Goal: Task Accomplishment & Management: Use online tool/utility

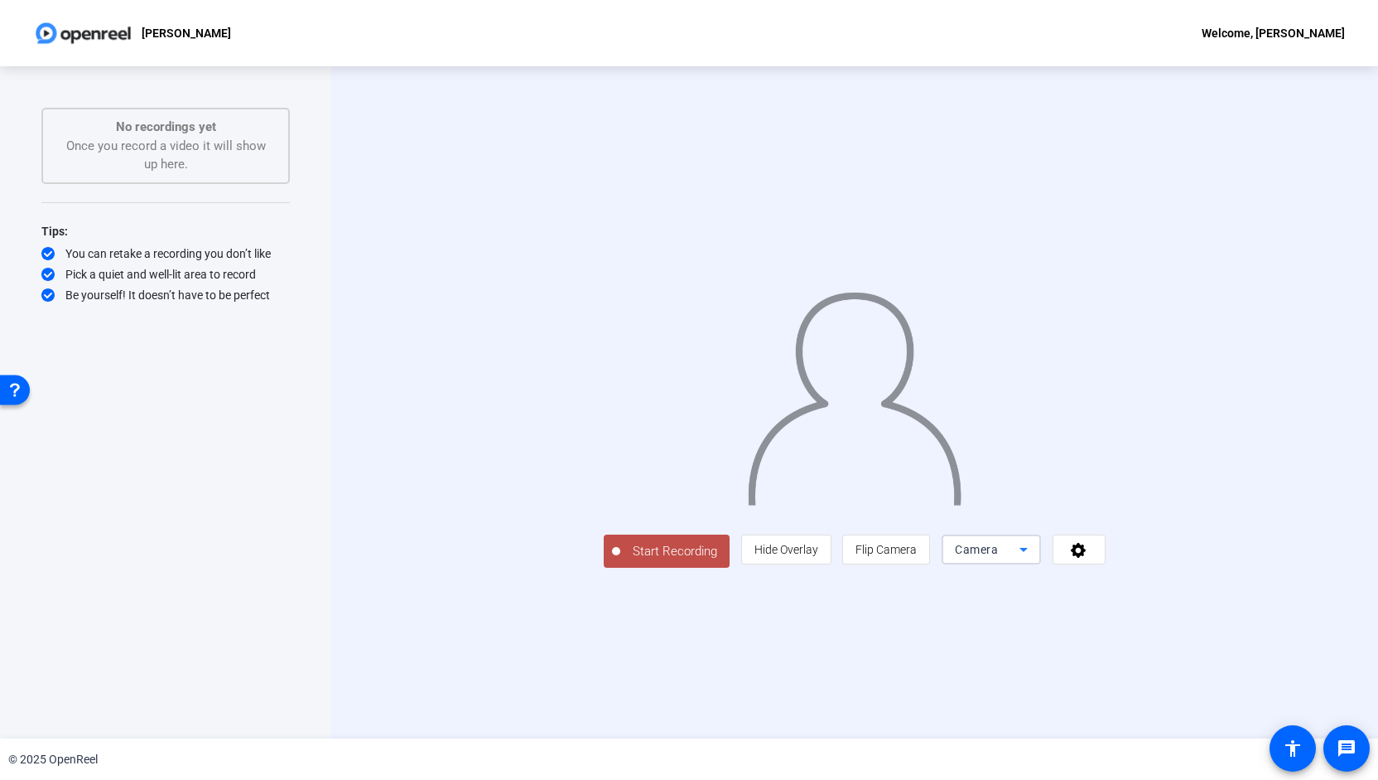
click at [1034, 559] on icon at bounding box center [1024, 549] width 20 height 20
click at [1200, 609] on span "Screen And Camera" at bounding box center [1185, 617] width 86 height 40
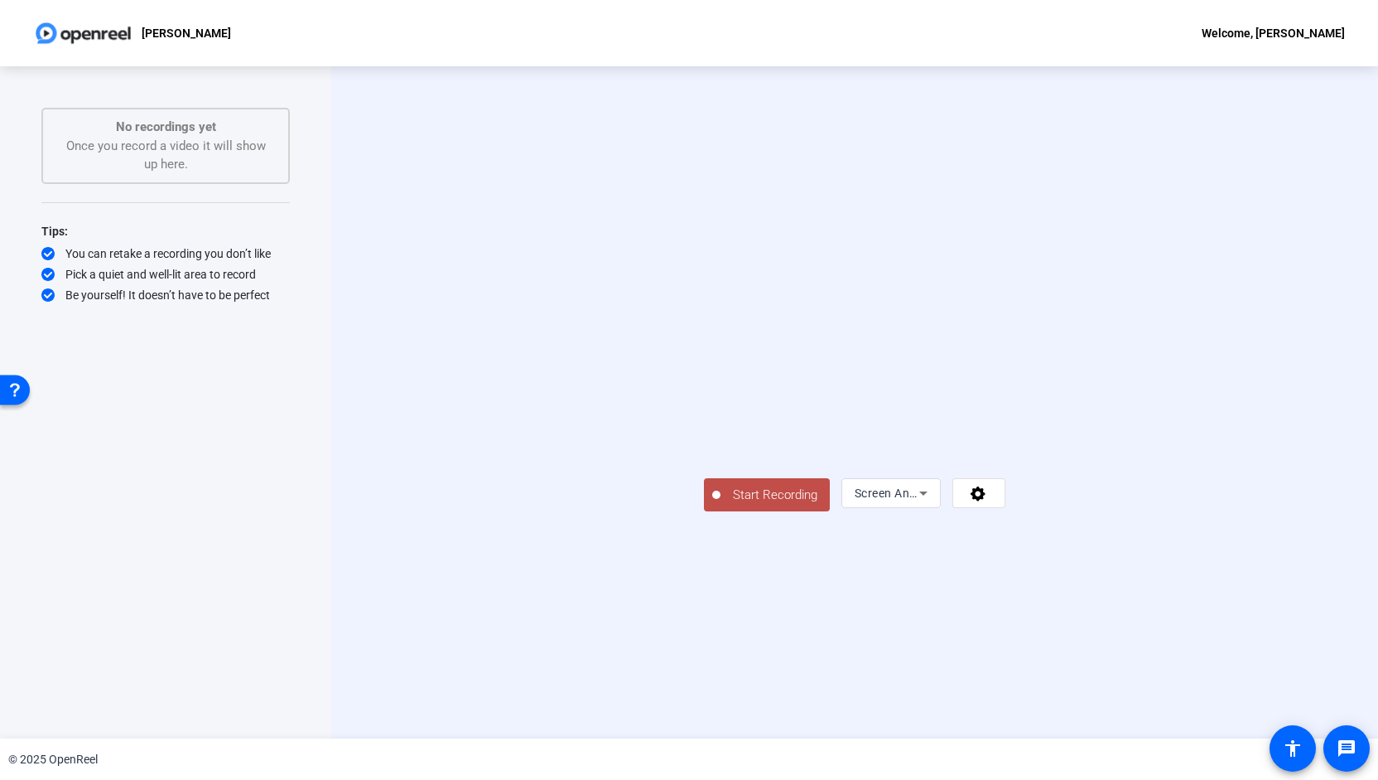
click at [704, 511] on button "Start Recording" at bounding box center [767, 494] width 126 height 33
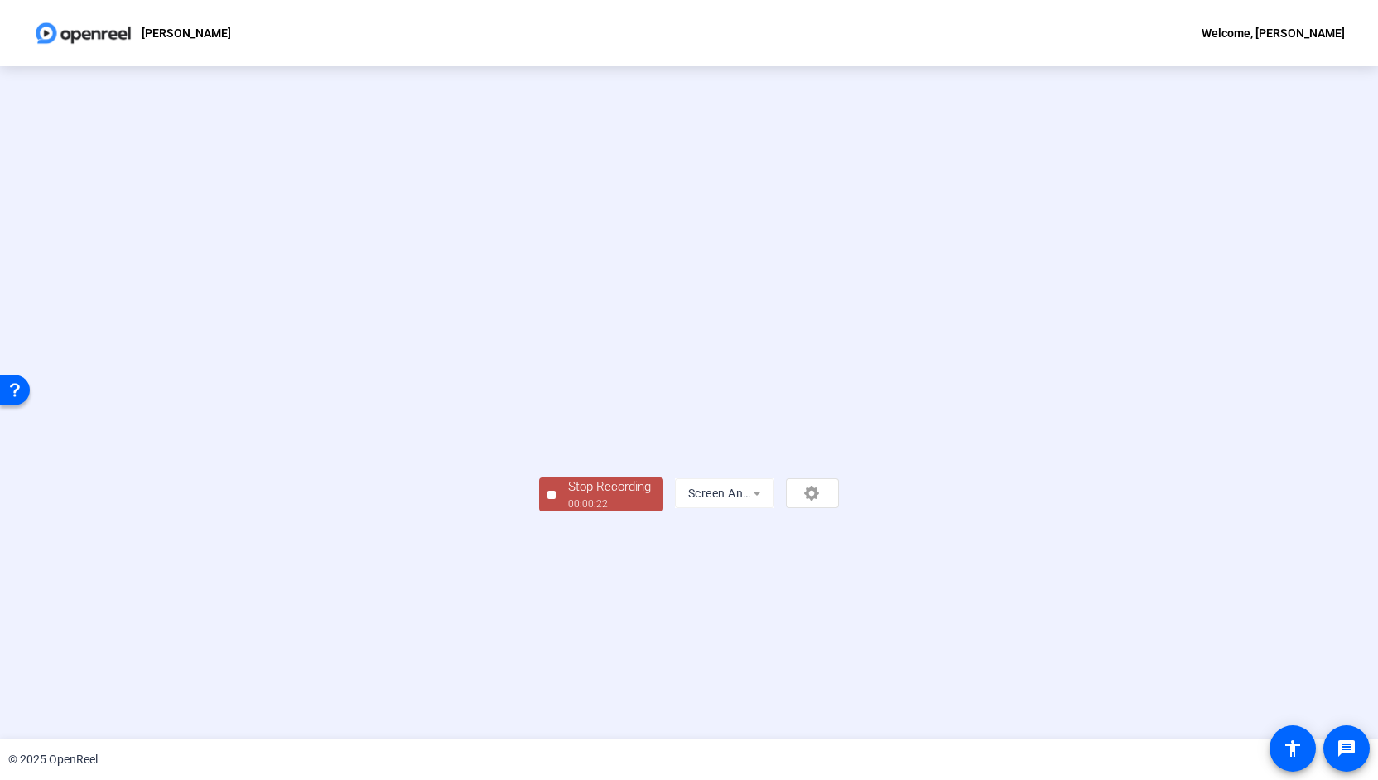
click at [568, 511] on div "00:00:22" at bounding box center [609, 503] width 83 height 15
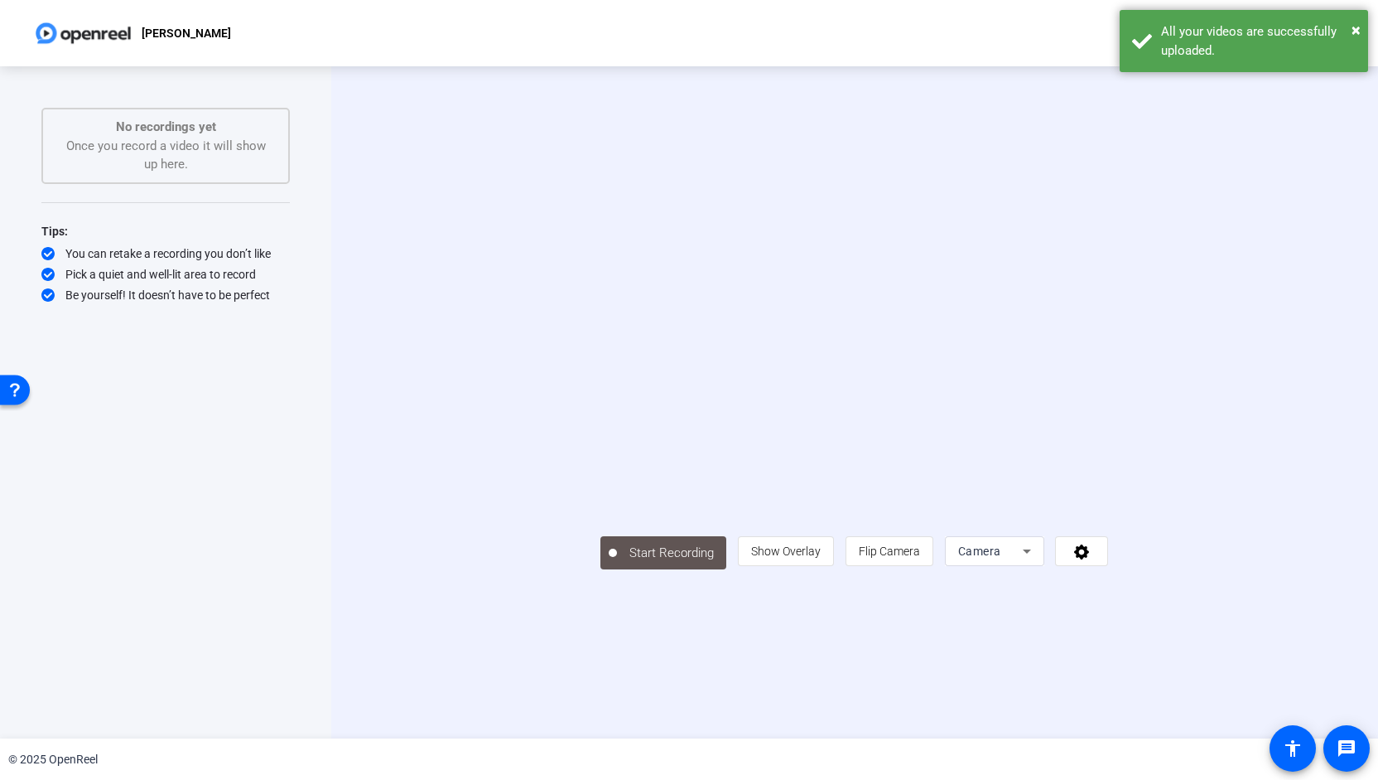
click at [992, 654] on div "Start Recording person Show Overlay flip Flip Camera Camera" at bounding box center [854, 402] width 1047 height 672
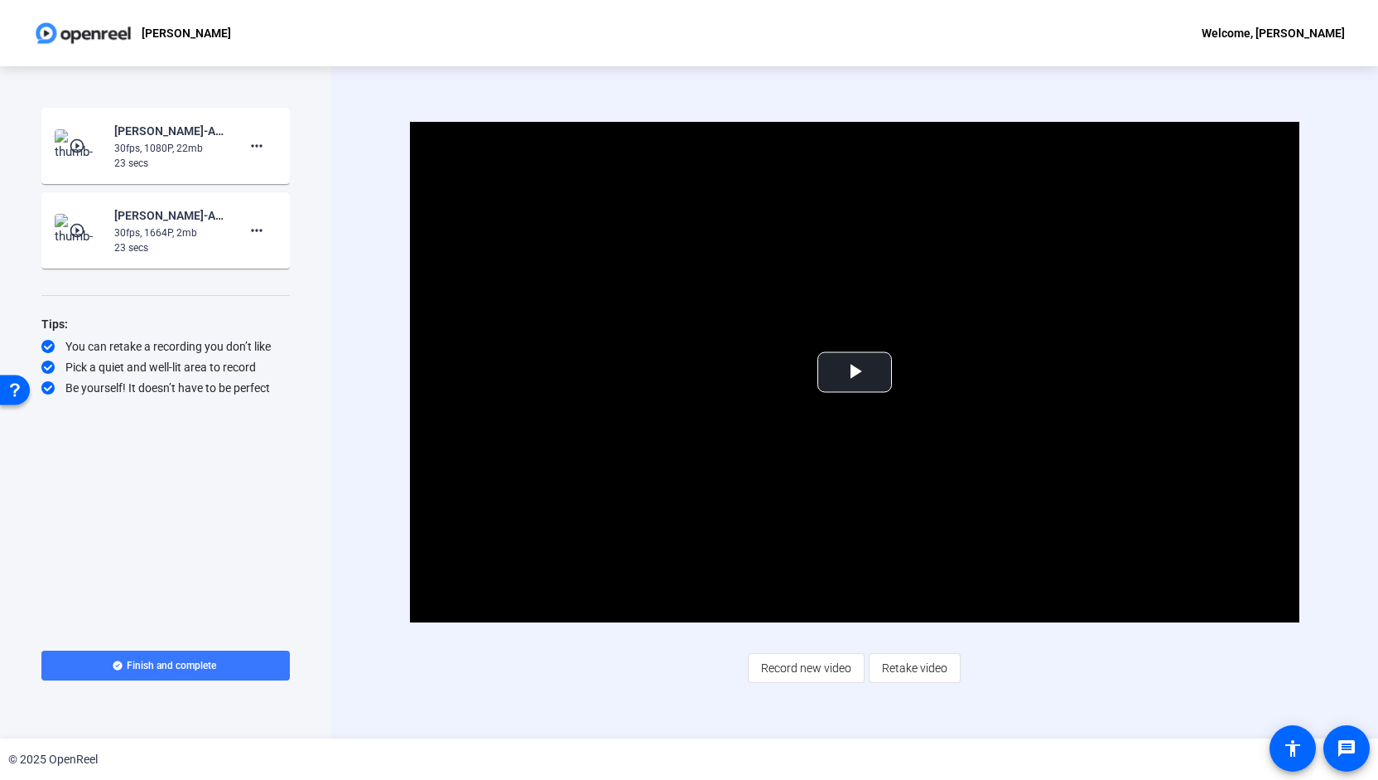
click at [205, 228] on div "30fps, 1664P, 2mb" at bounding box center [169, 232] width 111 height 15
click at [257, 233] on mat-icon "more_horiz" at bounding box center [257, 230] width 20 height 20
click at [201, 229] on div at bounding box center [689, 390] width 1378 height 780
click at [176, 217] on div "Christie Cobb-AA - CC-Christie Solo-1760541838870-screen" at bounding box center [169, 215] width 111 height 20
click at [171, 242] on div "23 secs" at bounding box center [169, 247] width 111 height 15
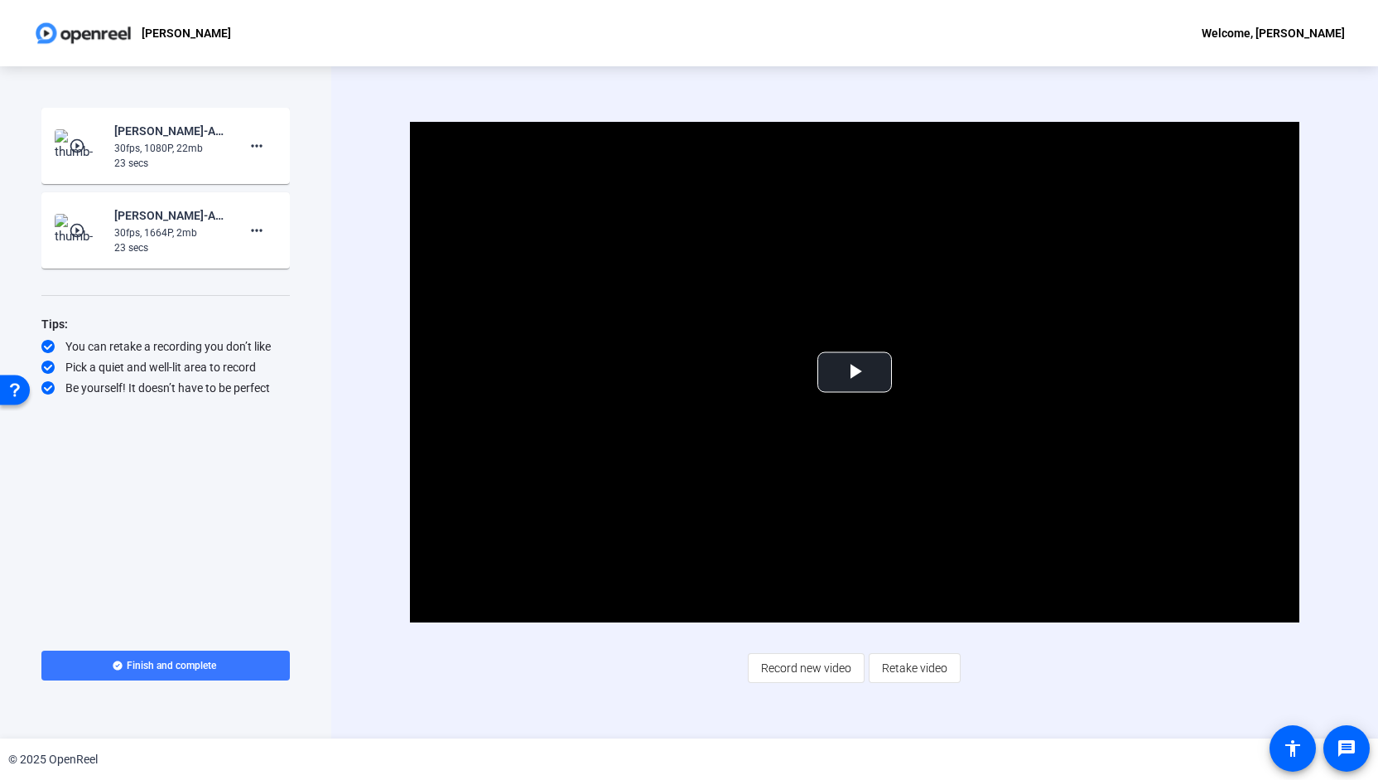
click at [81, 228] on mat-icon "play_circle_outline" at bounding box center [79, 230] width 20 height 17
click at [855, 372] on span "Video Player" at bounding box center [855, 372] width 0 height 0
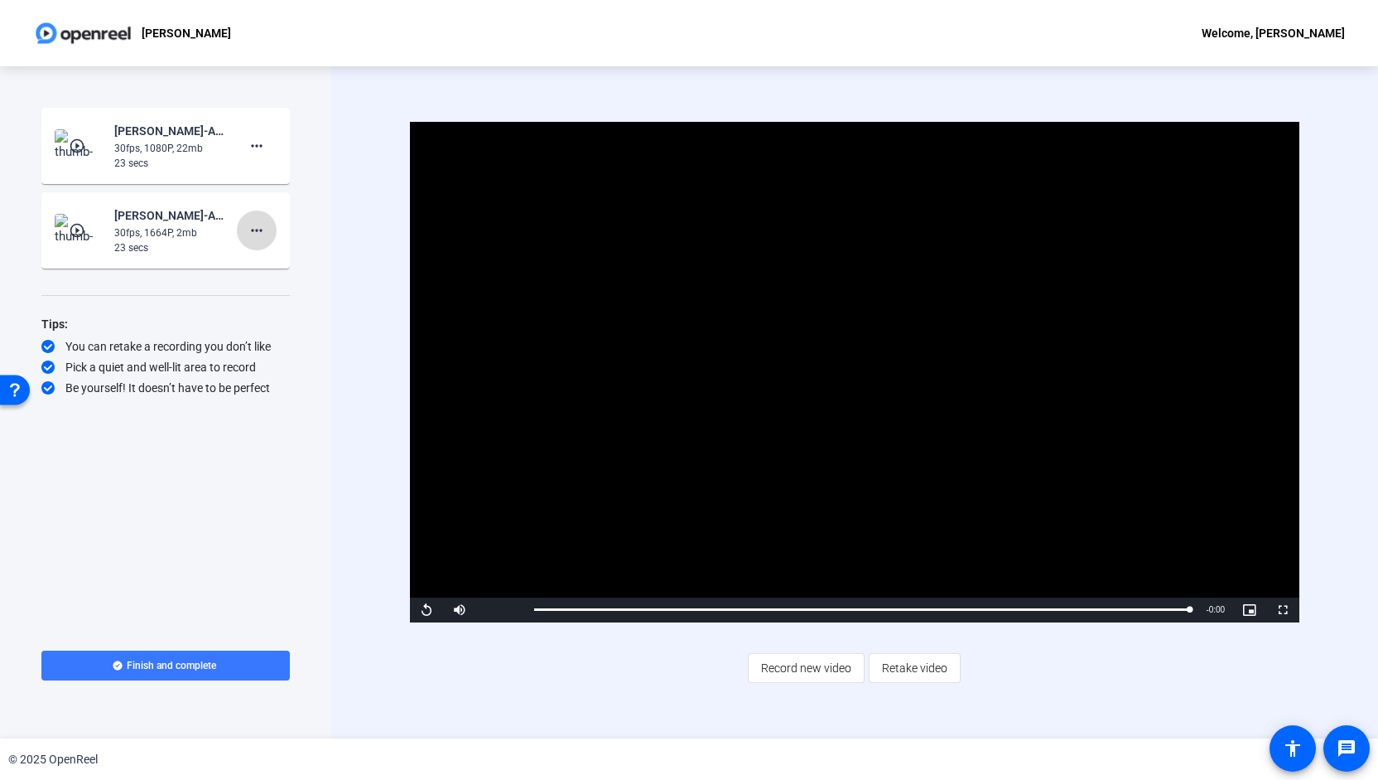
click at [265, 228] on mat-icon "more_horiz" at bounding box center [257, 230] width 20 height 20
click at [267, 268] on span "Delete clip" at bounding box center [283, 265] width 66 height 20
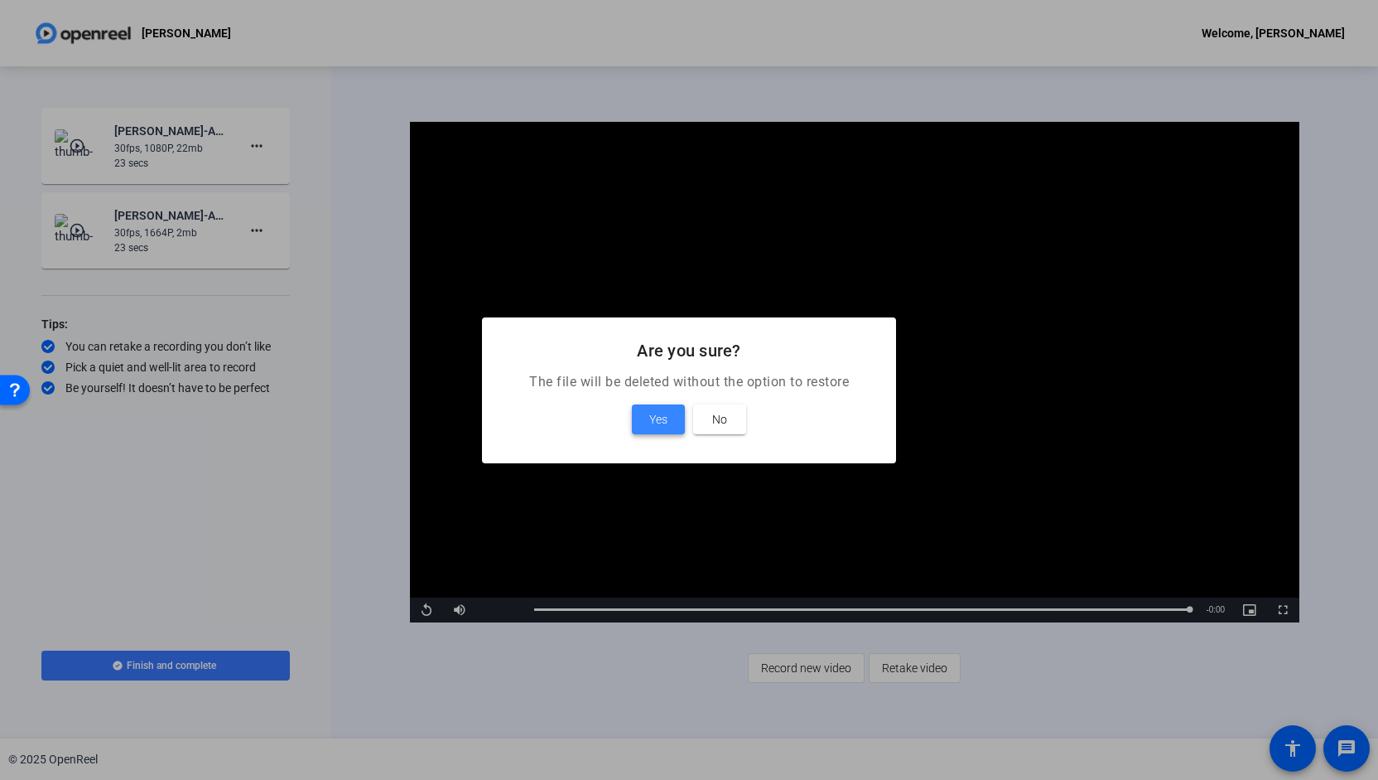
click at [664, 417] on span "Yes" at bounding box center [658, 419] width 18 height 20
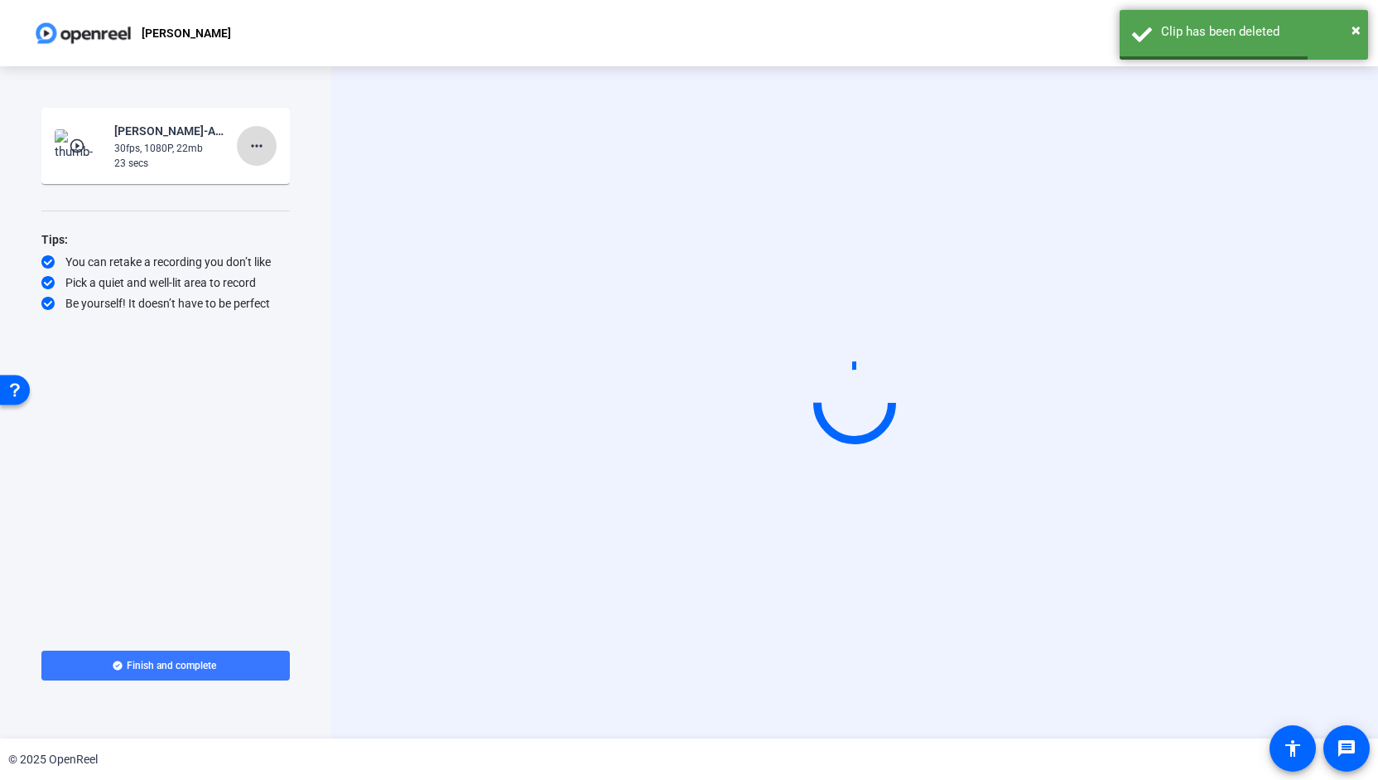
click at [255, 152] on mat-icon "more_horiz" at bounding box center [257, 146] width 20 height 20
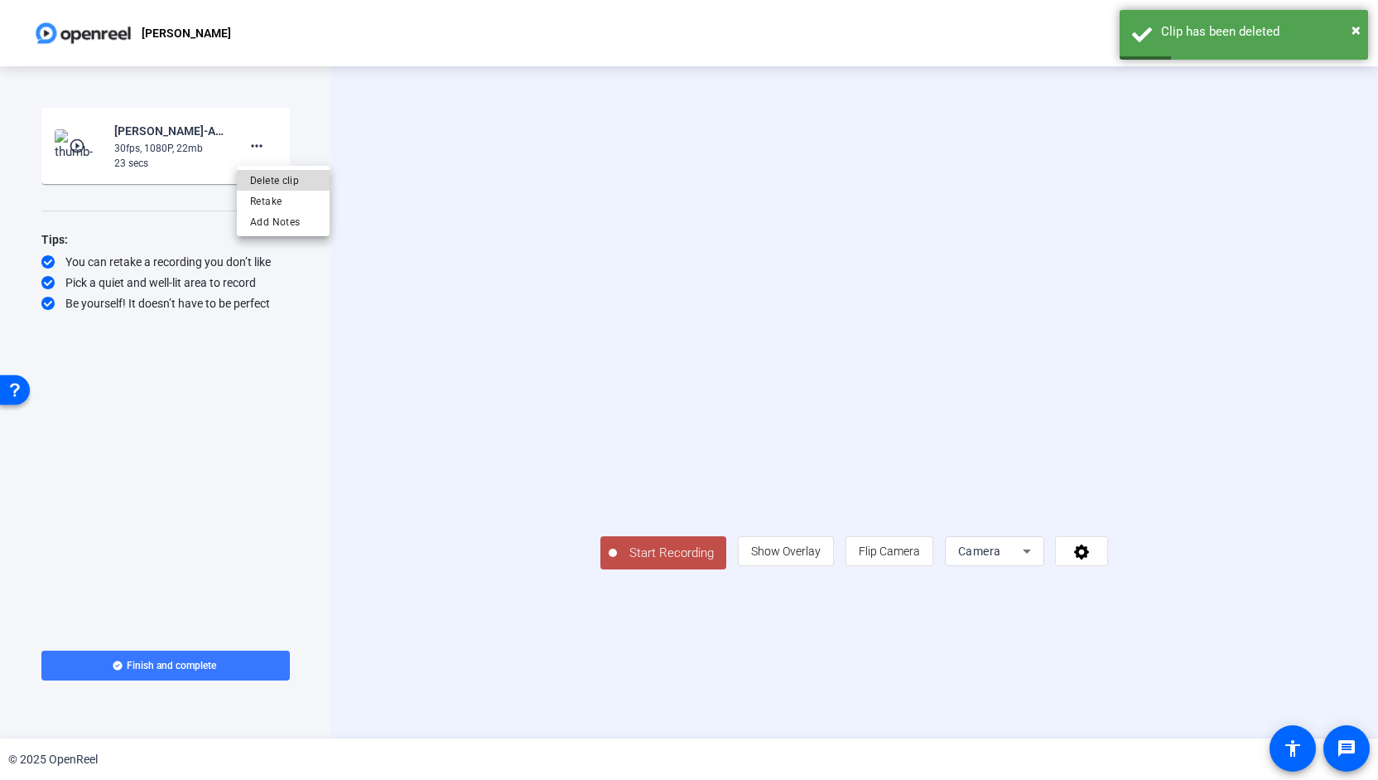
click at [283, 179] on span "Delete clip" at bounding box center [283, 181] width 66 height 20
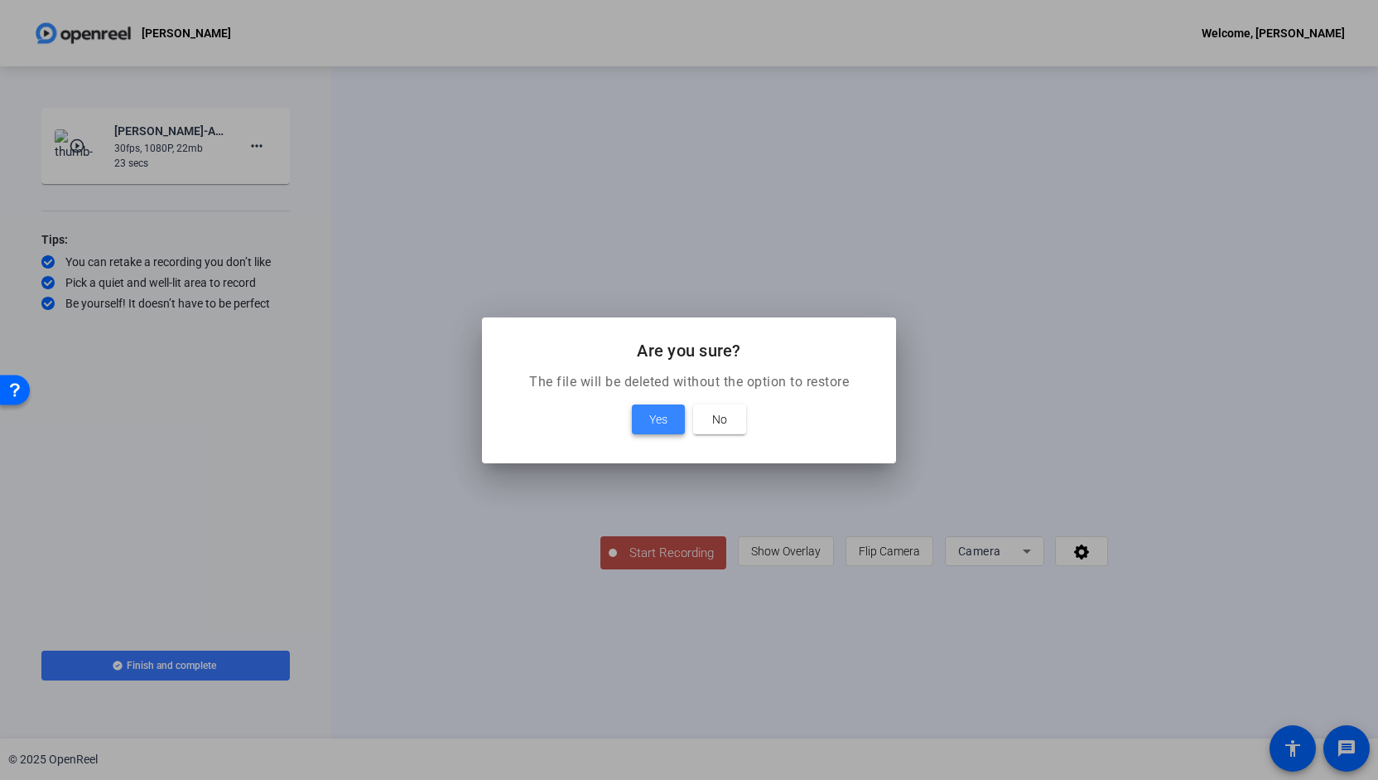
click at [663, 424] on span "Yes" at bounding box center [658, 419] width 18 height 20
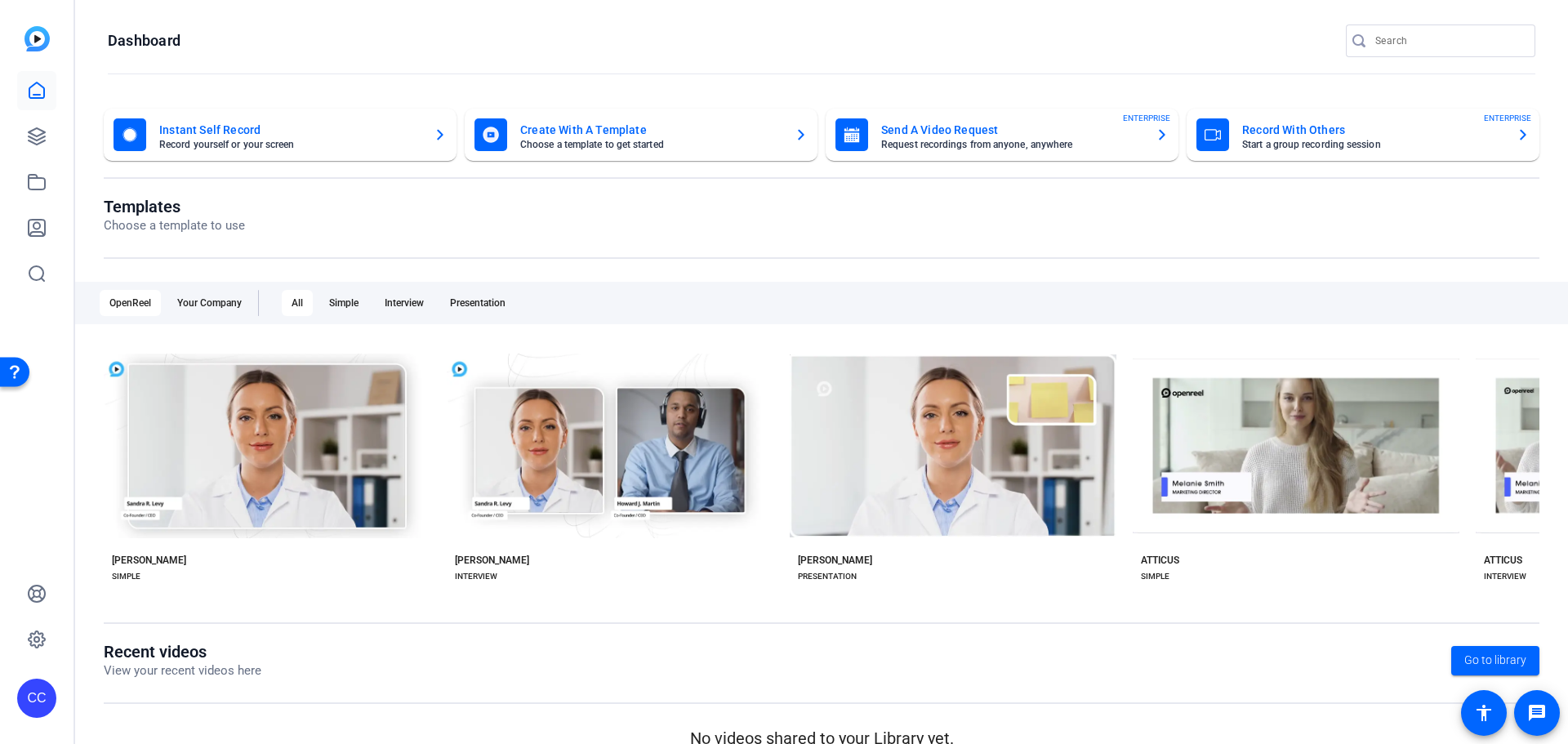
click at [39, 33] on img at bounding box center [37, 39] width 26 height 26
click at [623, 147] on mat-card-subtitle "Choose a template to get started" at bounding box center [650, 145] width 261 height 10
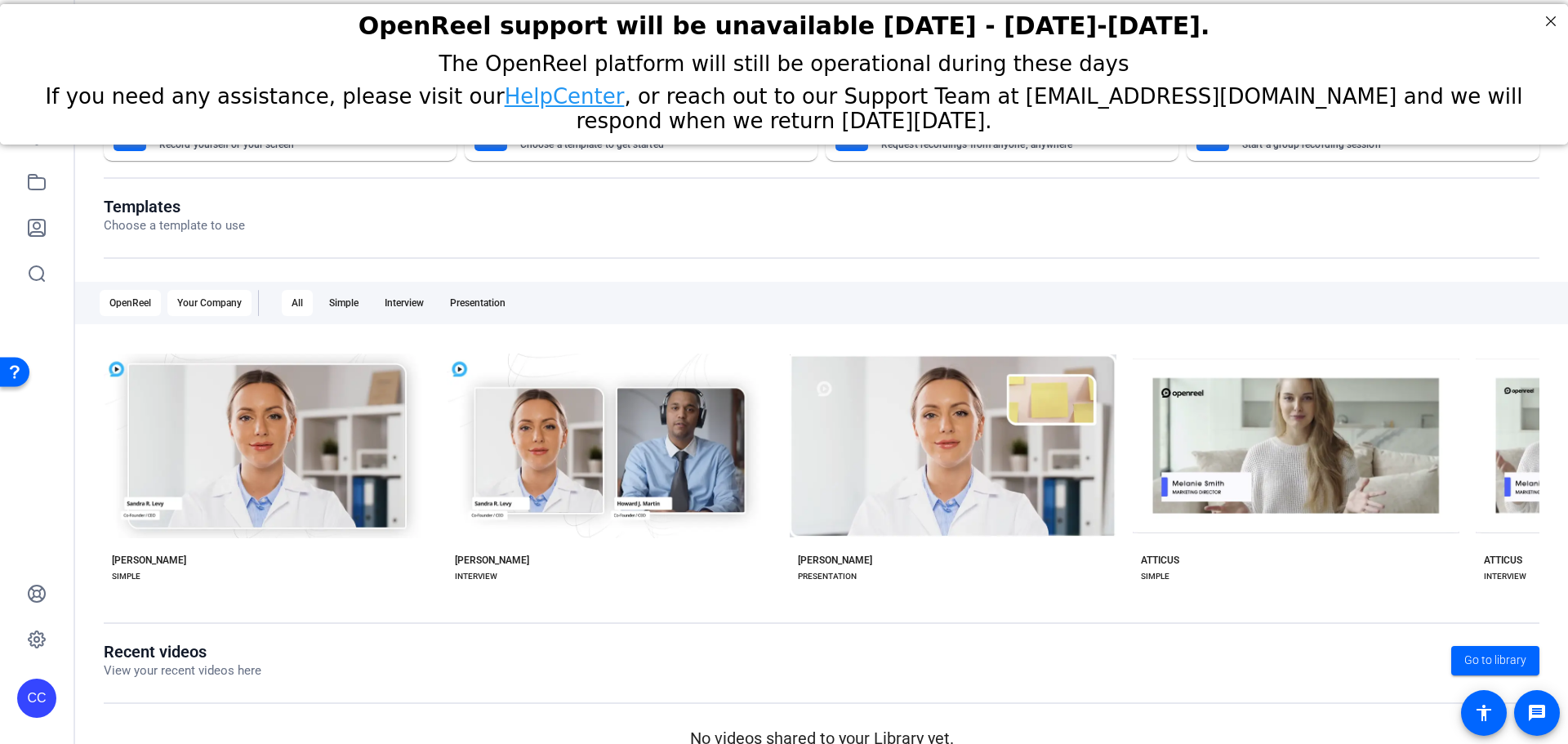
click at [213, 307] on div "Your Company" at bounding box center [209, 303] width 84 height 27
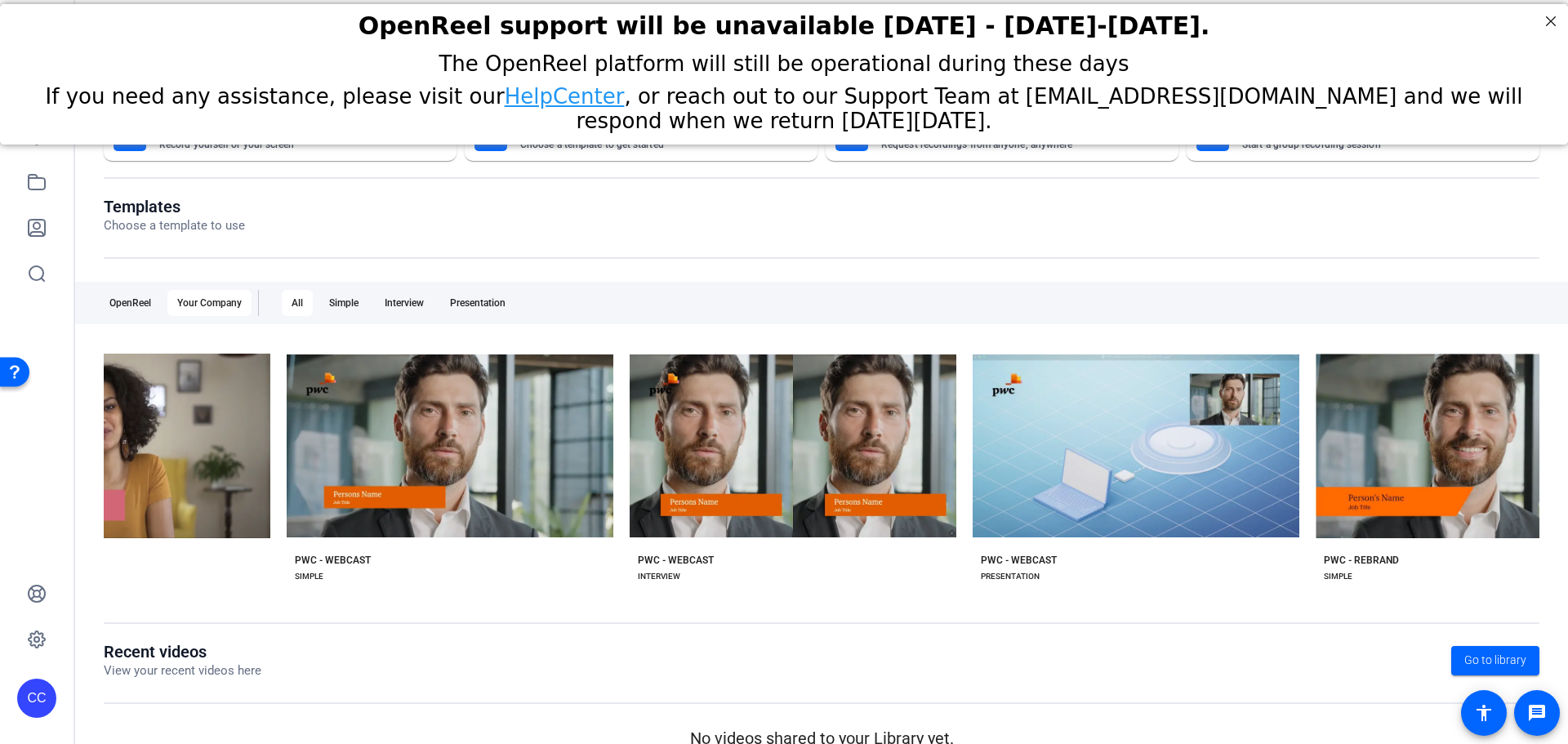
scroll to position [0, 768]
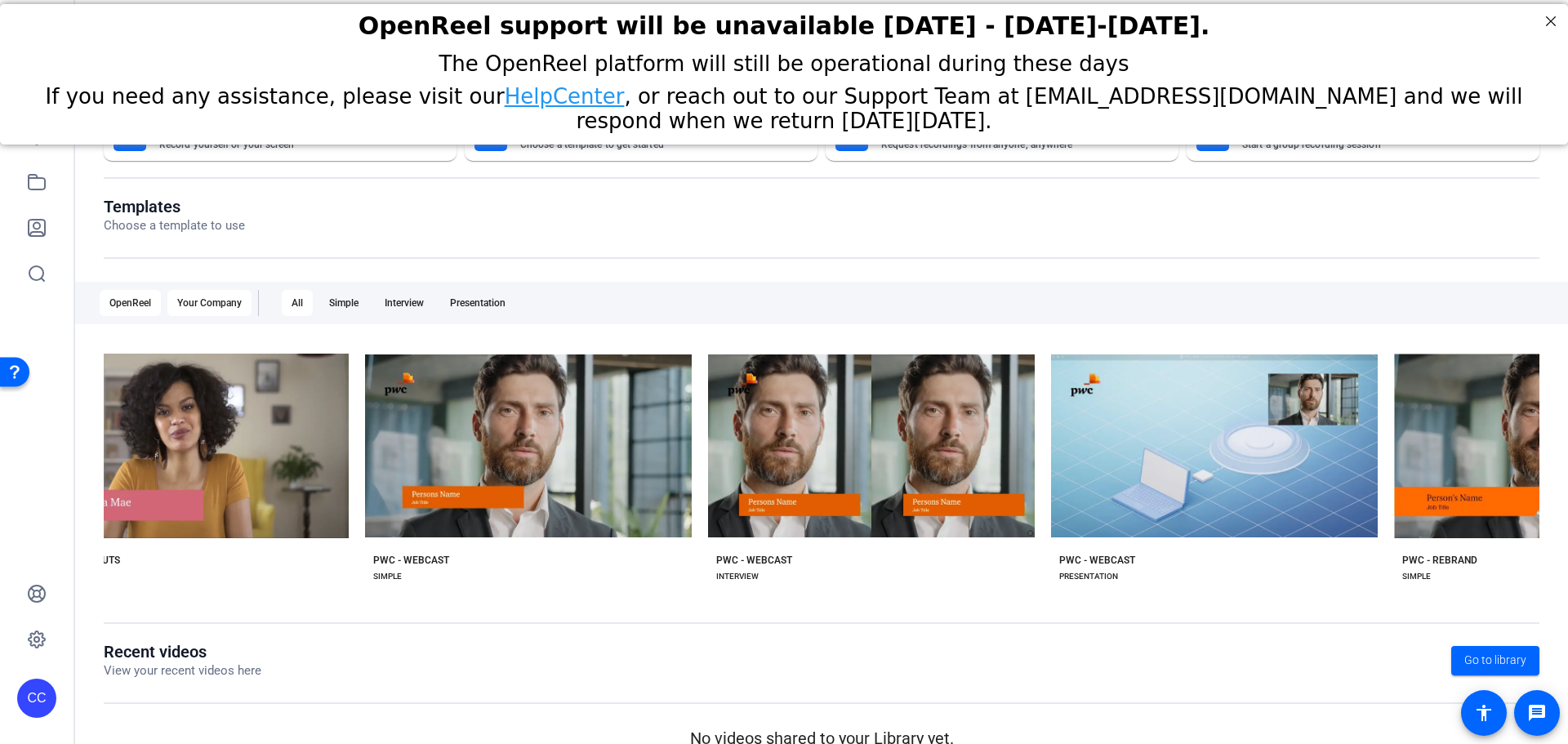
click at [108, 310] on div "OpenReel" at bounding box center [130, 303] width 61 height 27
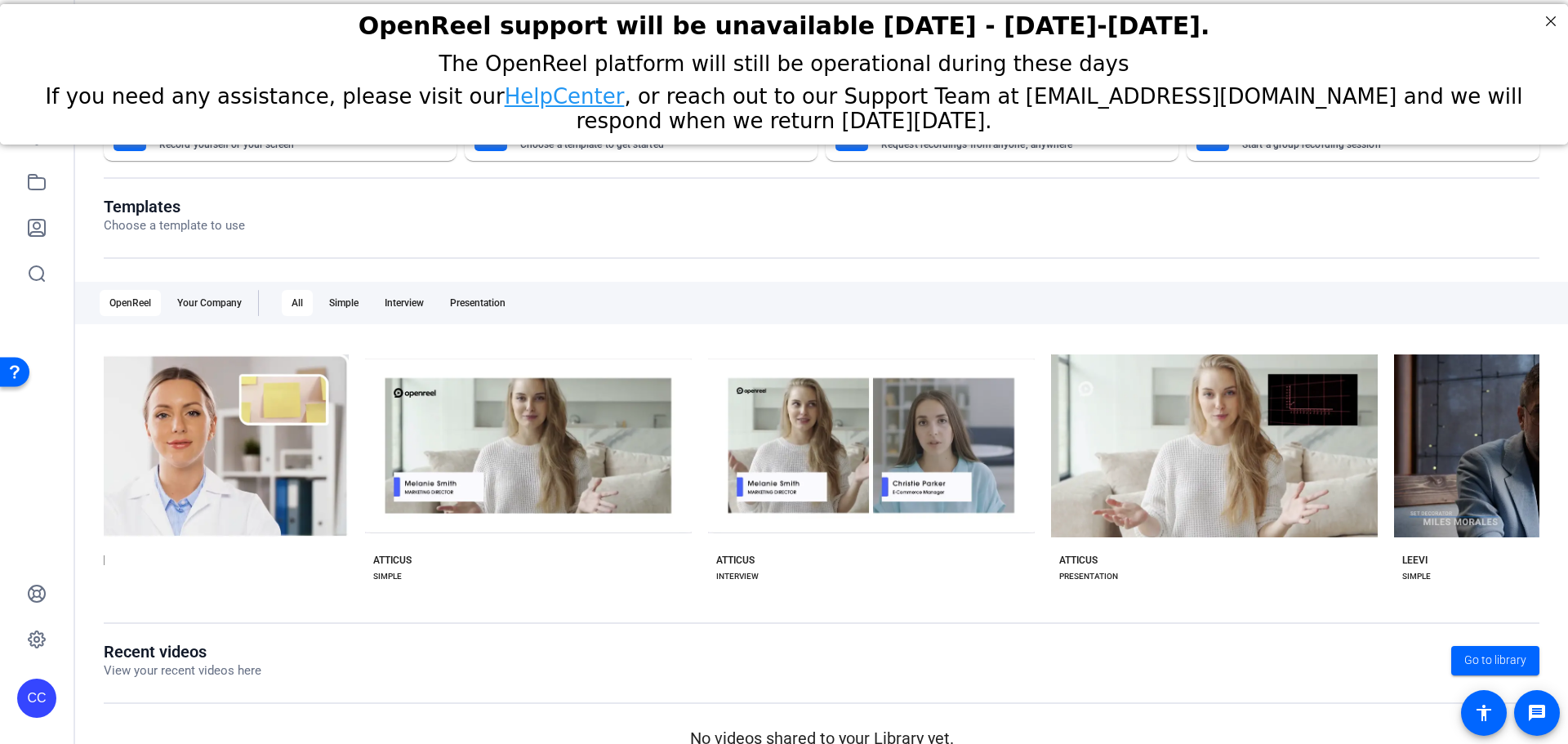
scroll to position [0, 0]
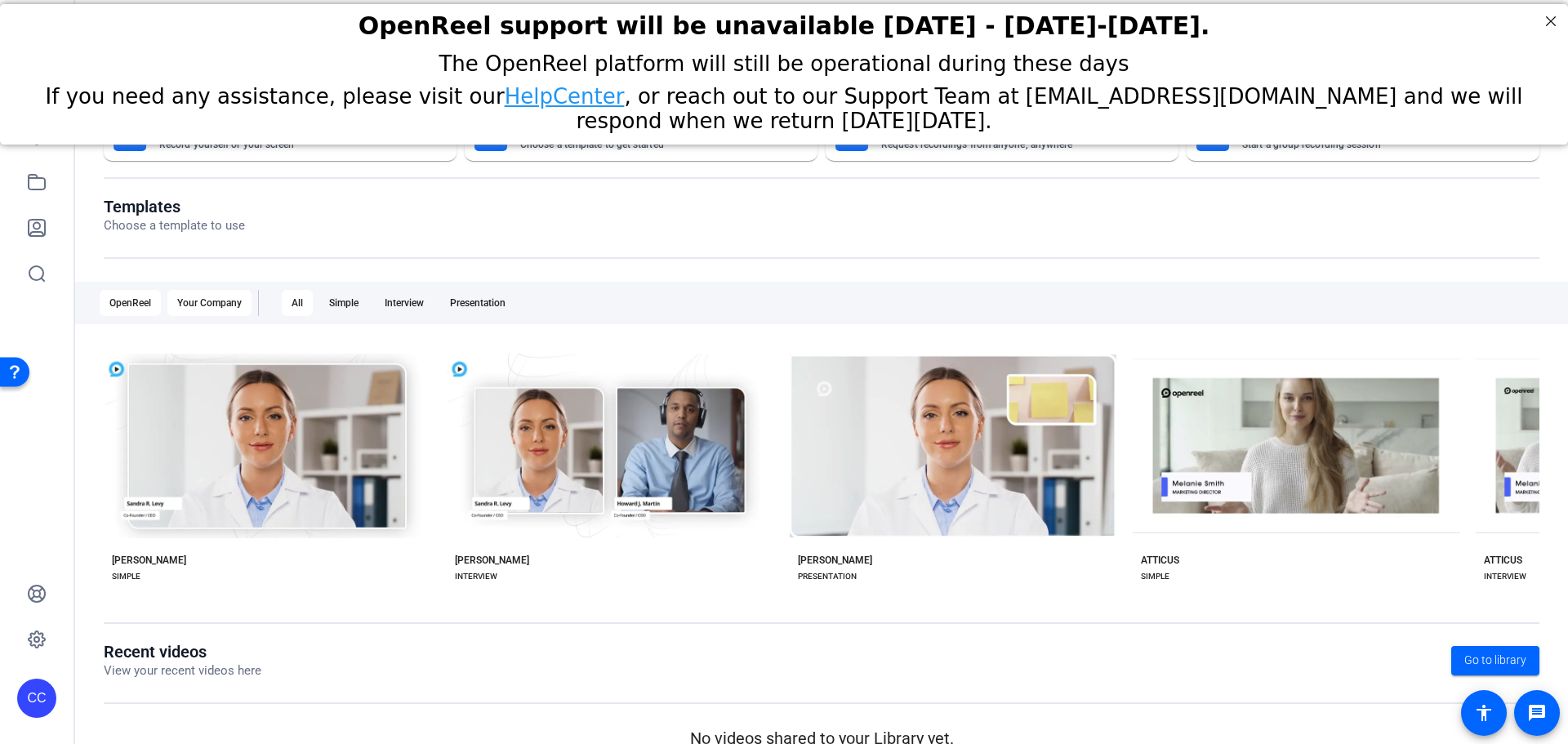
click at [224, 311] on div "Your Company" at bounding box center [209, 303] width 84 height 27
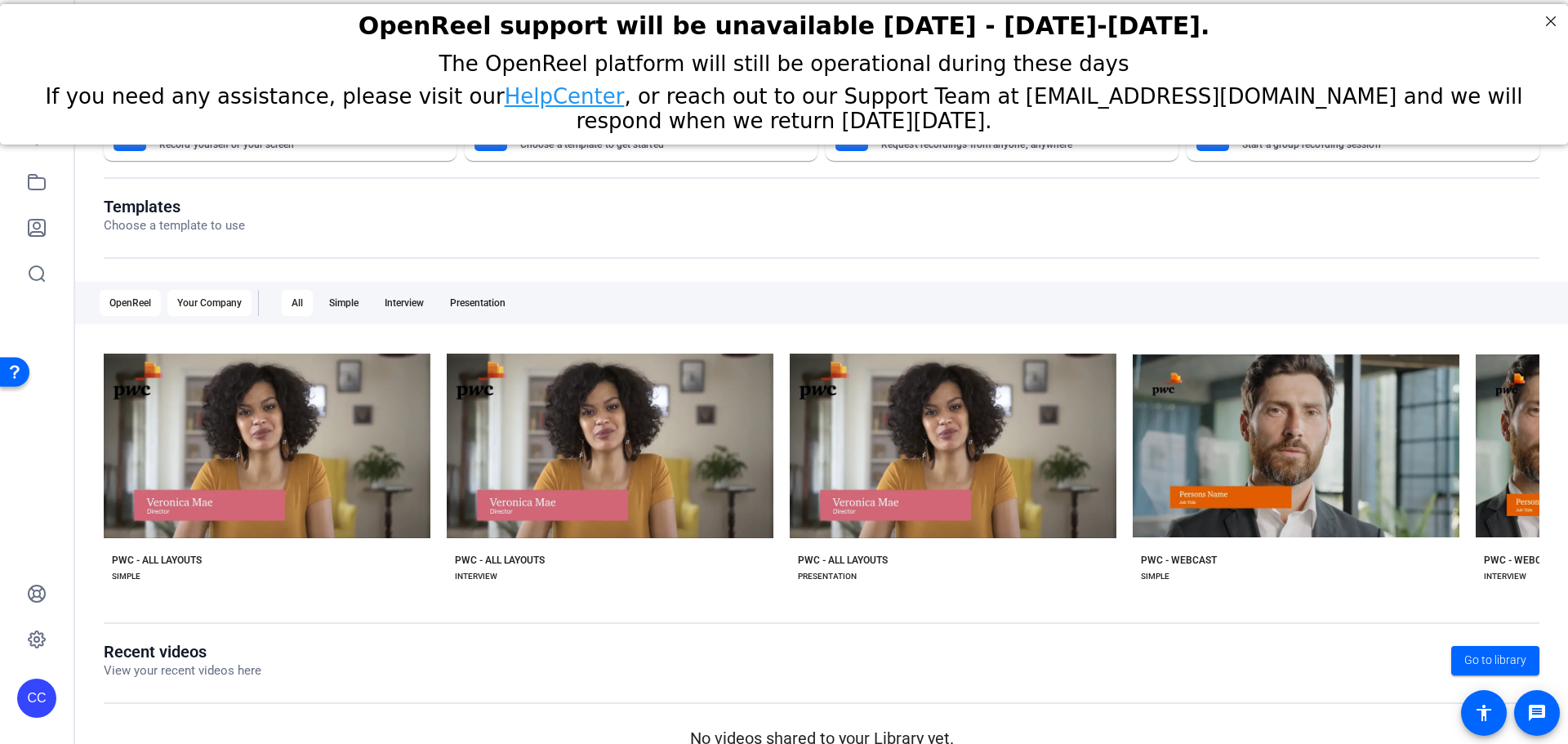
click at [133, 310] on div "OpenReel" at bounding box center [130, 303] width 61 height 27
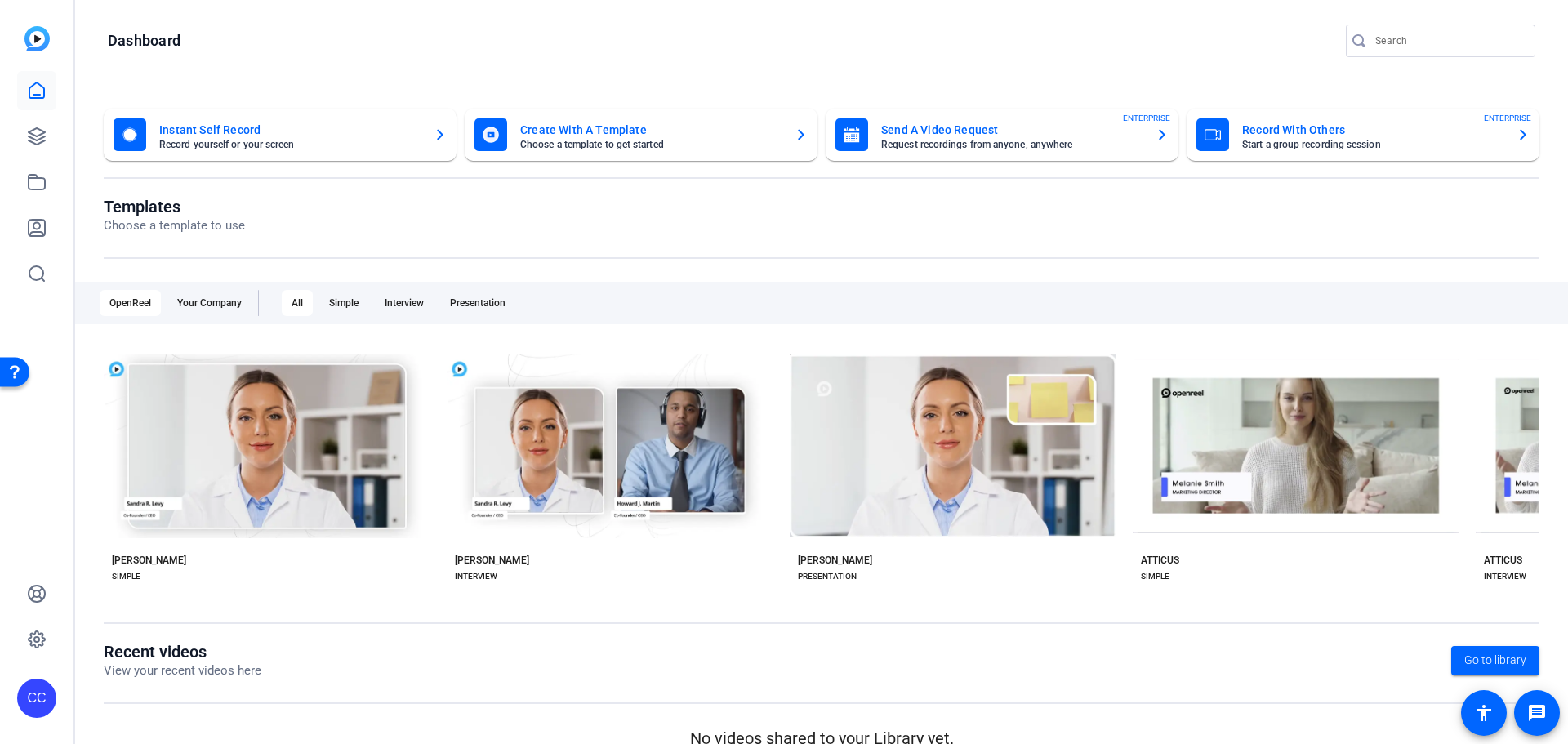
click at [1291, 144] on mat-card-subtitle "Start a group recording session" at bounding box center [1372, 145] width 261 height 10
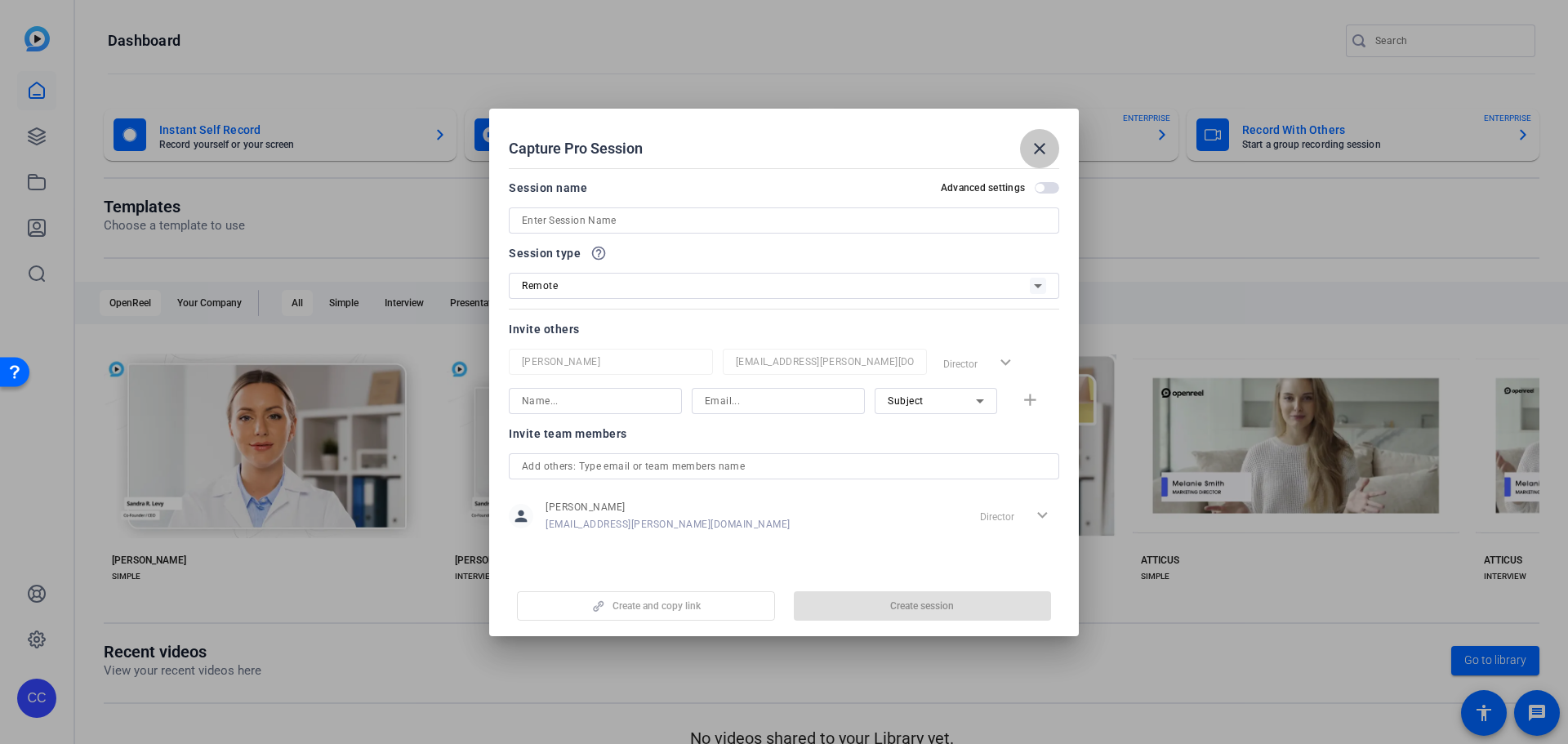
click at [1039, 151] on mat-icon "close" at bounding box center [1040, 149] width 20 height 20
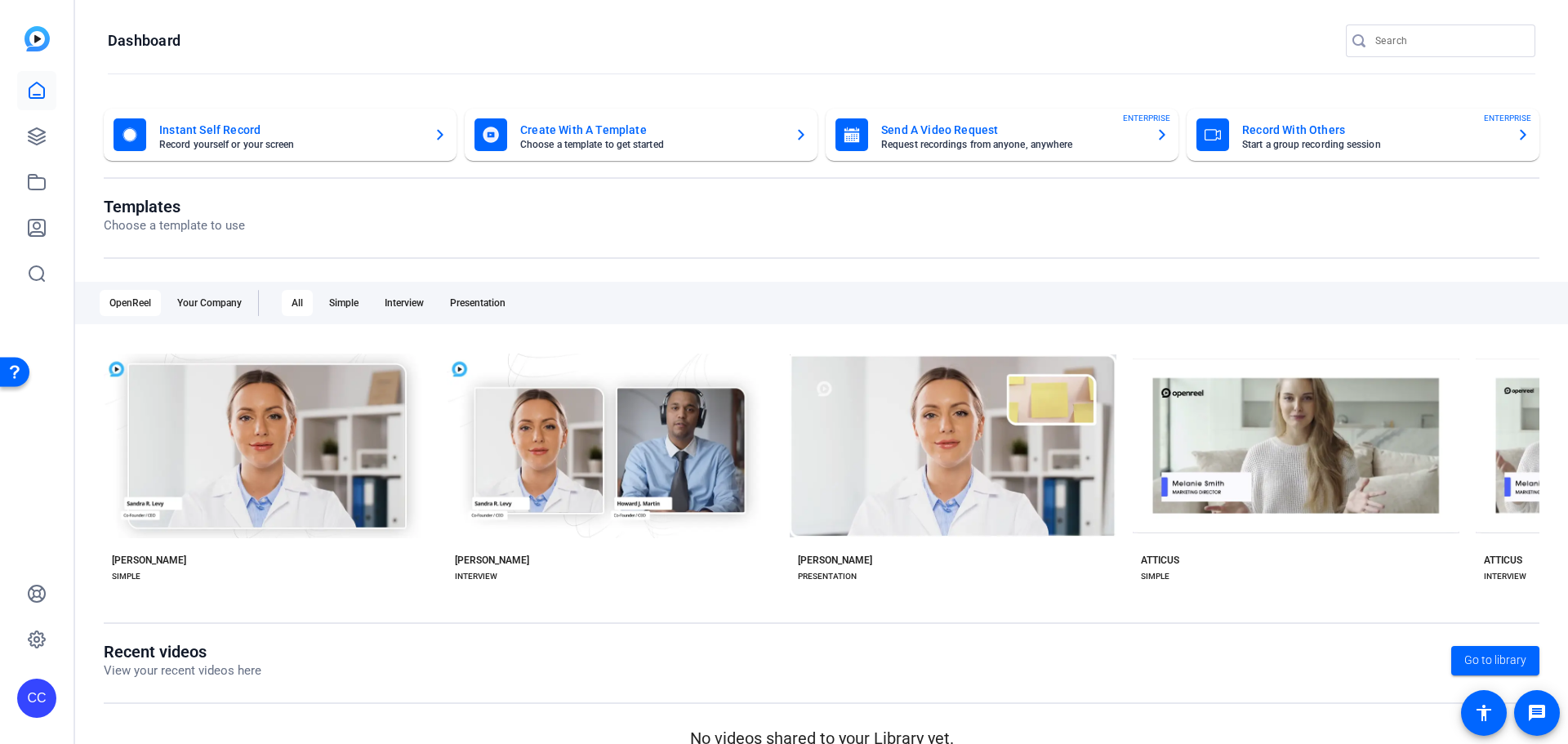
click at [1307, 140] on mat-card-subtitle "Start a group recording session" at bounding box center [1372, 145] width 261 height 10
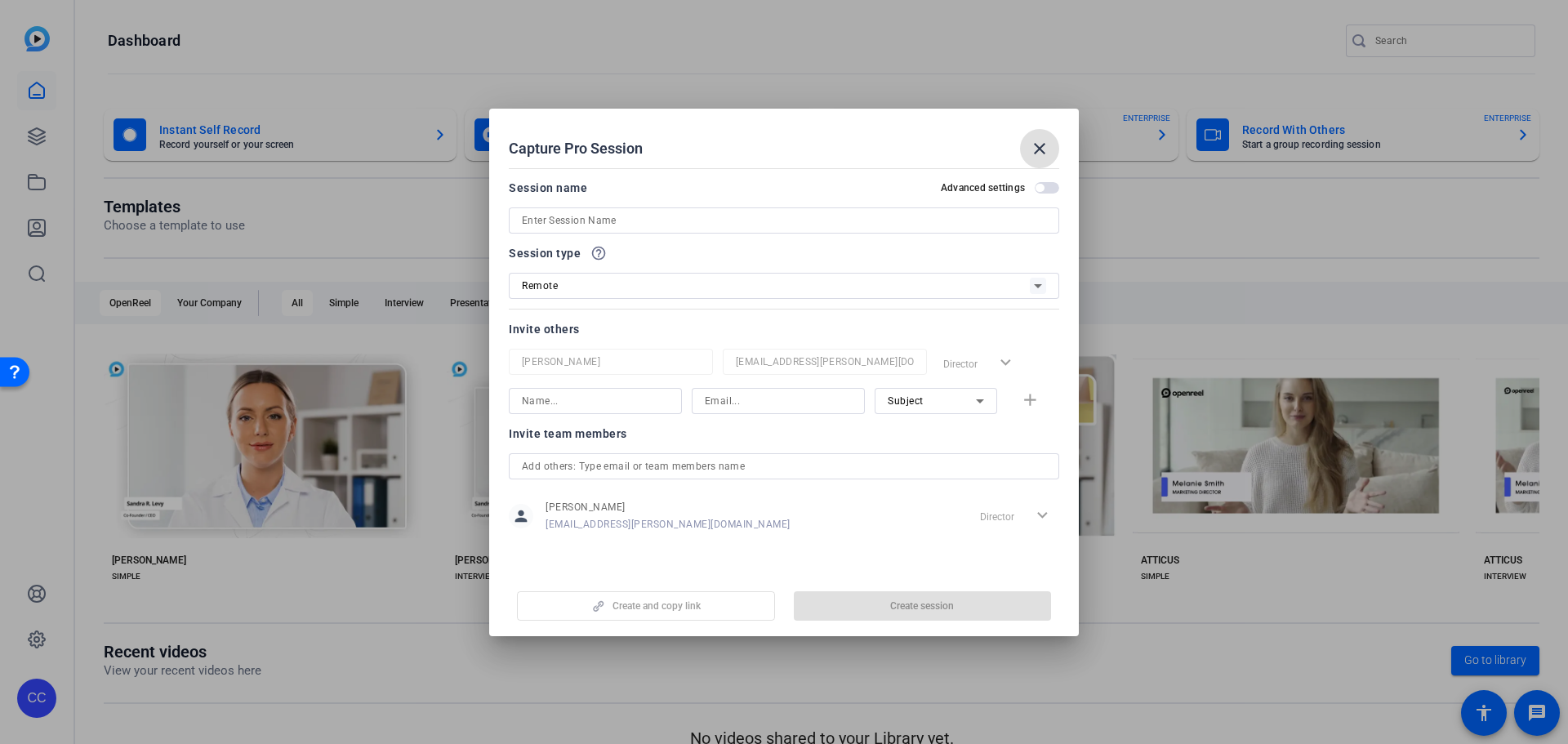
click at [798, 208] on div at bounding box center [784, 220] width 524 height 27
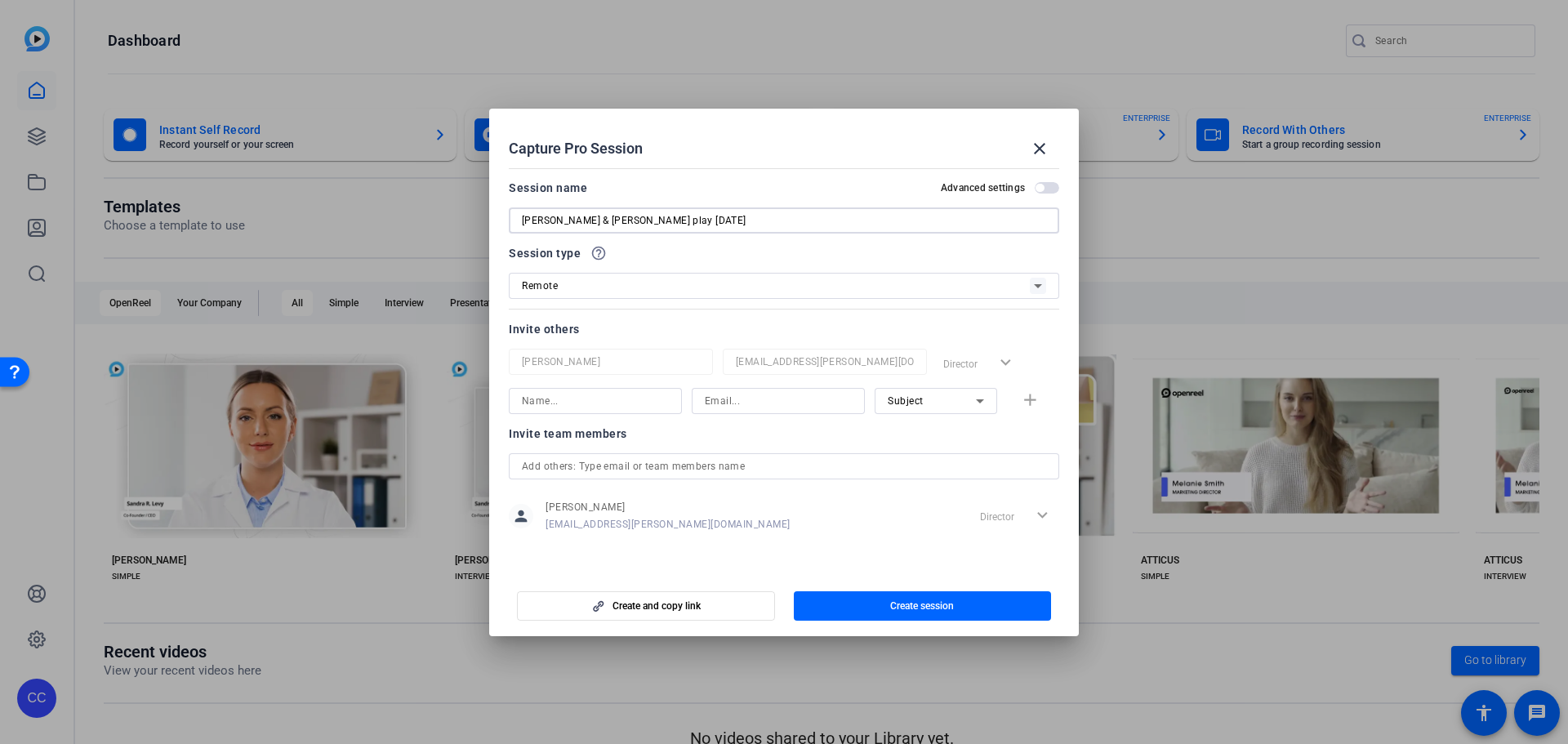
type input "[PERSON_NAME] & [PERSON_NAME] play [DATE]"
click at [737, 277] on div "Remote" at bounding box center [775, 285] width 508 height 21
click at [661, 309] on mat-option "Remote" at bounding box center [784, 320] width 550 height 30
click at [1040, 188] on span "button" at bounding box center [1039, 187] width 8 height 8
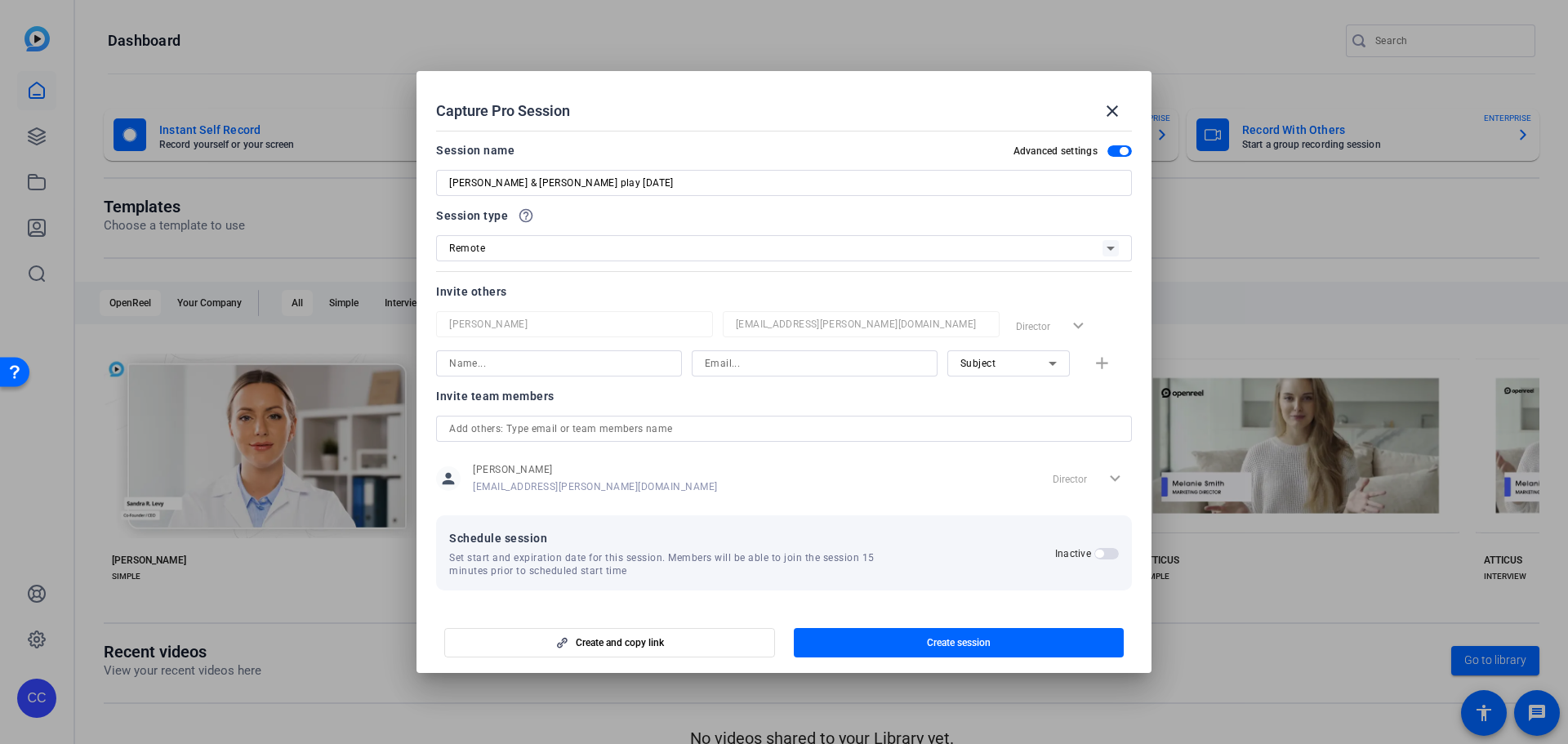
scroll to position [1, 0]
click at [570, 527] on span "Schedule session" at bounding box center [752, 537] width 606 height 20
click at [621, 538] on span "Schedule session" at bounding box center [752, 537] width 606 height 20
click at [602, 550] on span "Set start and expiration date for this session. Members will be able to join th…" at bounding box center [676, 563] width 454 height 27
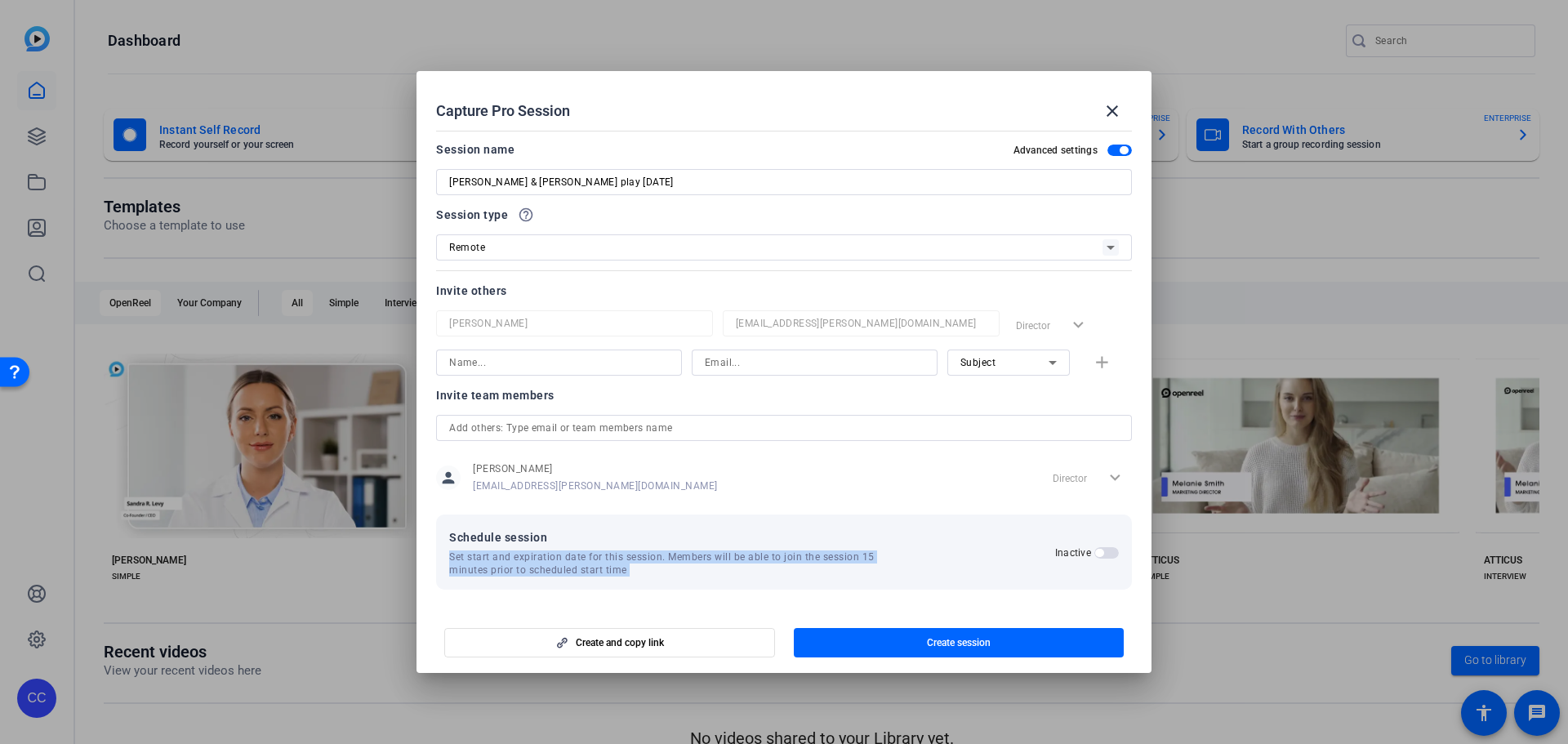
click at [602, 550] on span "Set start and expiration date for this session. Members will be able to join th…" at bounding box center [676, 563] width 454 height 27
click at [641, 516] on div "Schedule session Set start and expiration date for this session. Members will b…" at bounding box center [784, 552] width 696 height 75
click at [702, 534] on span "Schedule session" at bounding box center [752, 537] width 606 height 20
click at [1097, 549] on span "button" at bounding box center [1106, 553] width 25 height 12
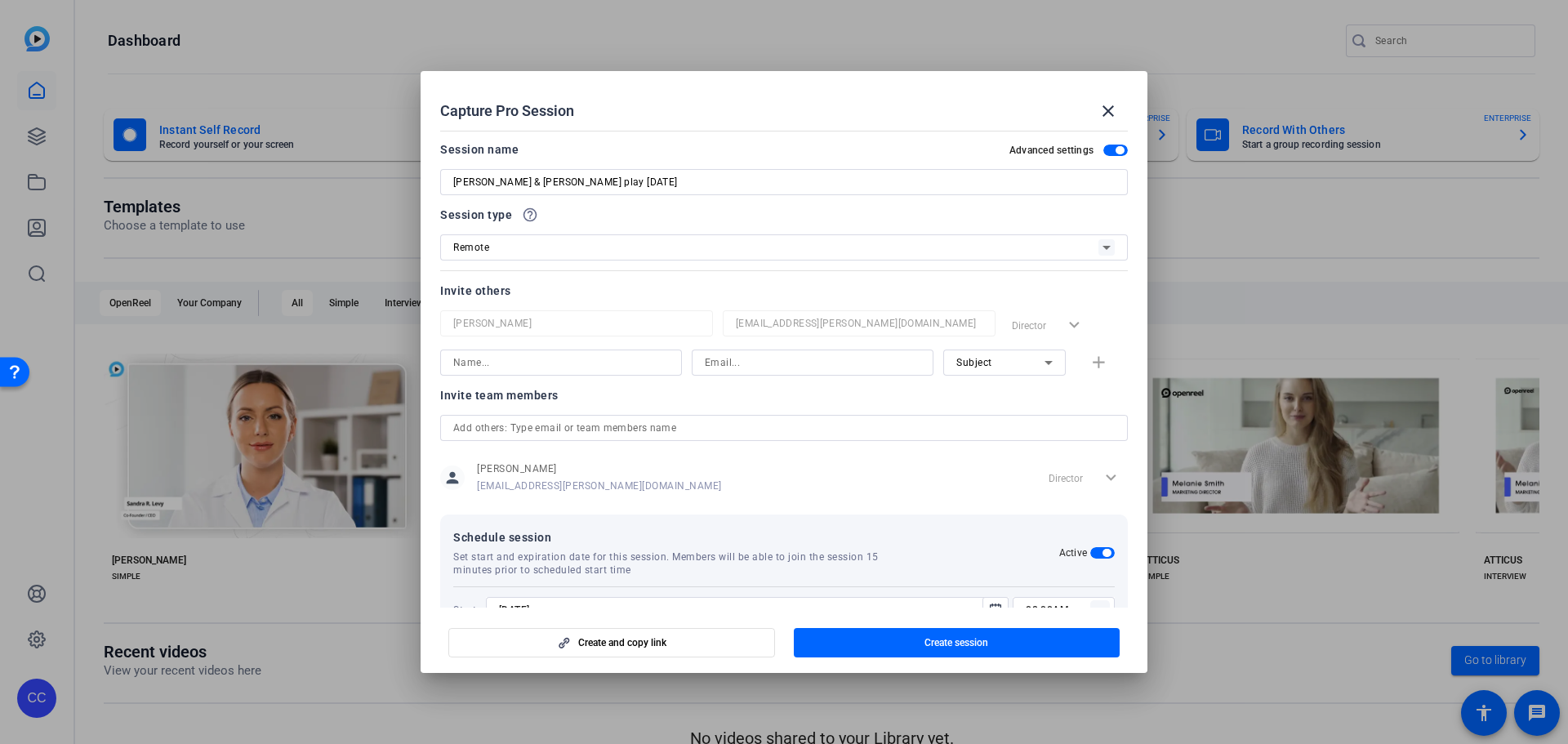
scroll to position [83, 0]
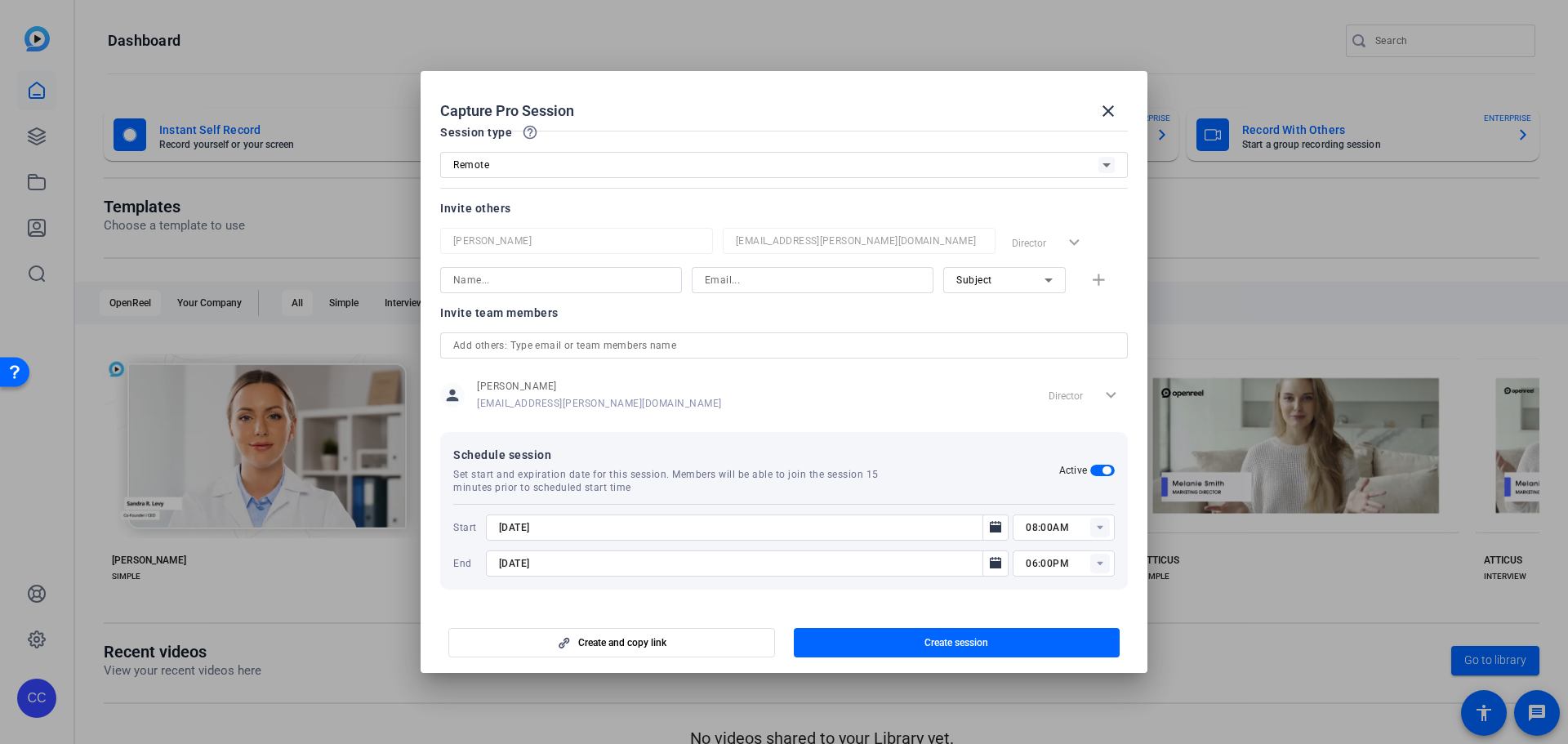
click at [1102, 468] on span "button" at bounding box center [1106, 470] width 8 height 8
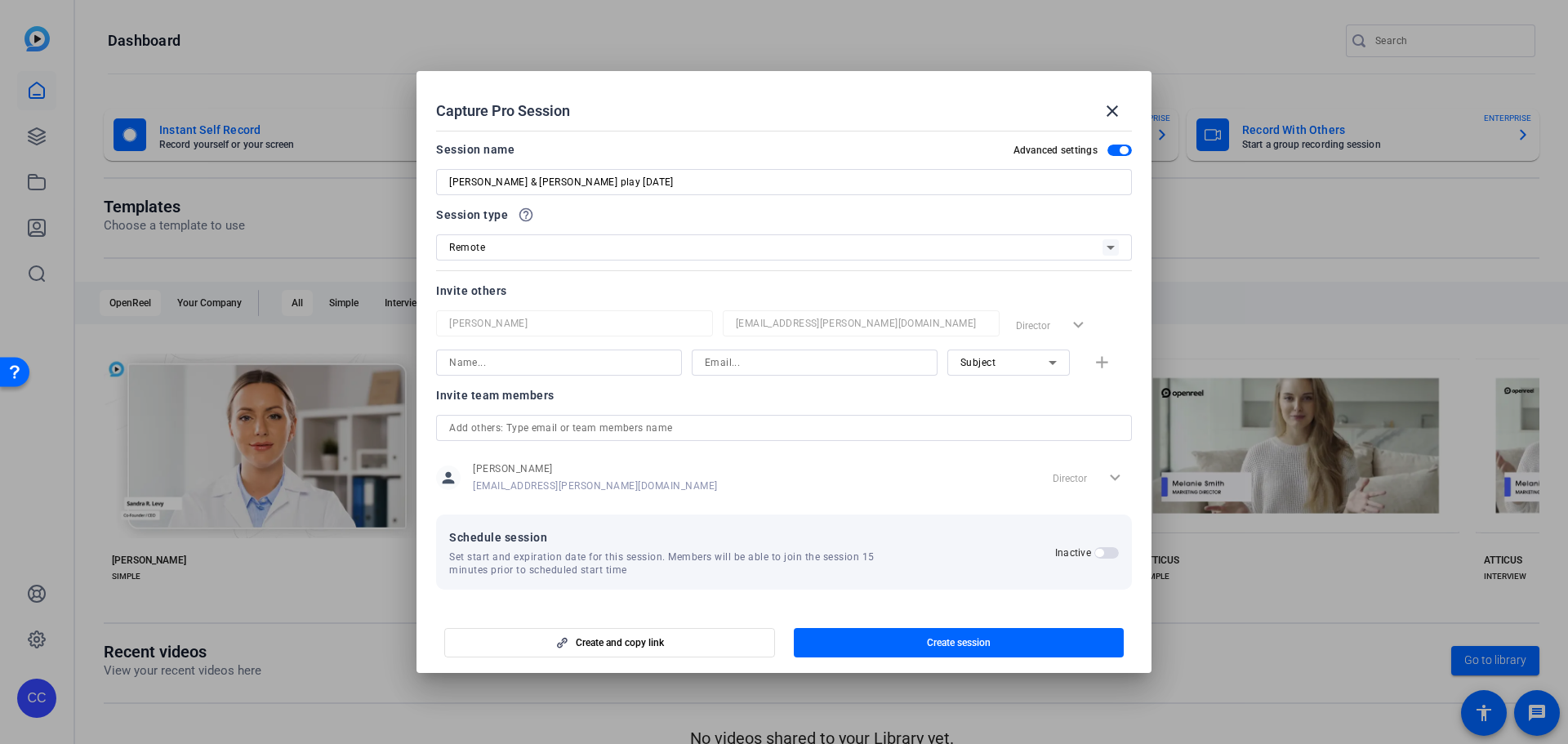
scroll to position [0, 0]
drag, startPoint x: 623, startPoint y: 174, endPoint x: 350, endPoint y: 172, distance: 273.0
click at [350, 172] on div "Capture Pro Session close Session name Advanced settings Celeste & Christie pla…" at bounding box center [784, 372] width 1568 height 744
click at [503, 363] on input at bounding box center [559, 364] width 220 height 20
click at [1047, 362] on icon at bounding box center [1053, 364] width 20 height 20
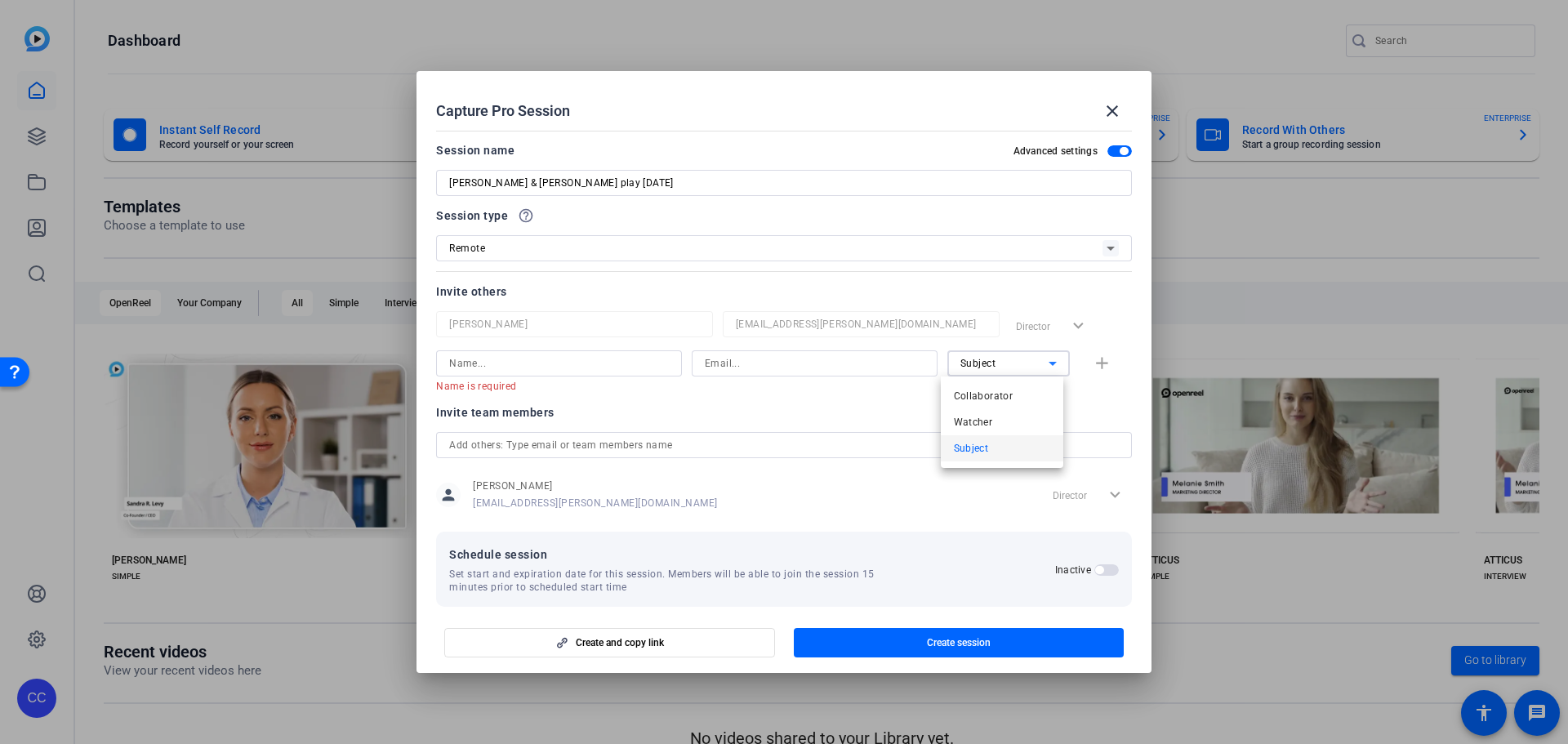
click at [500, 365] on div at bounding box center [784, 372] width 1568 height 744
click at [507, 367] on input at bounding box center [559, 364] width 220 height 20
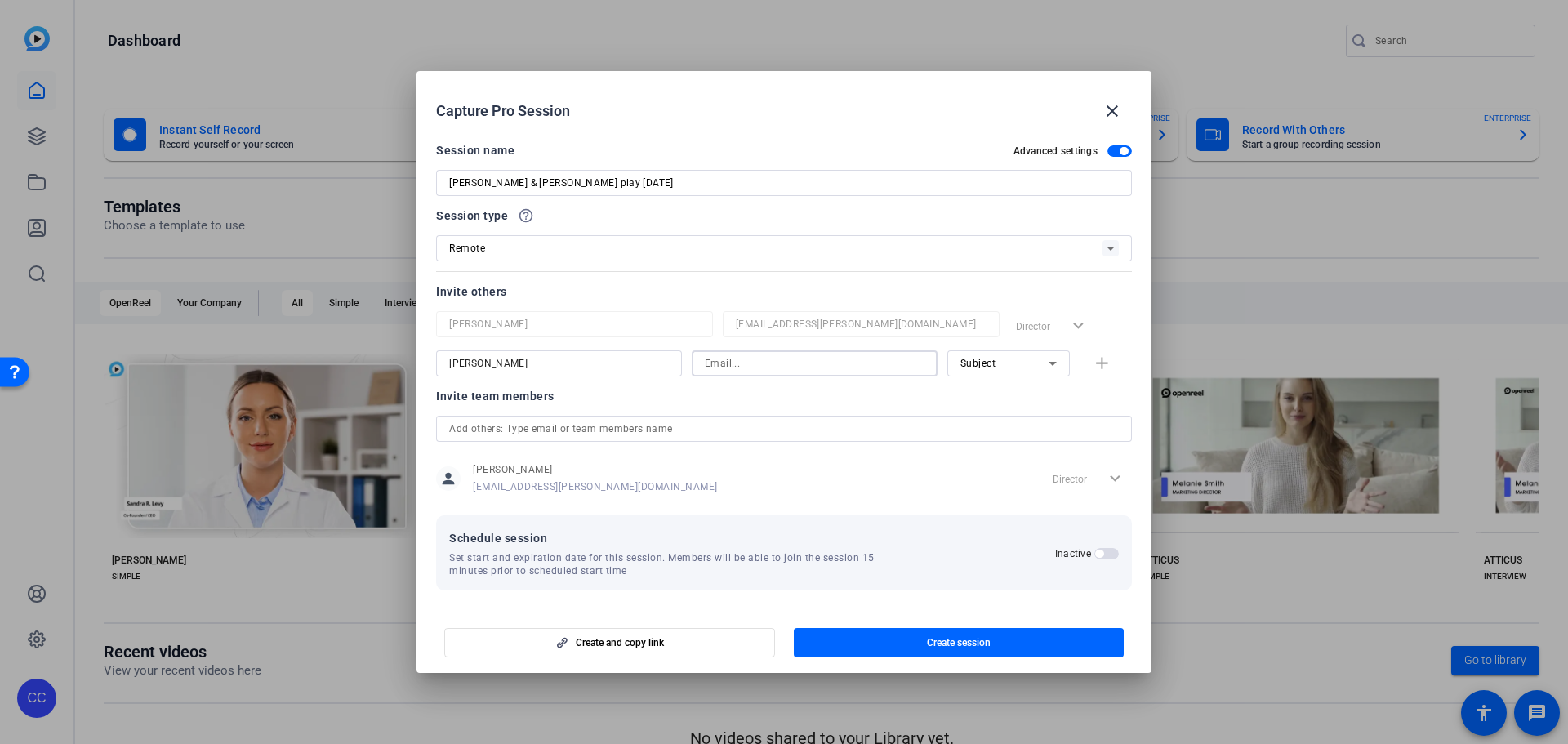
click at [507, 367] on input "Celeste" at bounding box center [559, 364] width 220 height 20
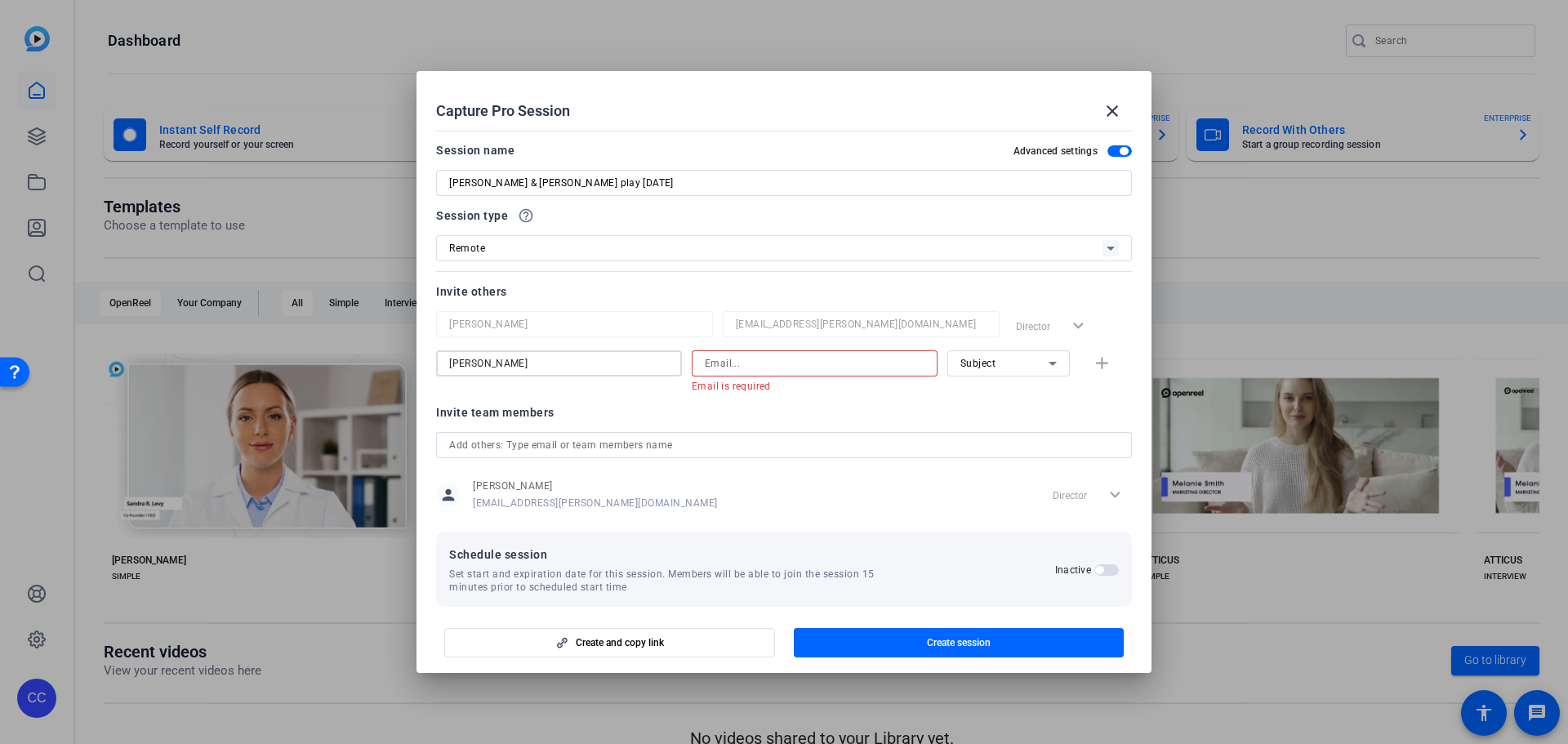
type input "[PERSON_NAME]"
click at [808, 372] on input at bounding box center [814, 364] width 220 height 20
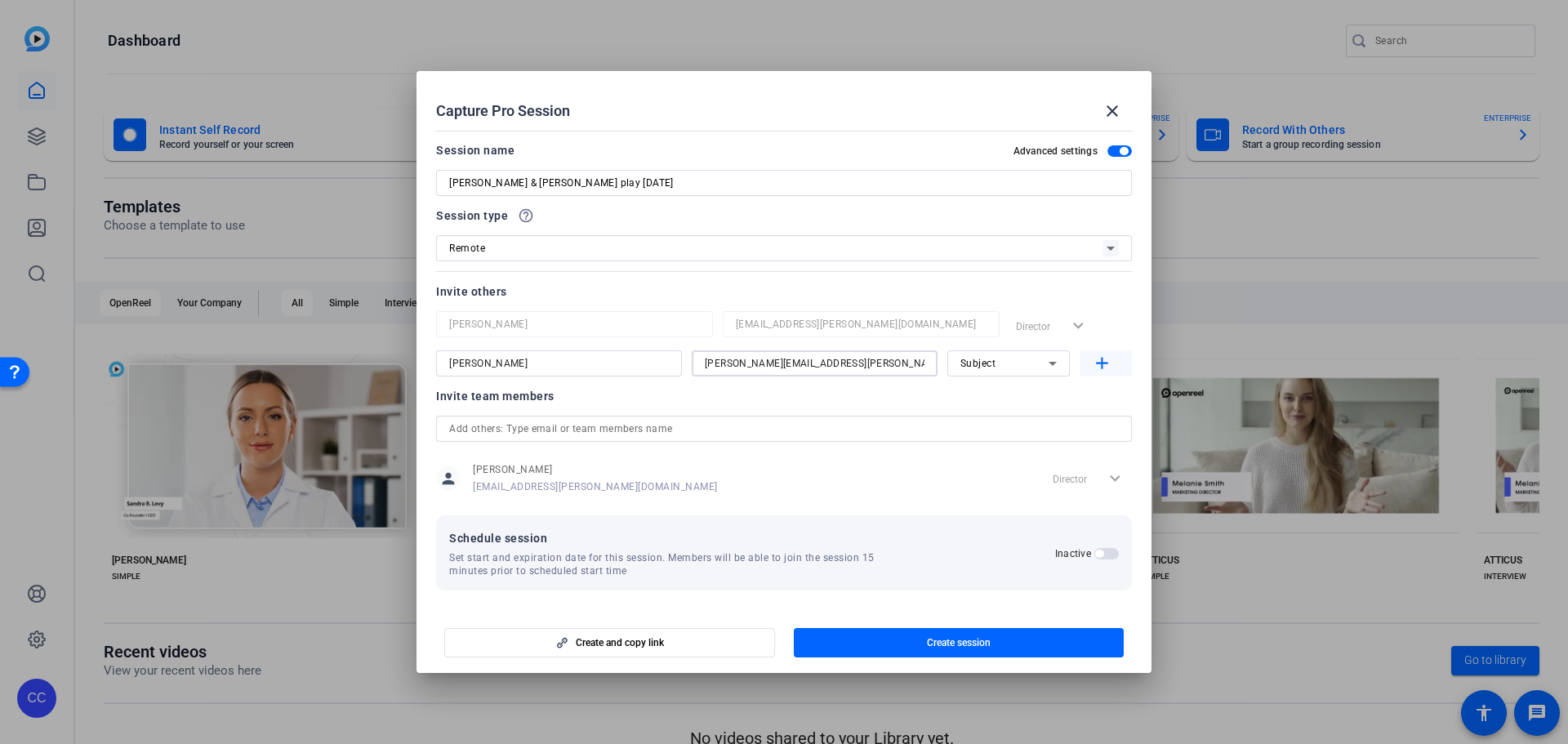
type input "celeste.cole@pwc.com"
click at [1099, 369] on mat-icon "add" at bounding box center [1102, 364] width 21 height 21
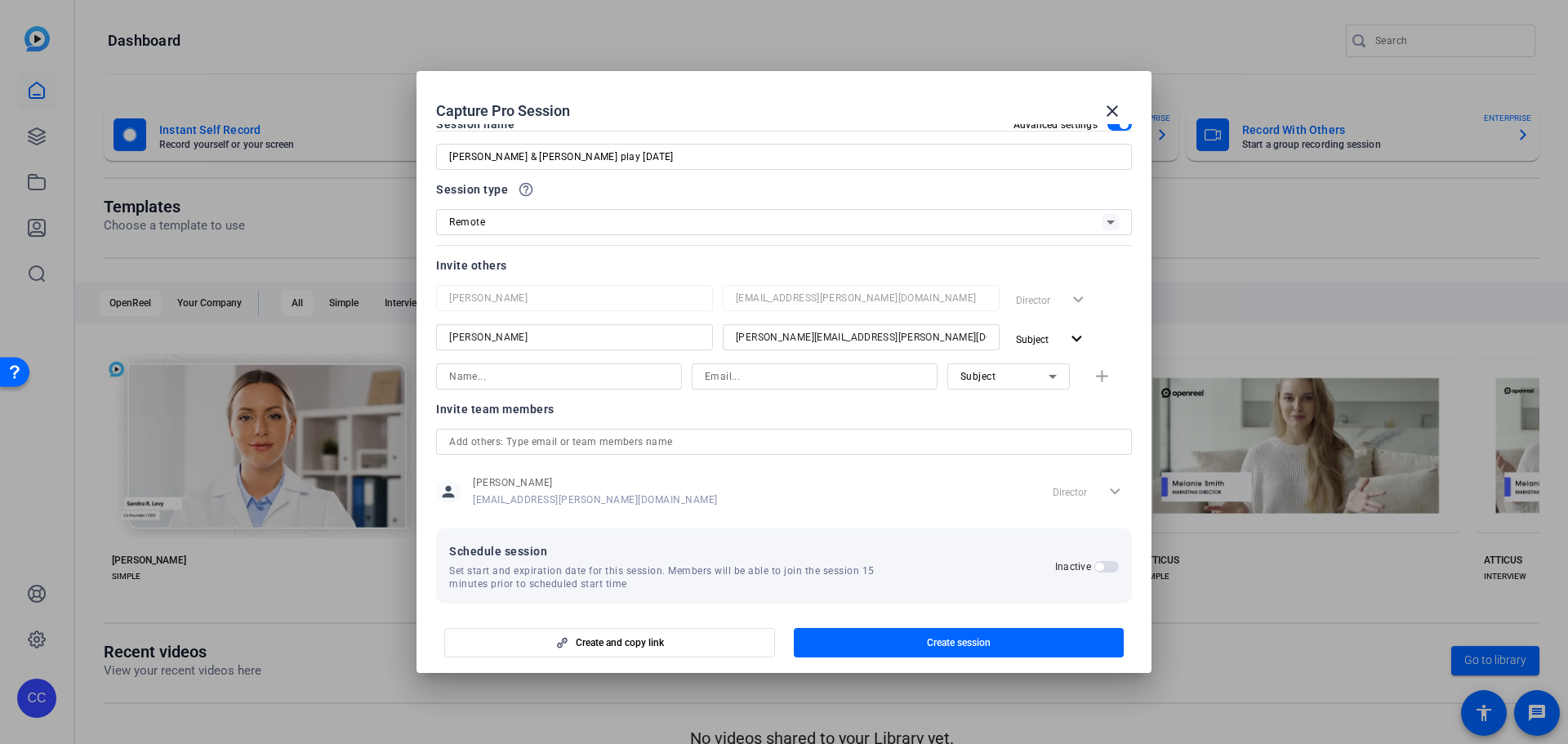
scroll to position [40, 0]
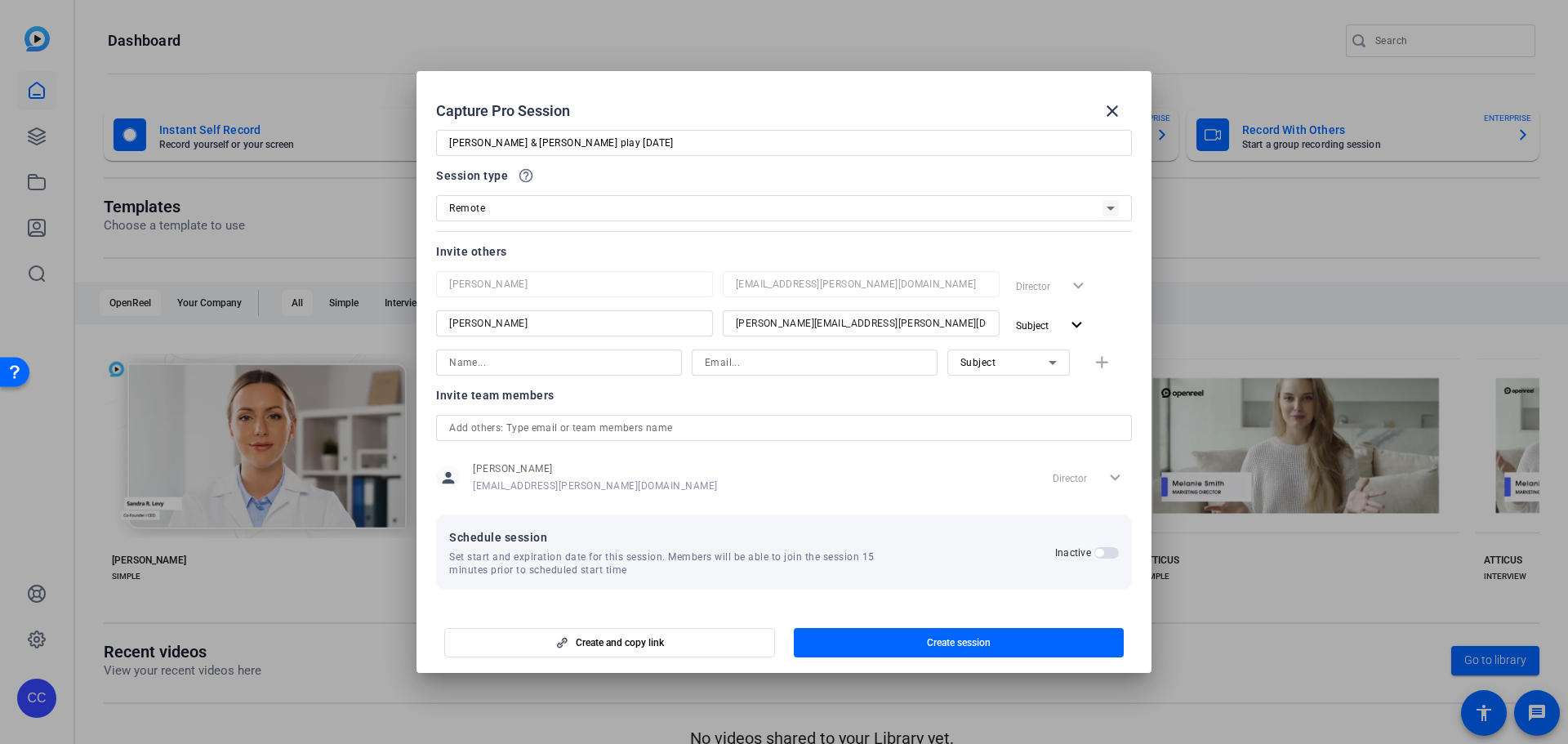
click at [1102, 480] on div "Director expand_more" at bounding box center [1088, 478] width 86 height 30
click at [1108, 478] on div "Director expand_more" at bounding box center [1088, 478] width 86 height 30
click at [876, 646] on span "button" at bounding box center [958, 643] width 330 height 39
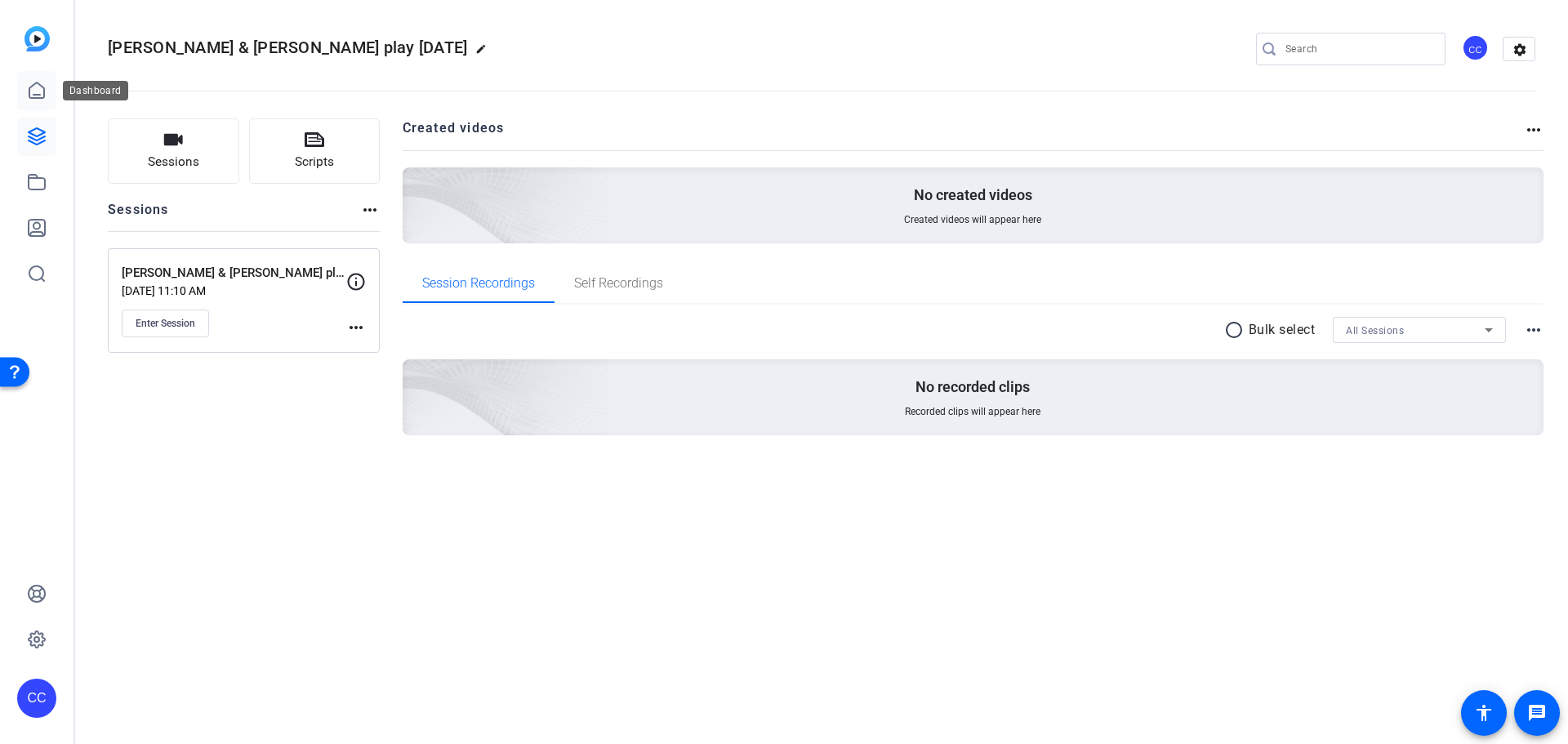
click at [43, 88] on icon at bounding box center [36, 91] width 15 height 16
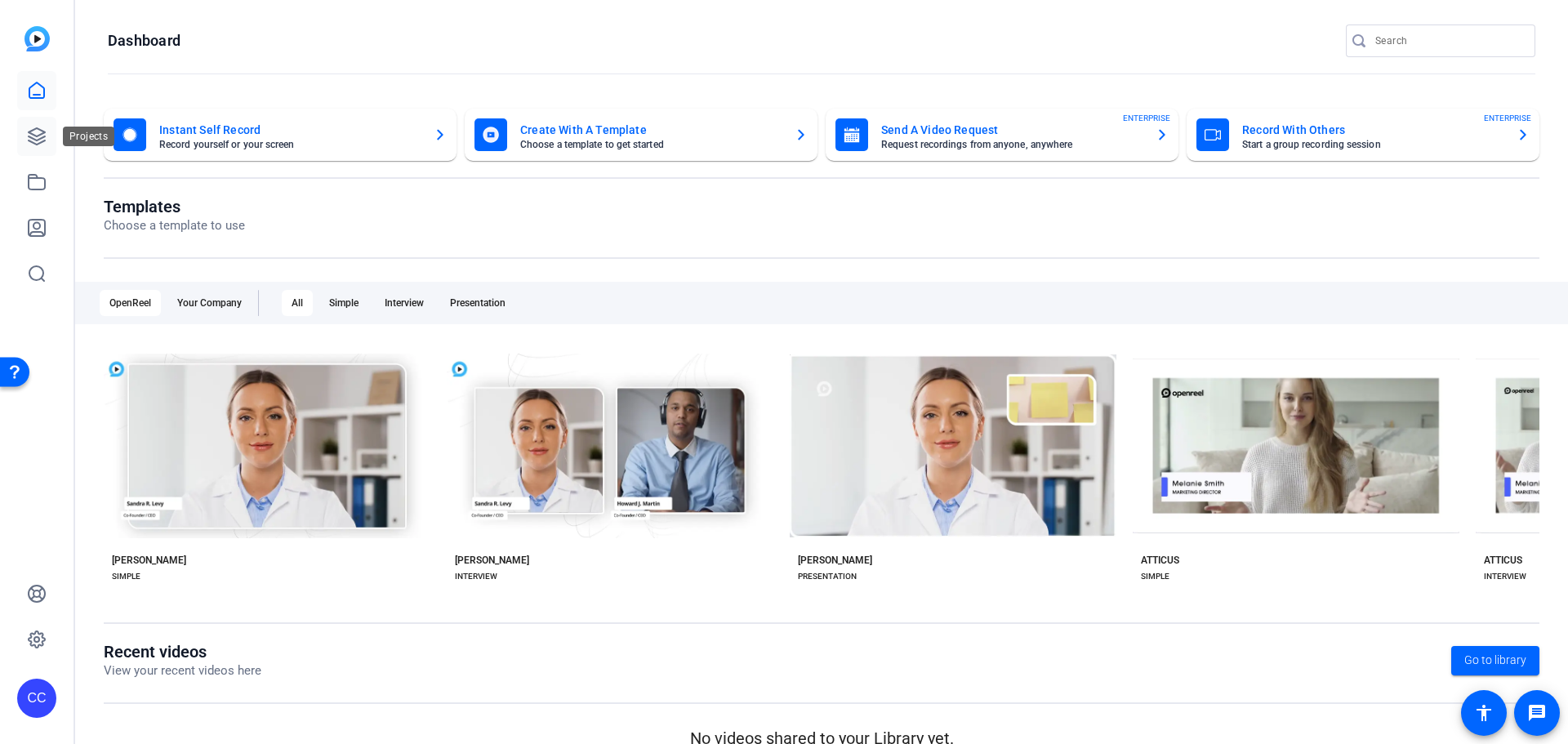
click at [34, 140] on icon at bounding box center [36, 136] width 17 height 17
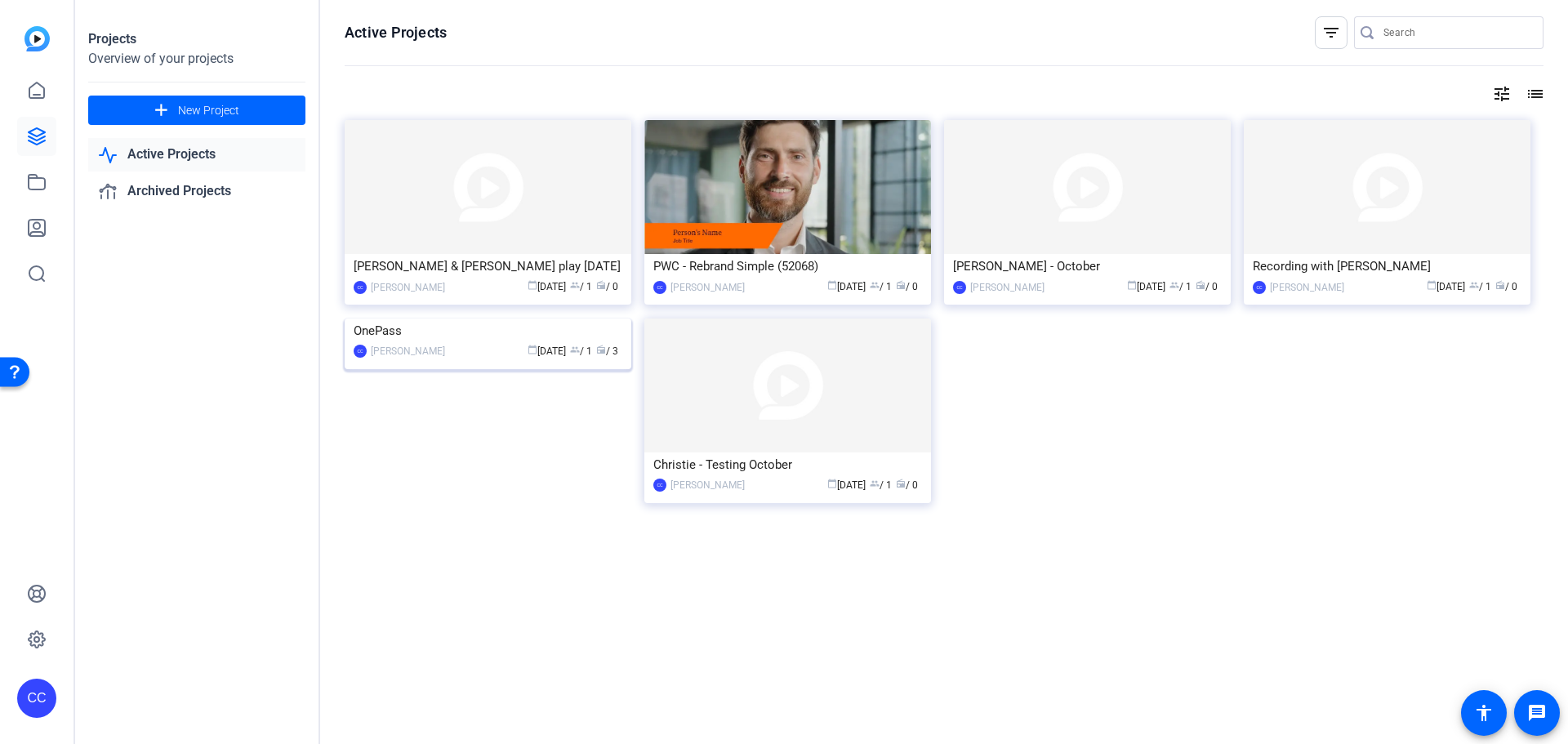
click at [453, 360] on div "calendar_today Oct 10 group / 1 radio / 3" at bounding box center [537, 351] width 169 height 17
click at [1535, 88] on mat-icon "list" at bounding box center [1534, 94] width 20 height 20
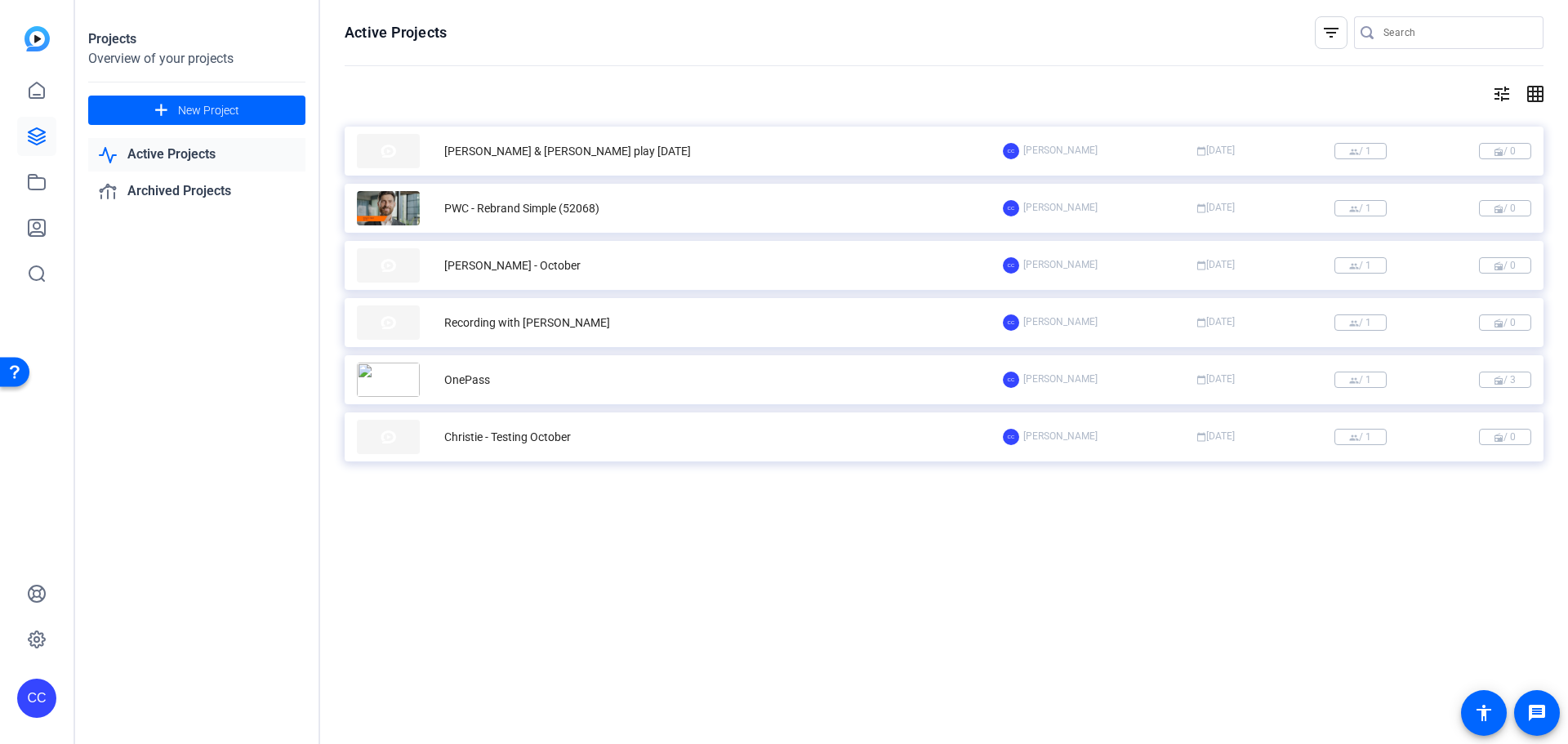
click at [1539, 97] on mat-icon "grid_on" at bounding box center [1534, 94] width 20 height 20
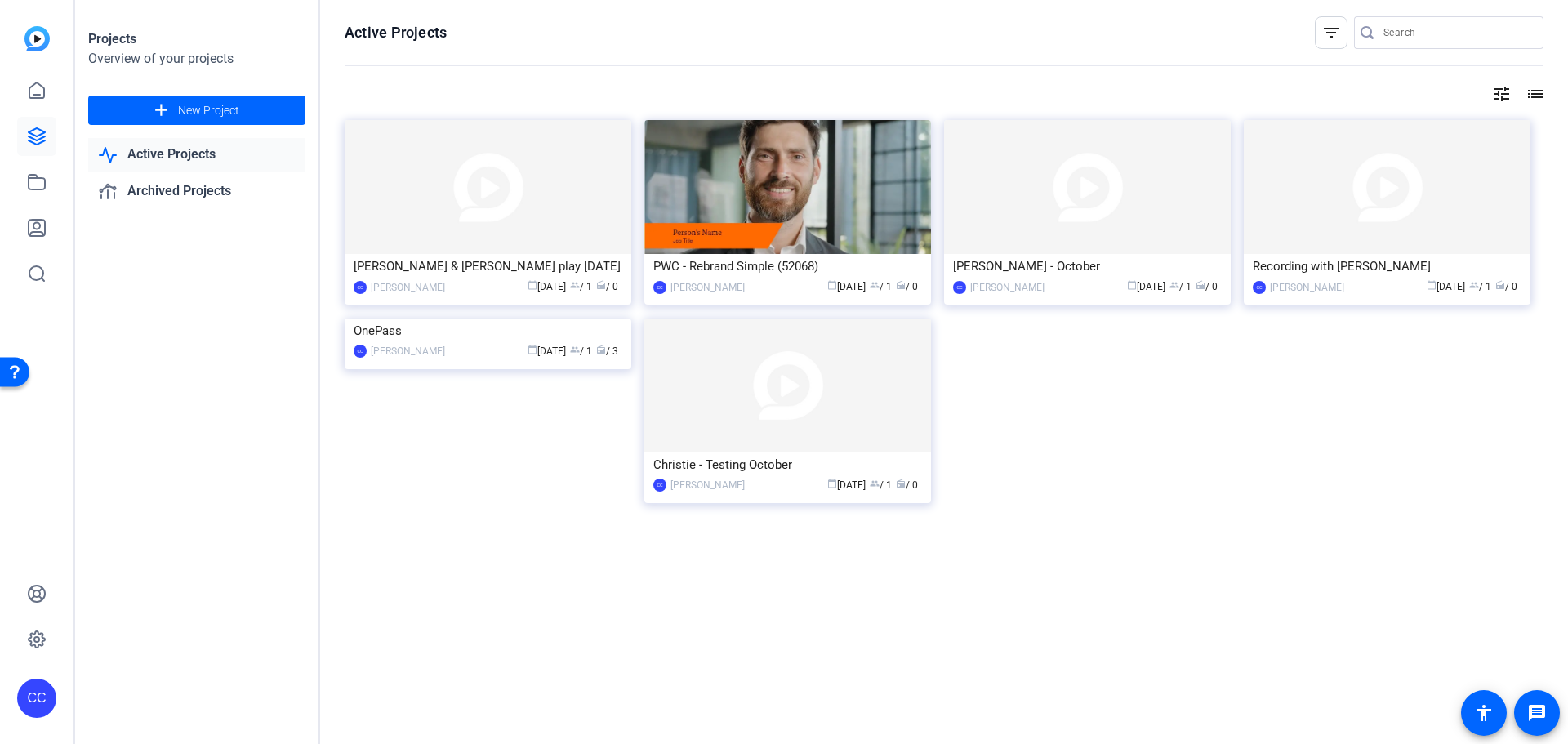
drag, startPoint x: 503, startPoint y: 231, endPoint x: 525, endPoint y: 189, distance: 47.4
click at [525, 189] on img at bounding box center [488, 187] width 287 height 134
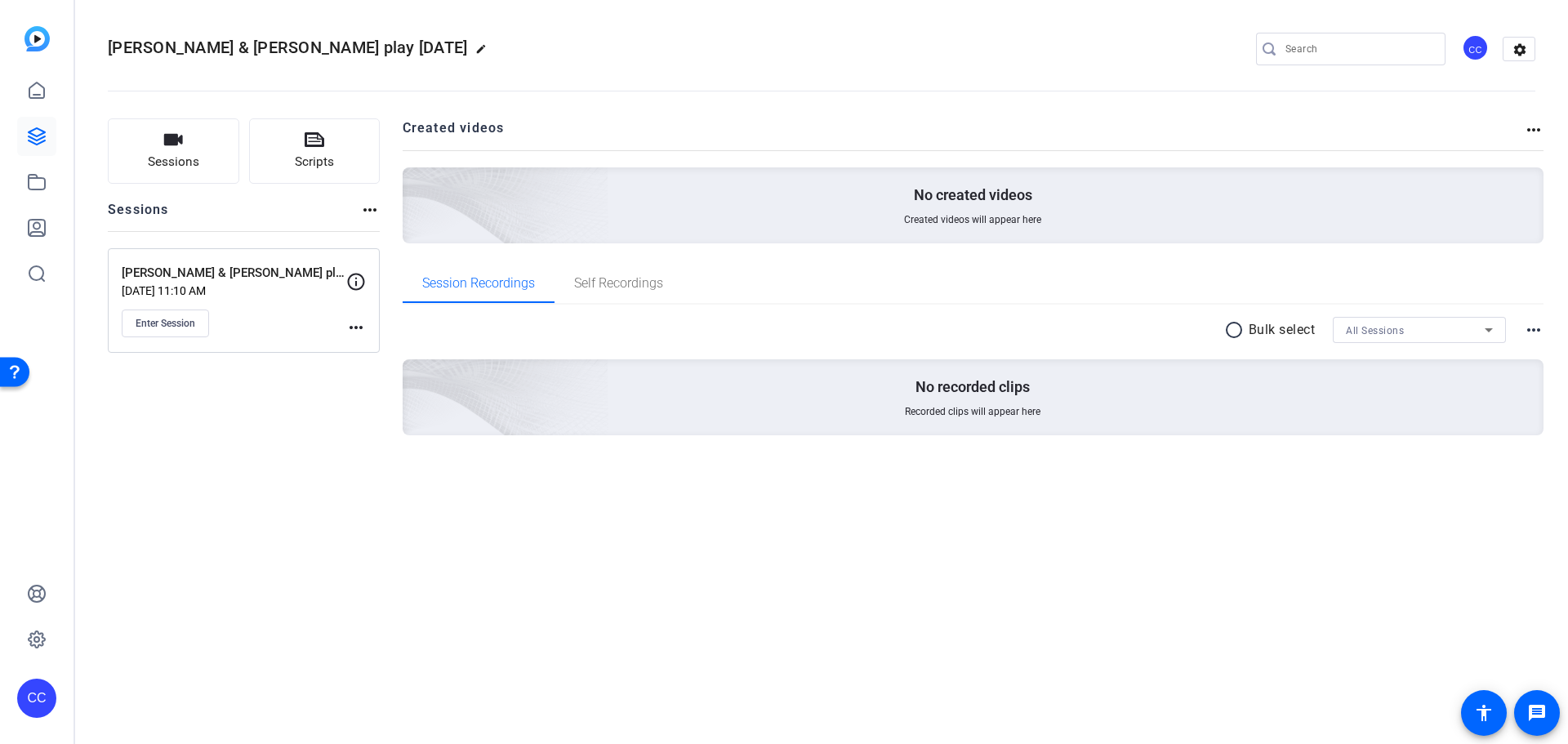
click at [358, 331] on mat-icon "more_horiz" at bounding box center [356, 327] width 20 height 20
click at [37, 140] on div at bounding box center [784, 372] width 1568 height 744
click at [35, 145] on icon at bounding box center [36, 136] width 17 height 17
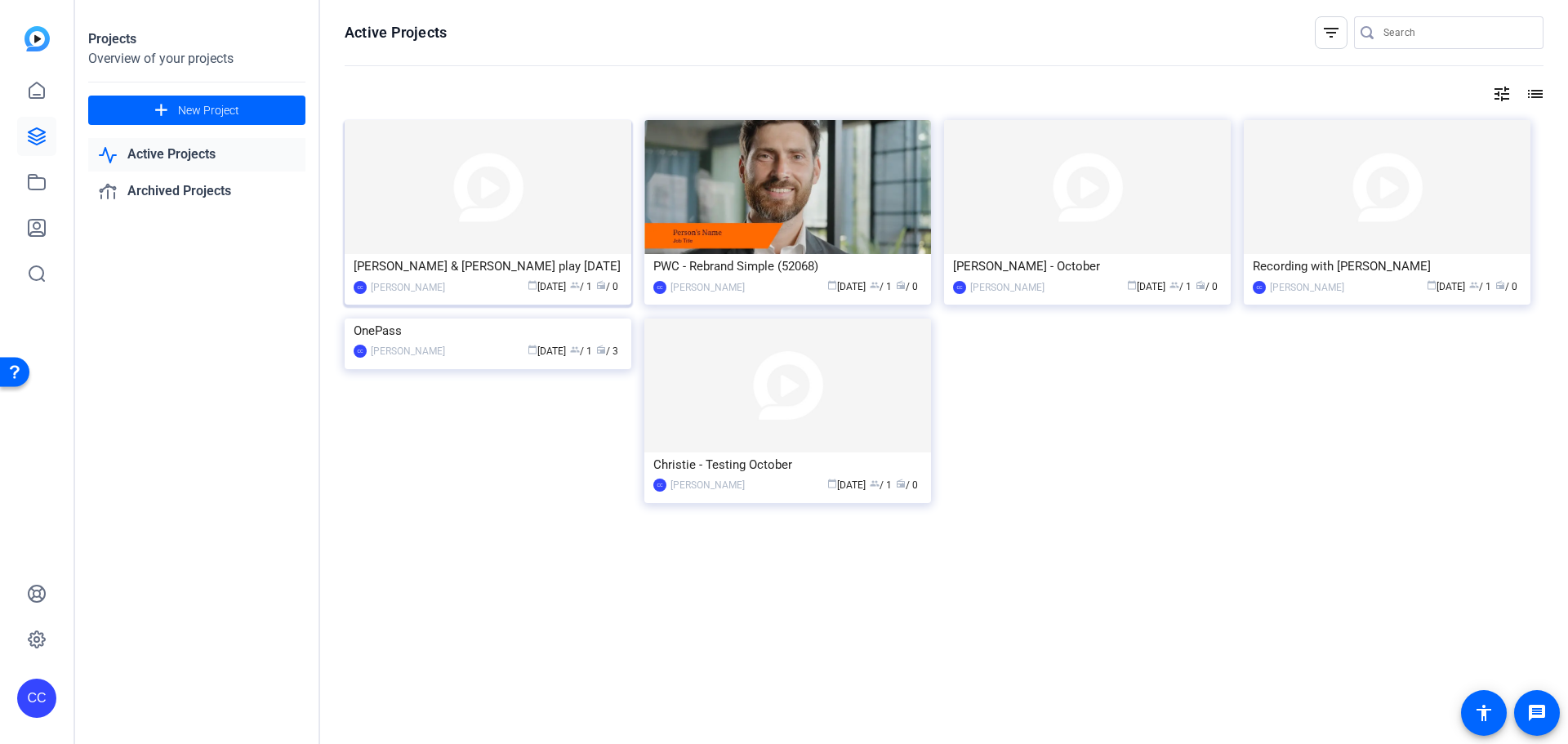
click at [493, 240] on img at bounding box center [488, 187] width 287 height 134
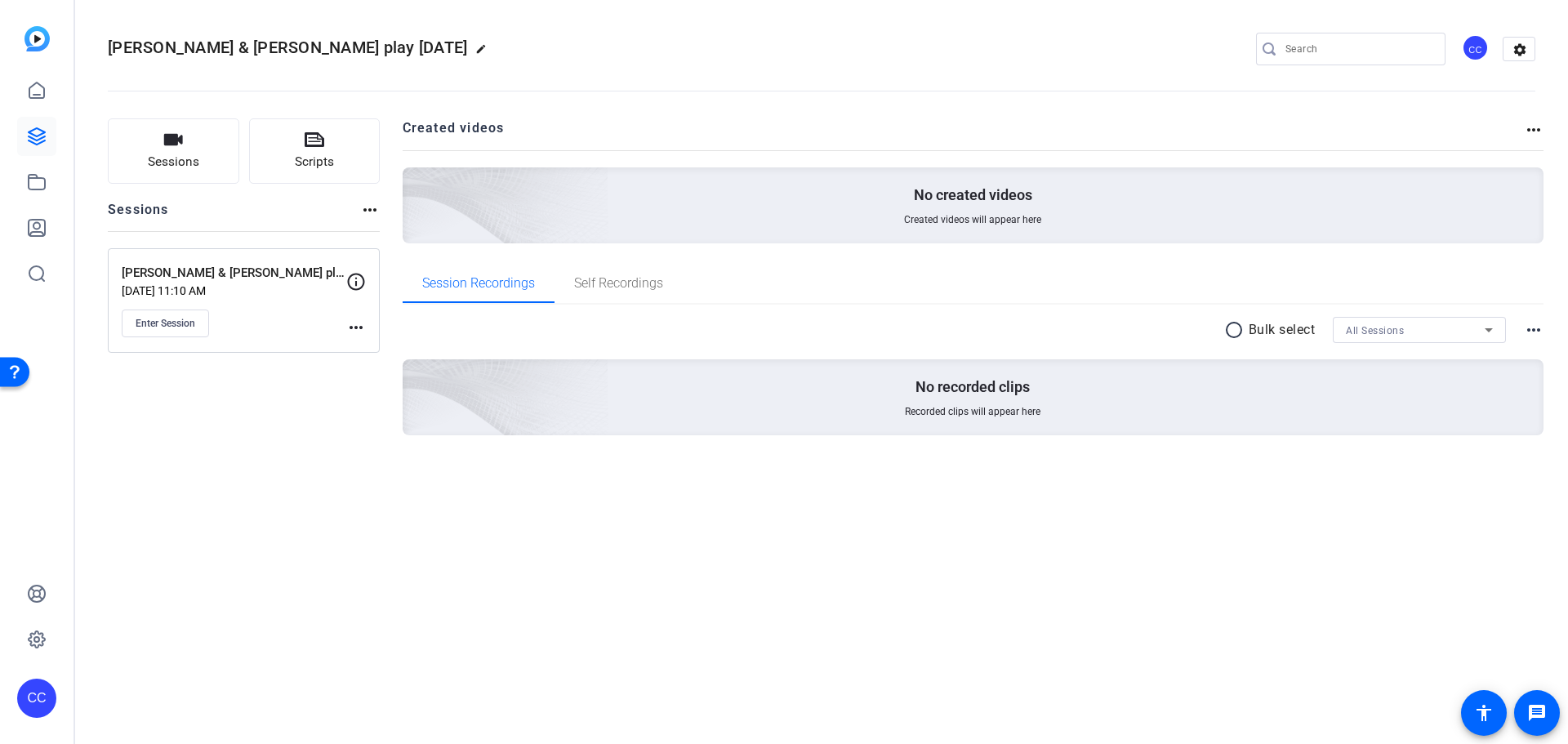
click at [351, 331] on mat-icon "more_horiz" at bounding box center [356, 327] width 20 height 20
click at [185, 324] on div at bounding box center [784, 372] width 1568 height 744
click at [185, 324] on span "Enter Session" at bounding box center [166, 322] width 59 height 13
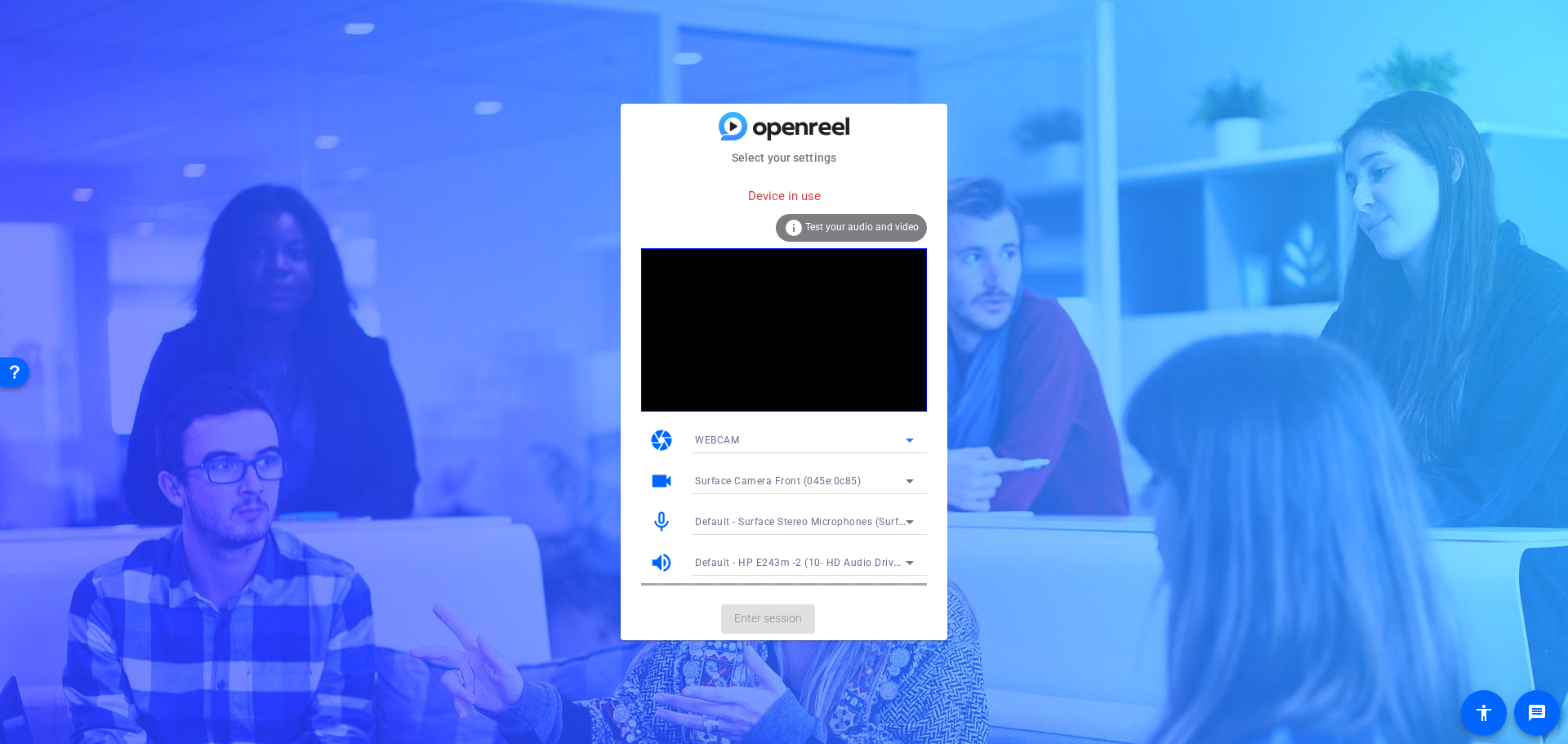
click at [911, 440] on icon at bounding box center [910, 440] width 8 height 4
click at [777, 507] on mat-option "DESKTOP" at bounding box center [804, 499] width 245 height 27
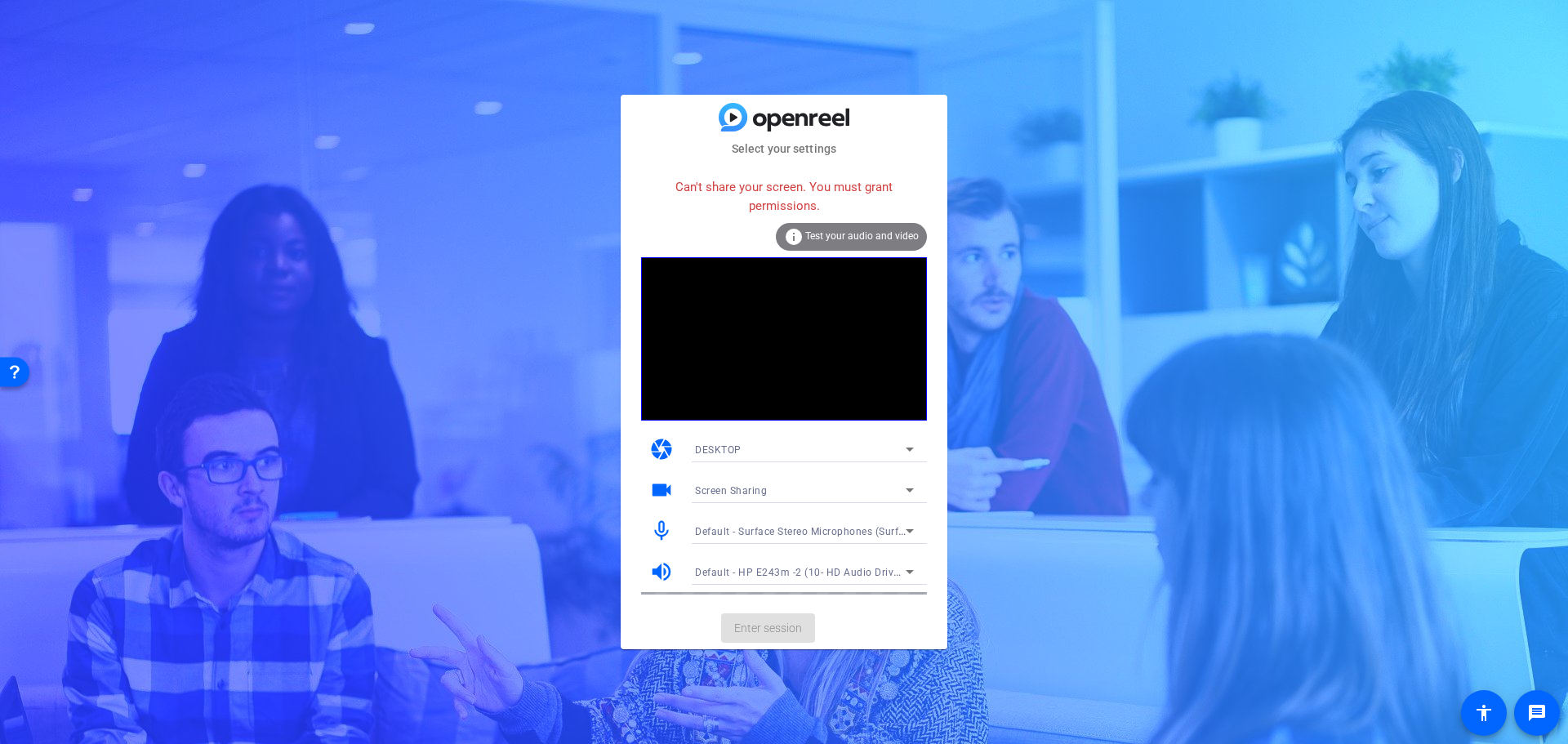
click at [910, 450] on icon at bounding box center [910, 449] width 8 height 4
click at [982, 426] on div at bounding box center [784, 372] width 1568 height 744
click at [907, 449] on icon at bounding box center [910, 449] width 20 height 20
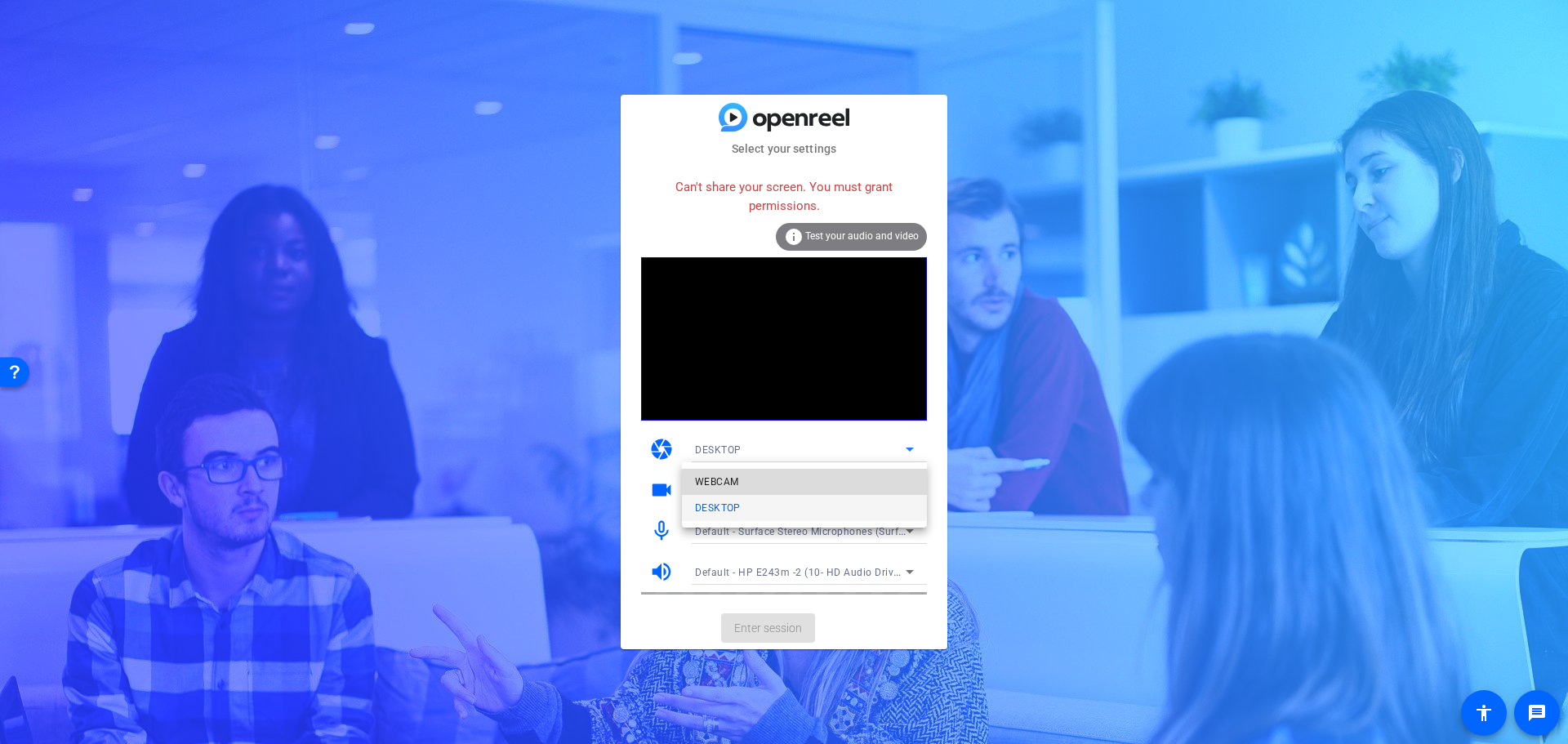
click at [856, 472] on mat-option "WEBCAM" at bounding box center [804, 482] width 245 height 27
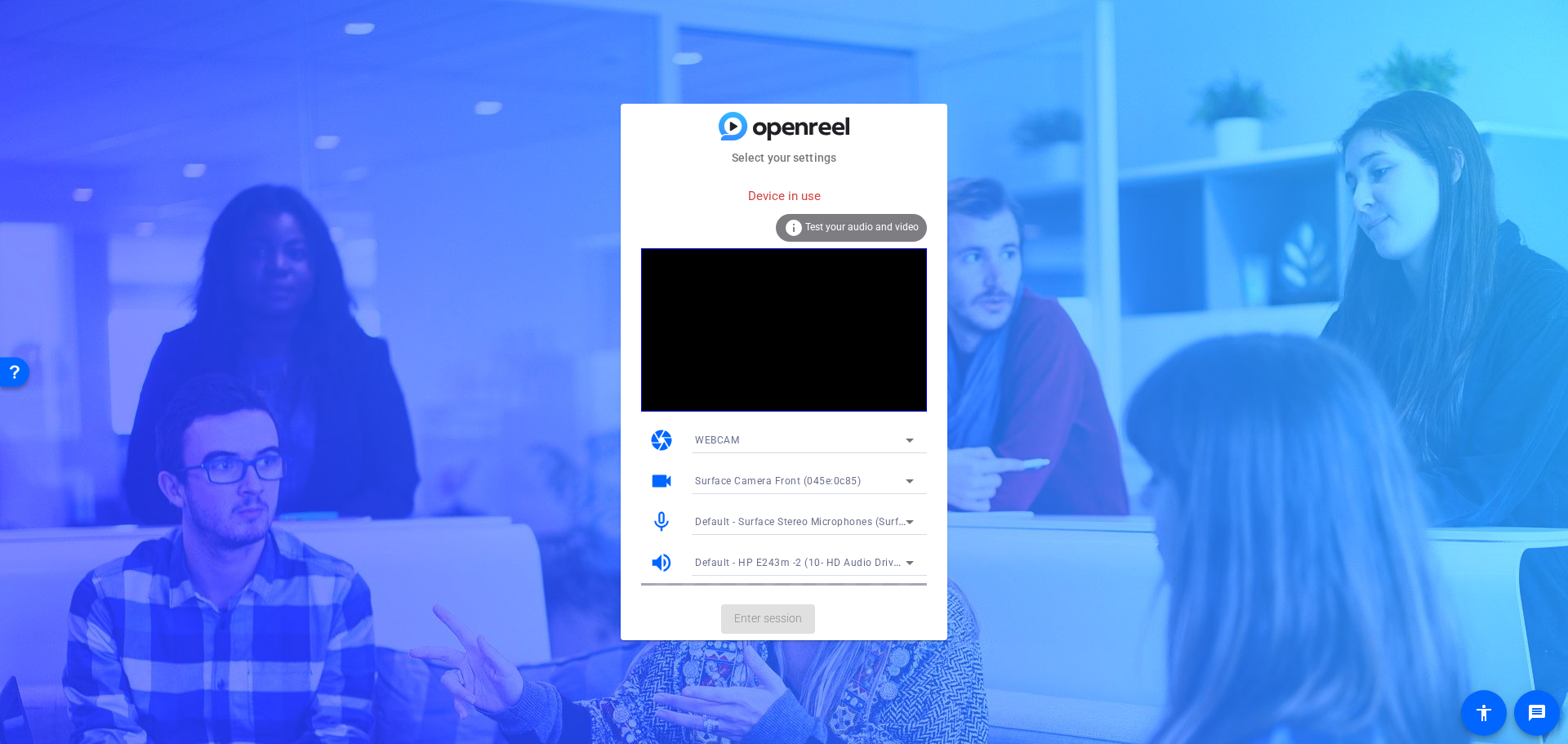
click at [769, 465] on div at bounding box center [804, 462] width 245 height 18
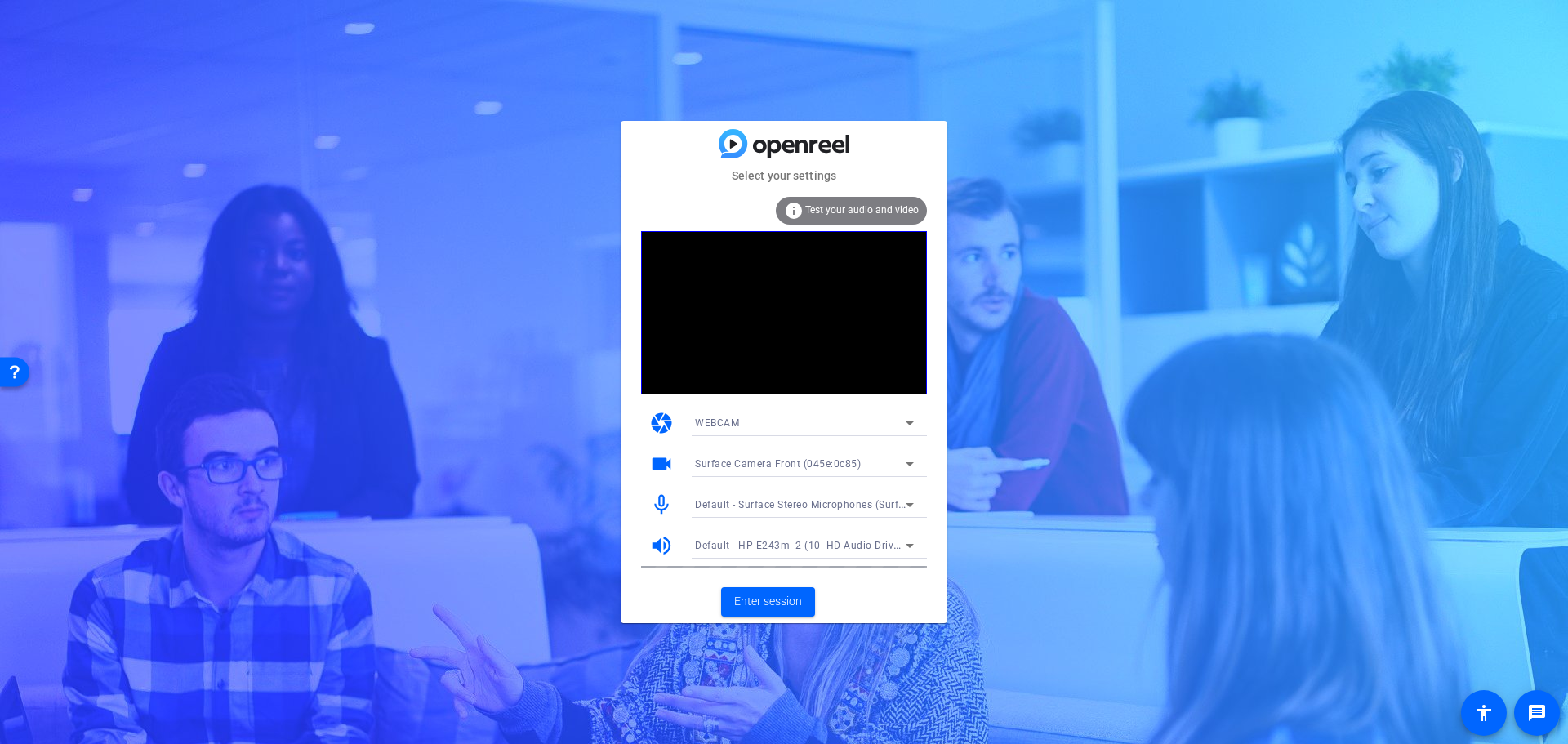
click at [911, 419] on icon at bounding box center [910, 423] width 20 height 20
click at [787, 490] on mat-option "DESKTOP" at bounding box center [804, 482] width 245 height 27
click at [769, 604] on span "Enter session" at bounding box center [768, 600] width 68 height 17
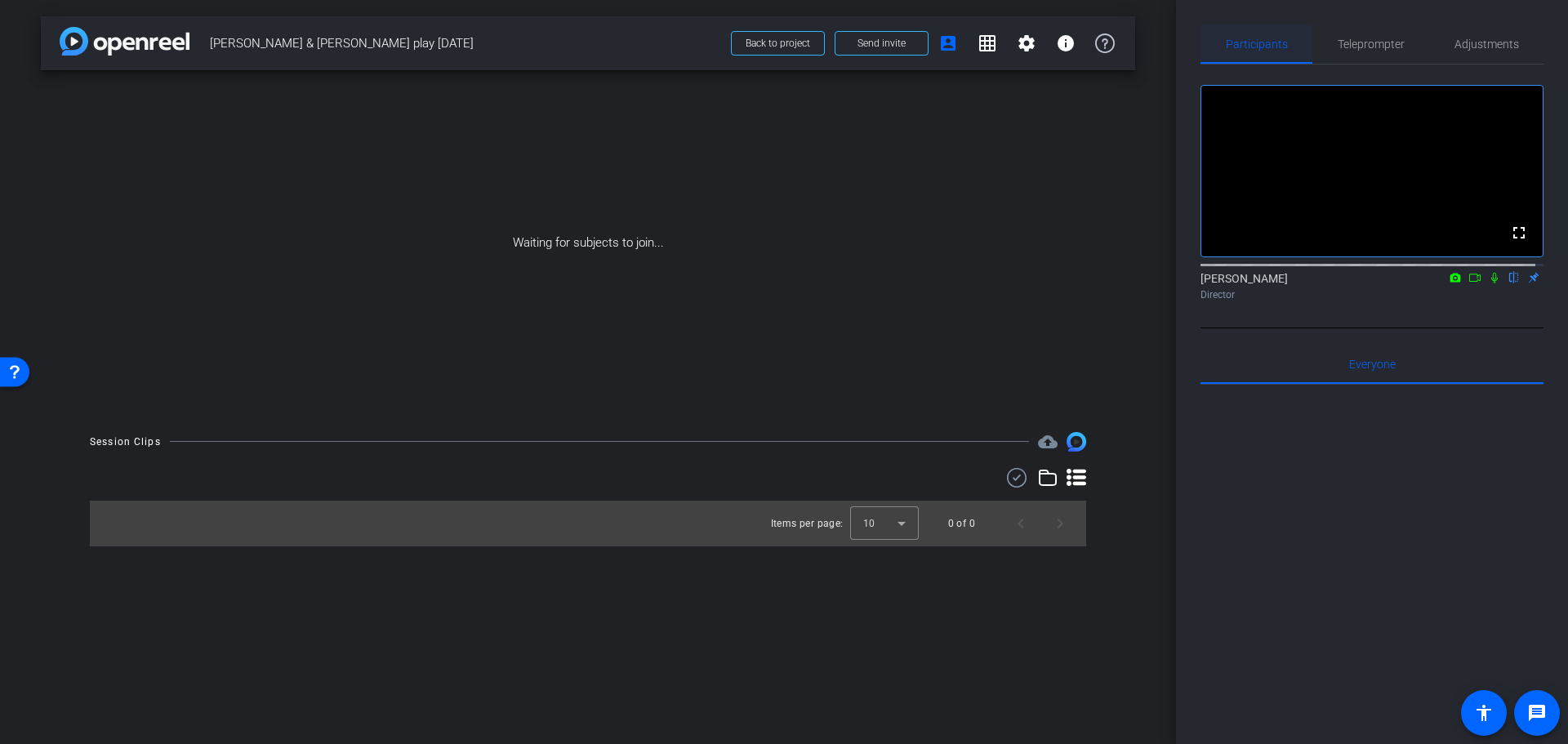
click at [1259, 55] on span "Participants" at bounding box center [1256, 44] width 62 height 39
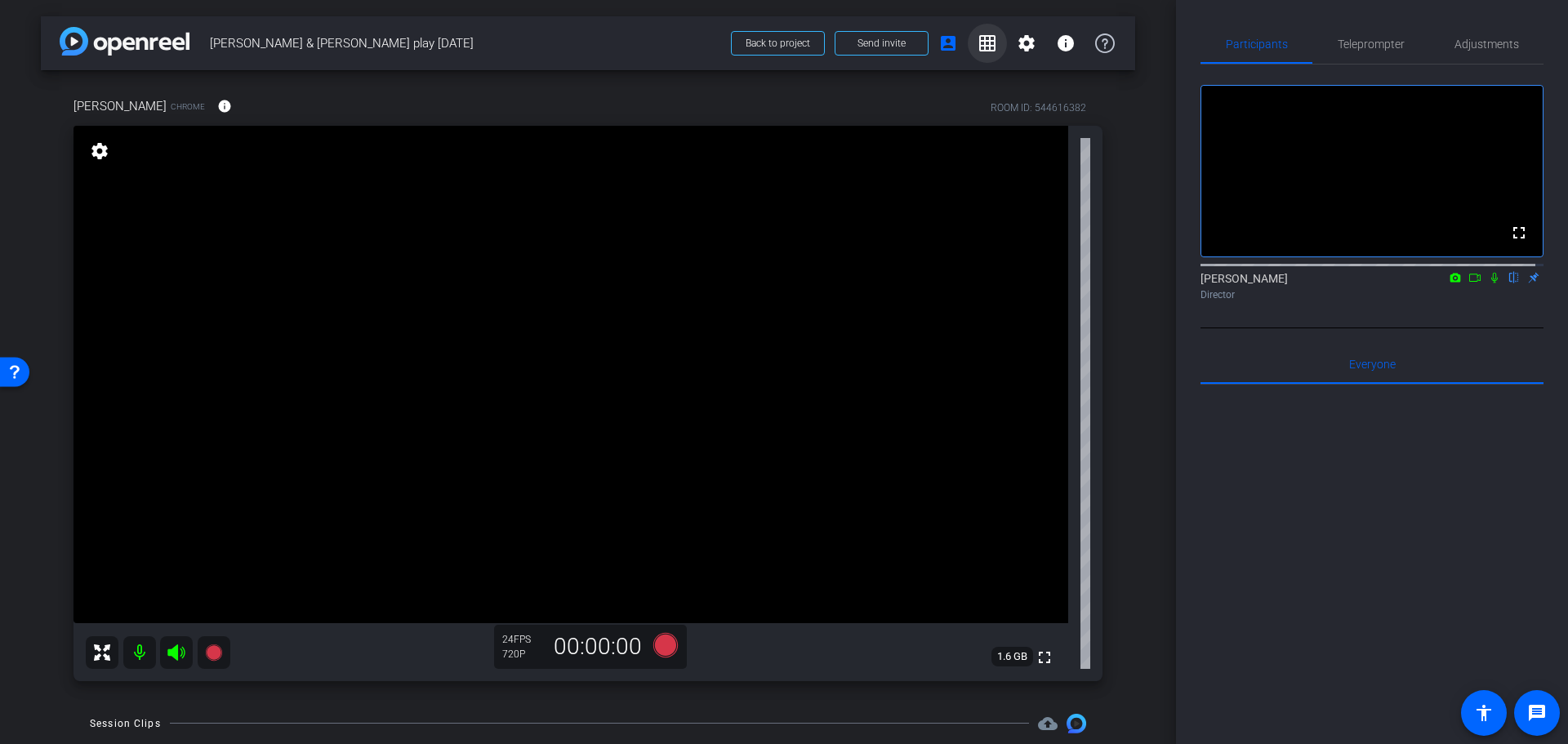
click at [978, 48] on mat-icon "grid_on" at bounding box center [988, 43] width 20 height 20
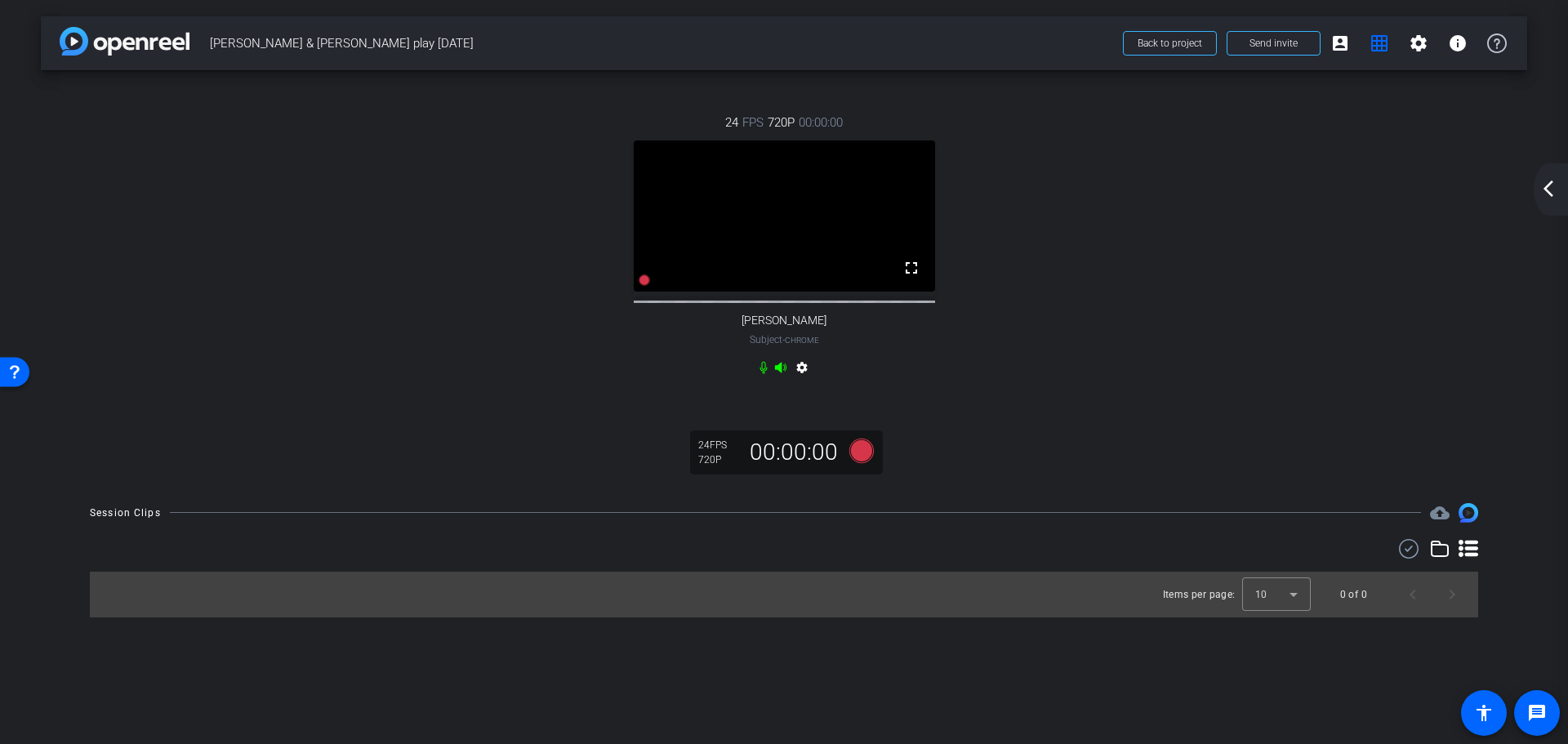
click at [1542, 194] on mat-icon "arrow_back_ios_new" at bounding box center [1548, 188] width 20 height 20
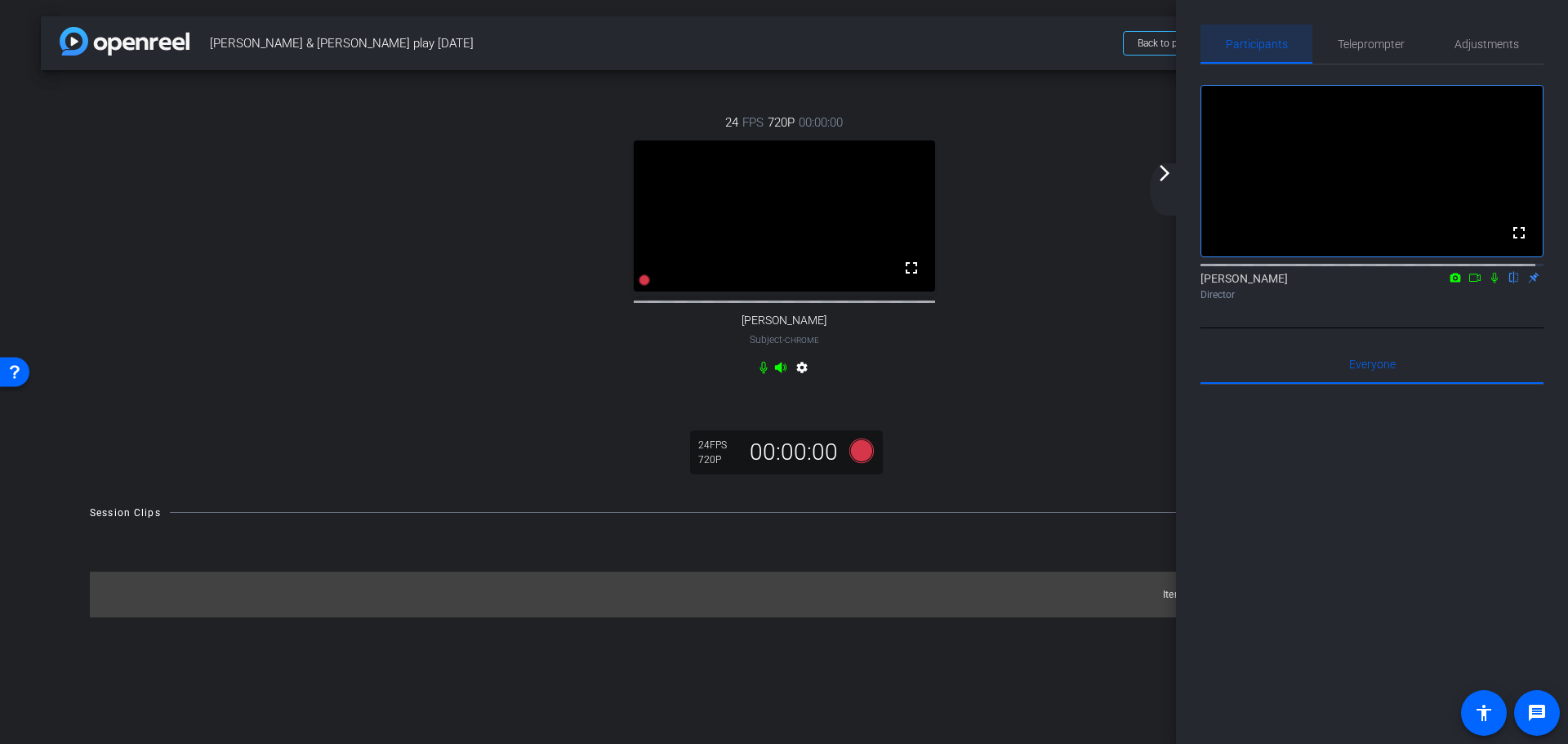
click at [1271, 46] on span "Participants" at bounding box center [1256, 44] width 62 height 12
click at [1157, 169] on mat-icon "arrow_forward_ios" at bounding box center [1164, 173] width 20 height 20
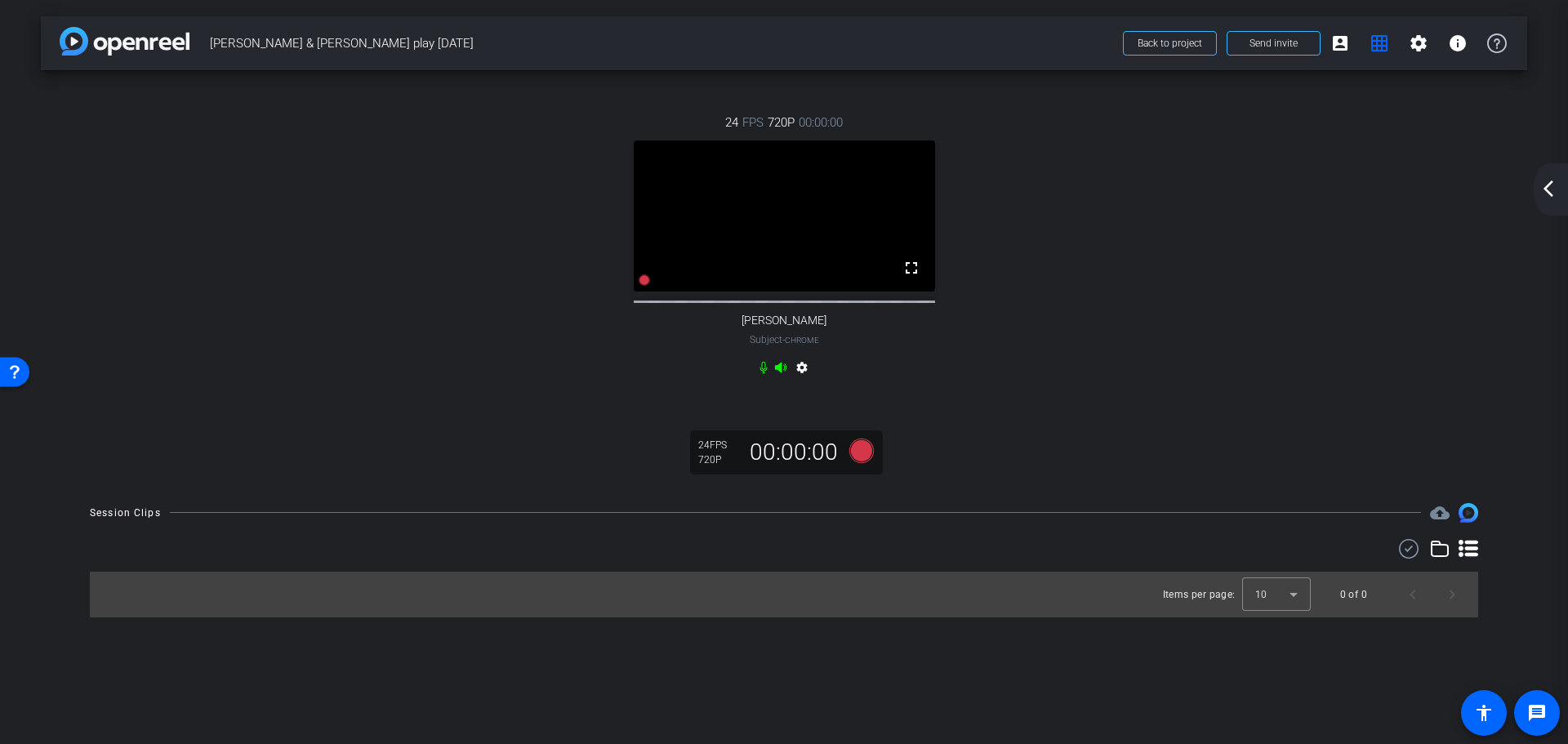
click at [1550, 192] on mat-icon "arrow_back_ios_new" at bounding box center [1548, 188] width 20 height 20
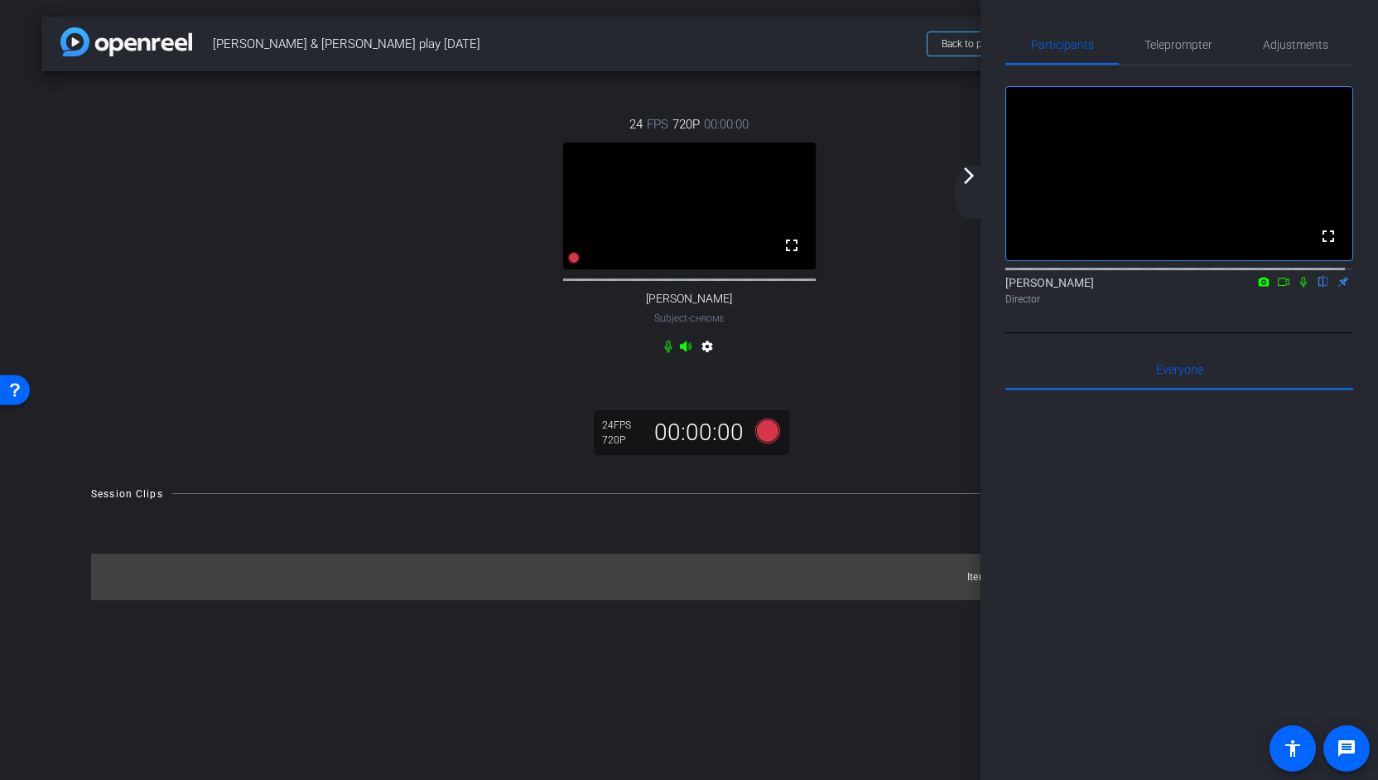
click at [967, 176] on mat-icon "arrow_forward_ios" at bounding box center [969, 176] width 20 height 20
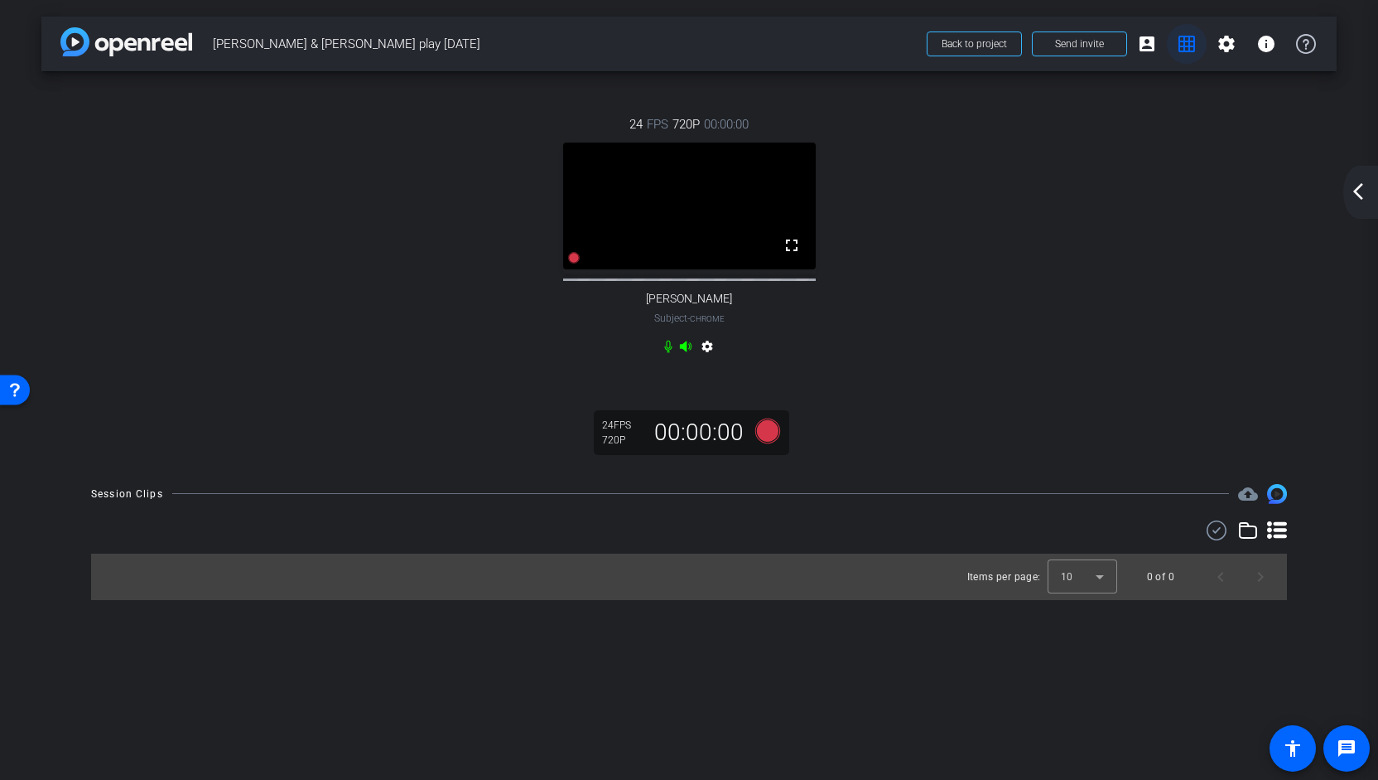
click at [1178, 57] on span at bounding box center [1187, 44] width 40 height 40
click at [1150, 48] on mat-icon "account_box" at bounding box center [1147, 44] width 20 height 20
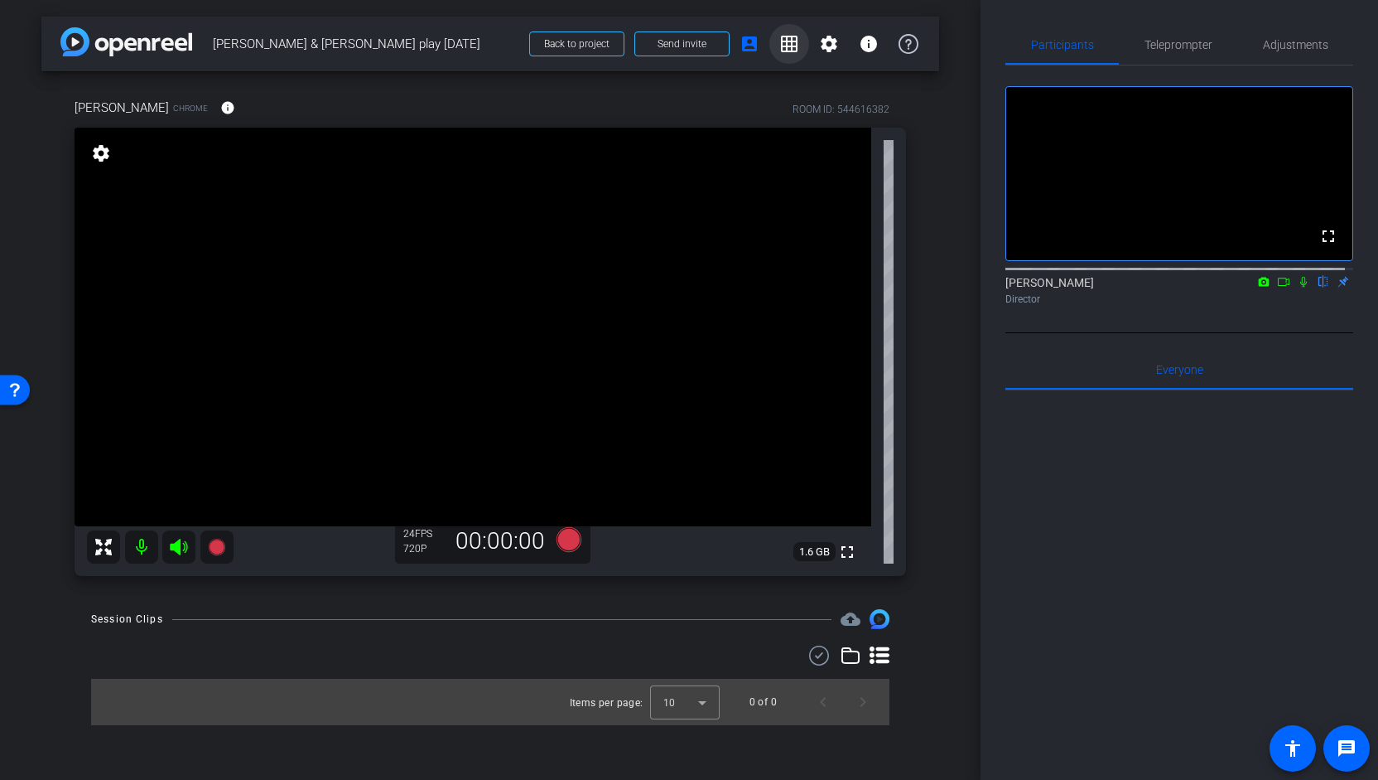
click at [794, 54] on span at bounding box center [790, 44] width 40 height 40
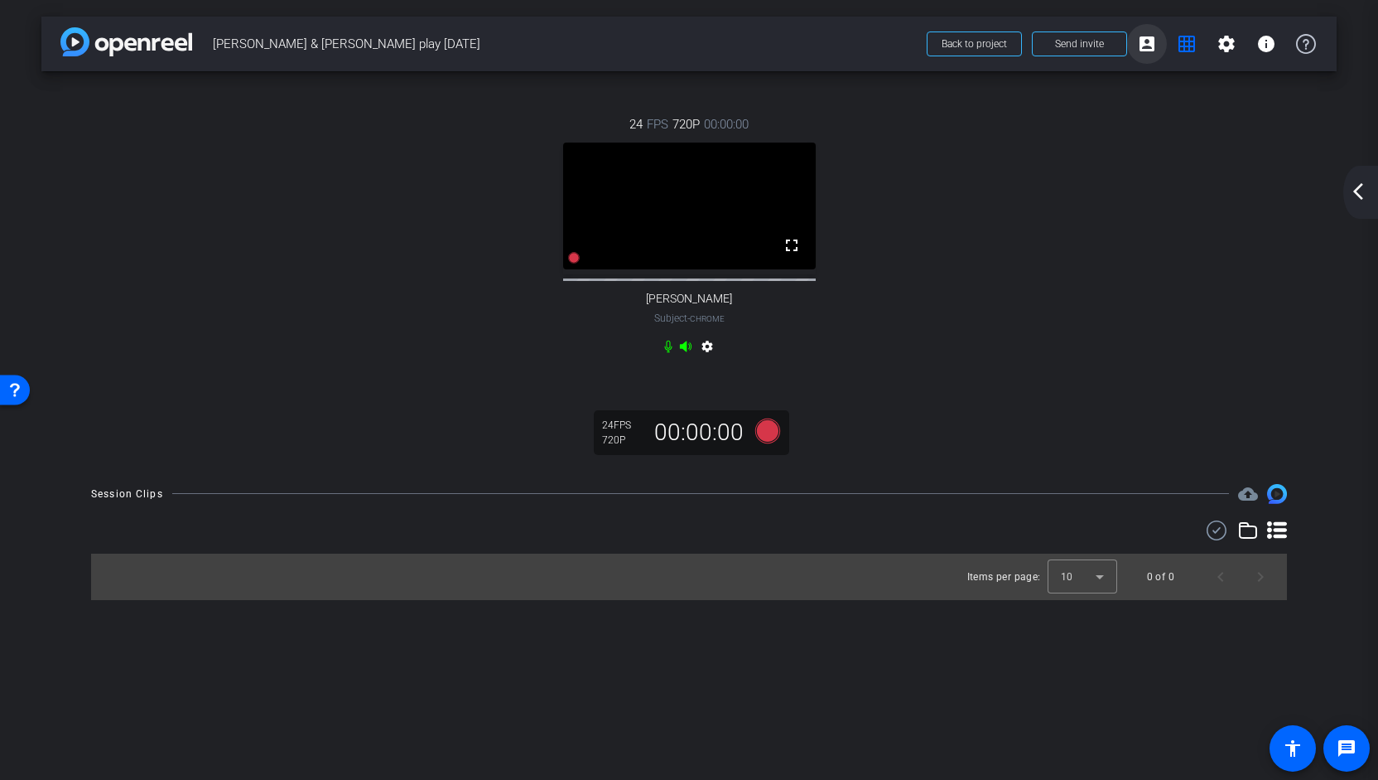
click at [1151, 47] on mat-icon "account_box" at bounding box center [1147, 44] width 20 height 20
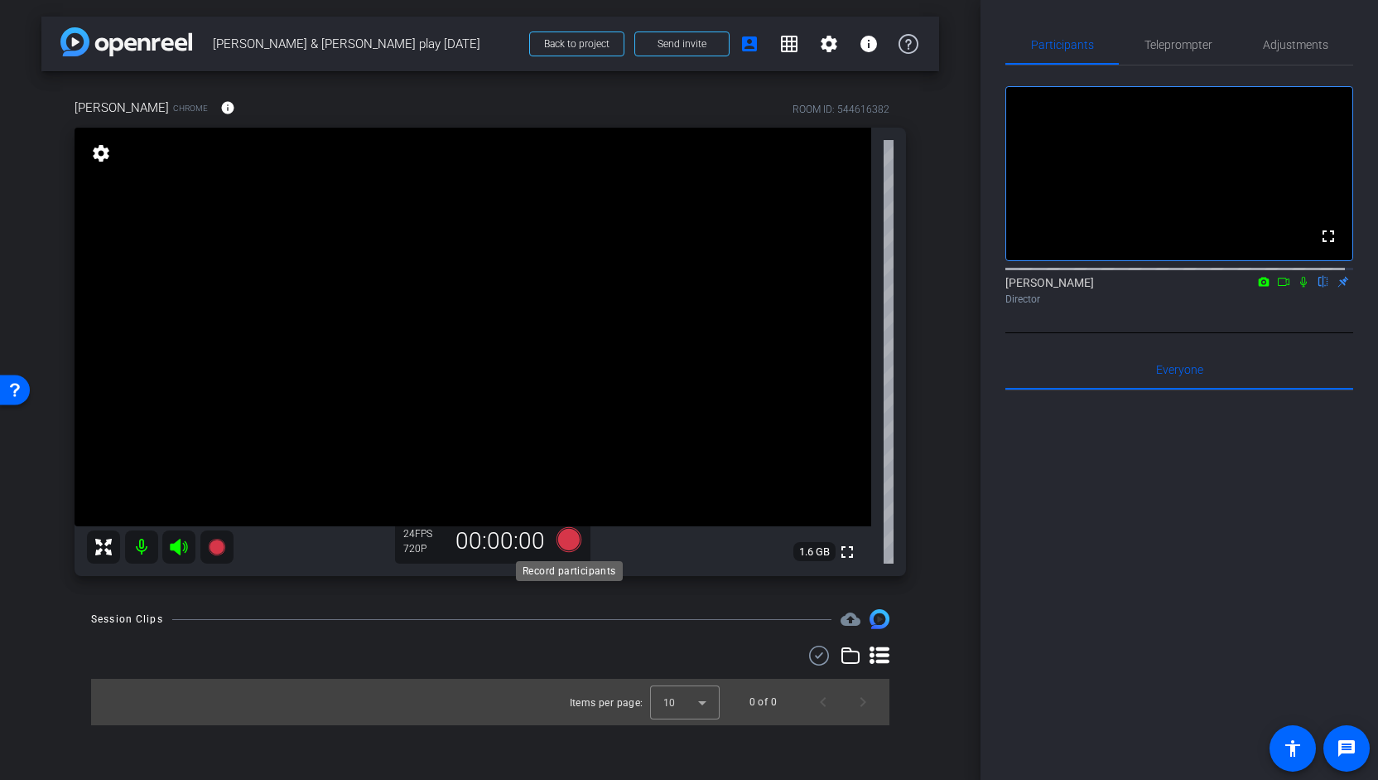
click at [575, 542] on icon at bounding box center [569, 539] width 25 height 25
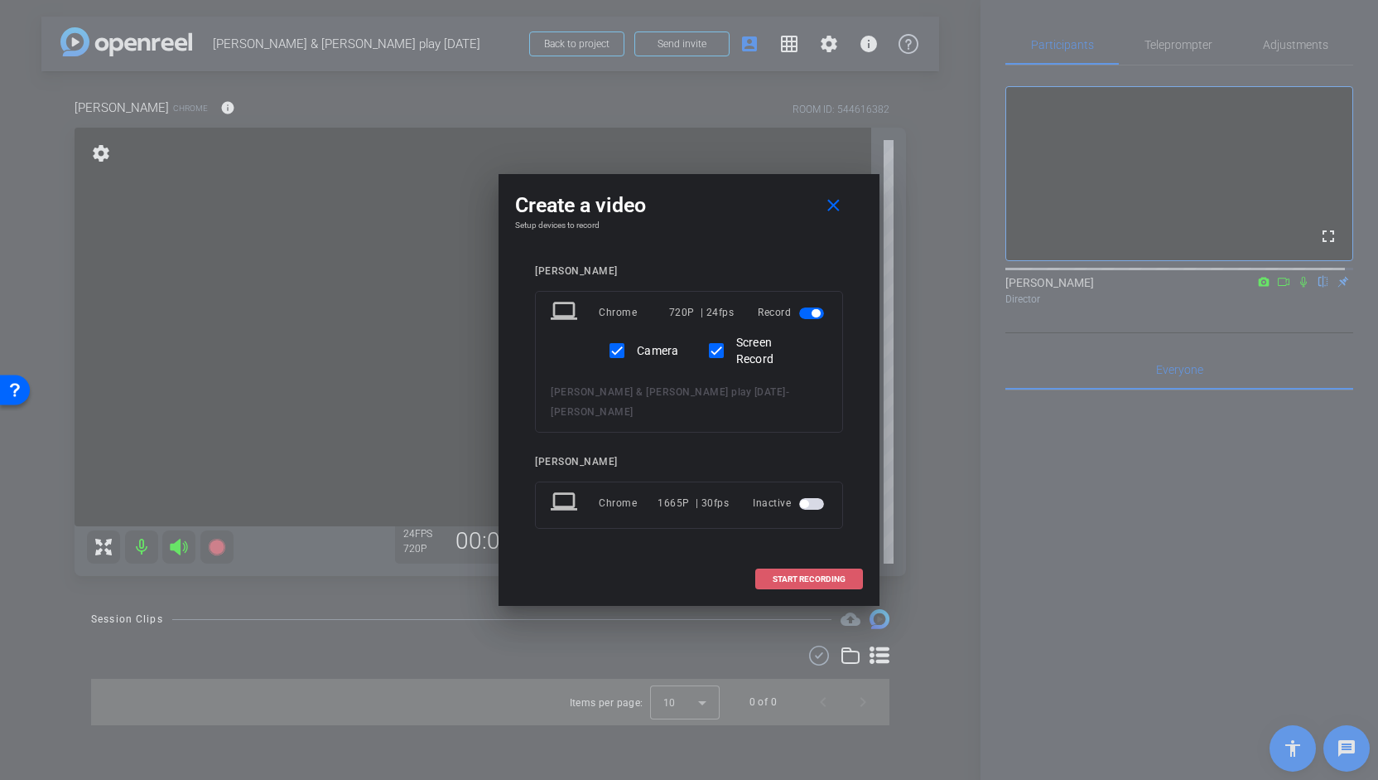
click at [785, 575] on span "START RECORDING" at bounding box center [809, 579] width 73 height 8
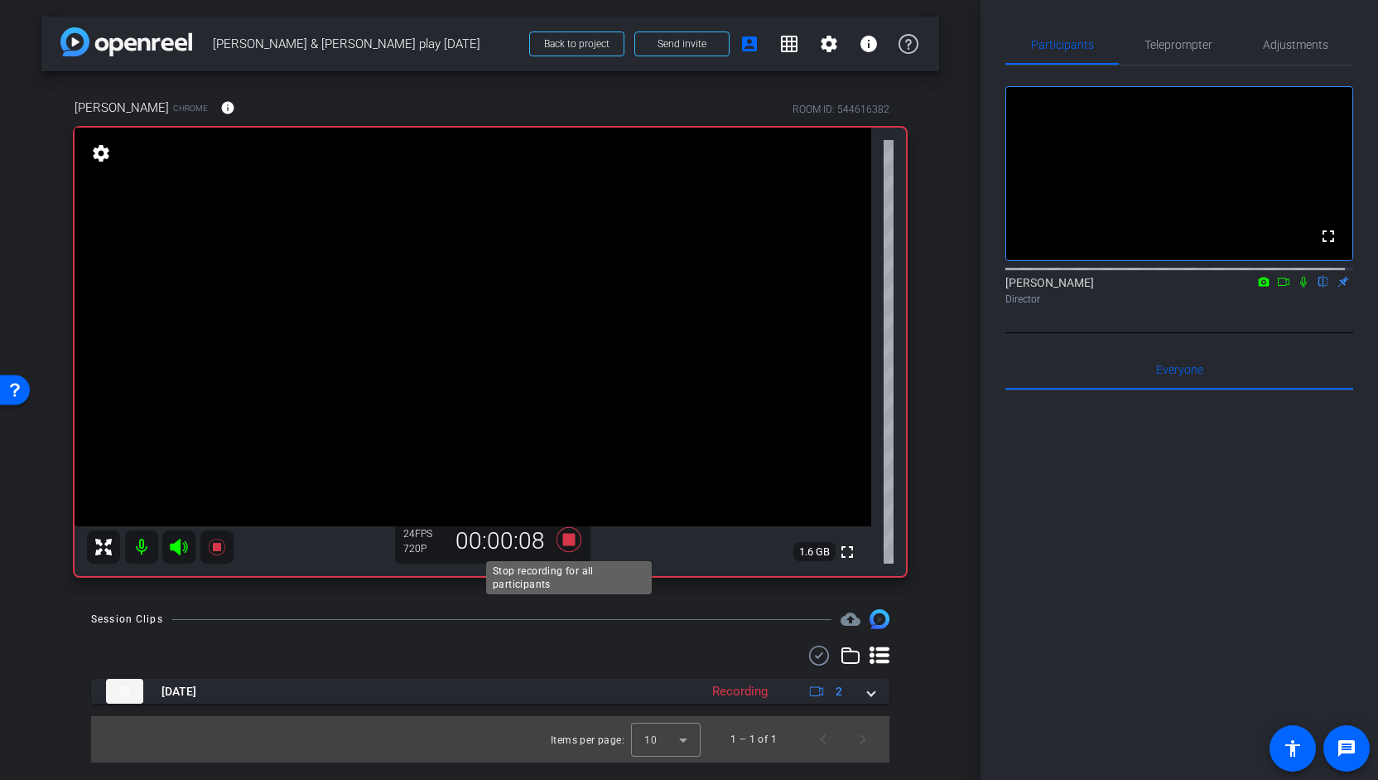
click at [577, 535] on icon at bounding box center [569, 539] width 40 height 30
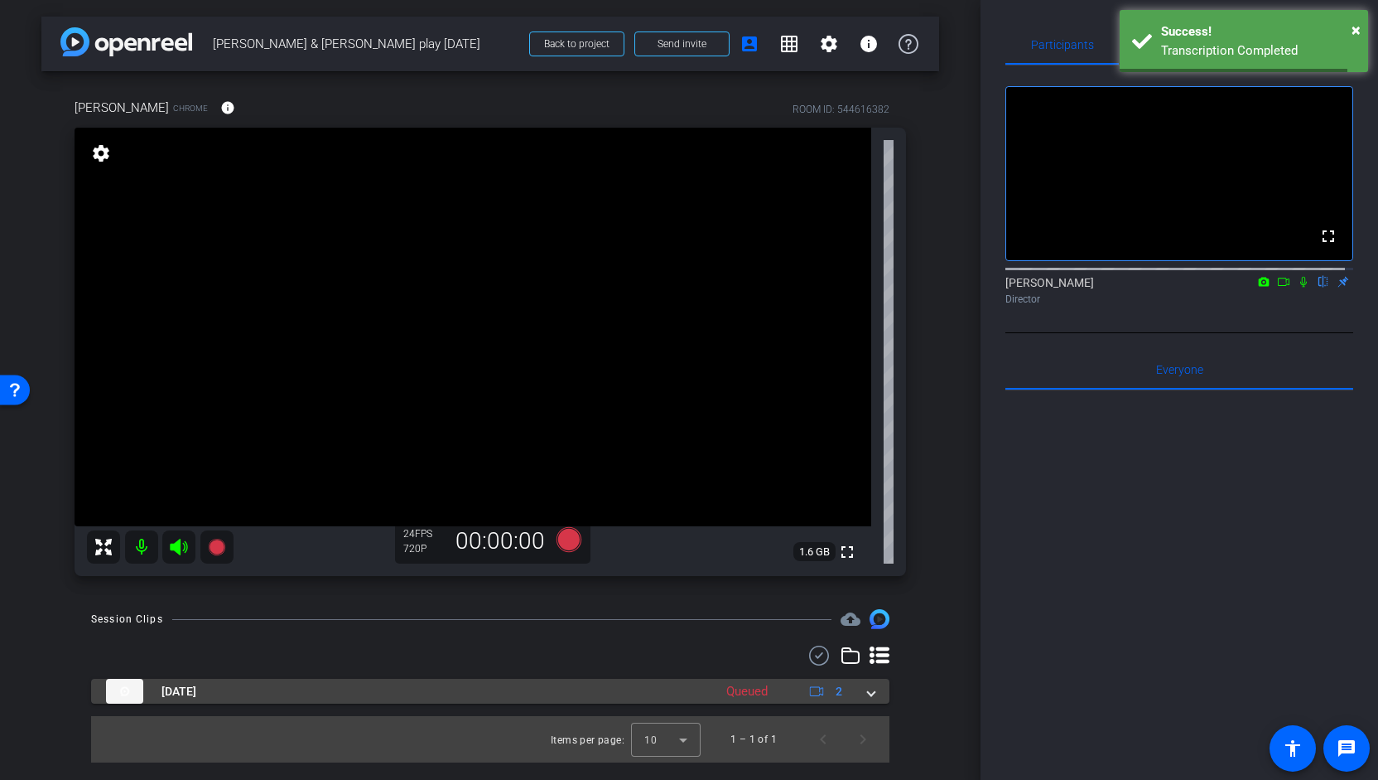
click at [876, 698] on mat-expansion-panel-header "Oct 15, 2025 Queued 2" at bounding box center [490, 690] width 799 height 25
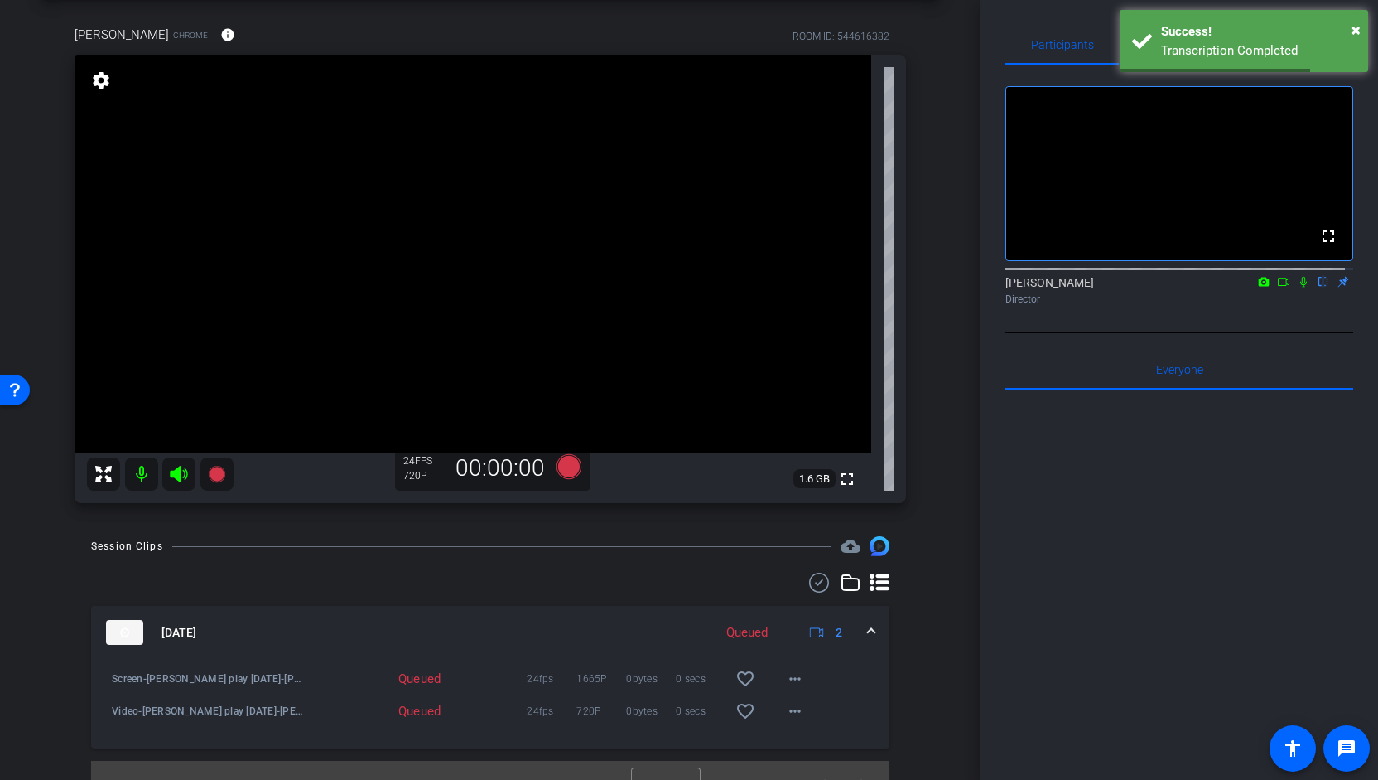
scroll to position [99, 0]
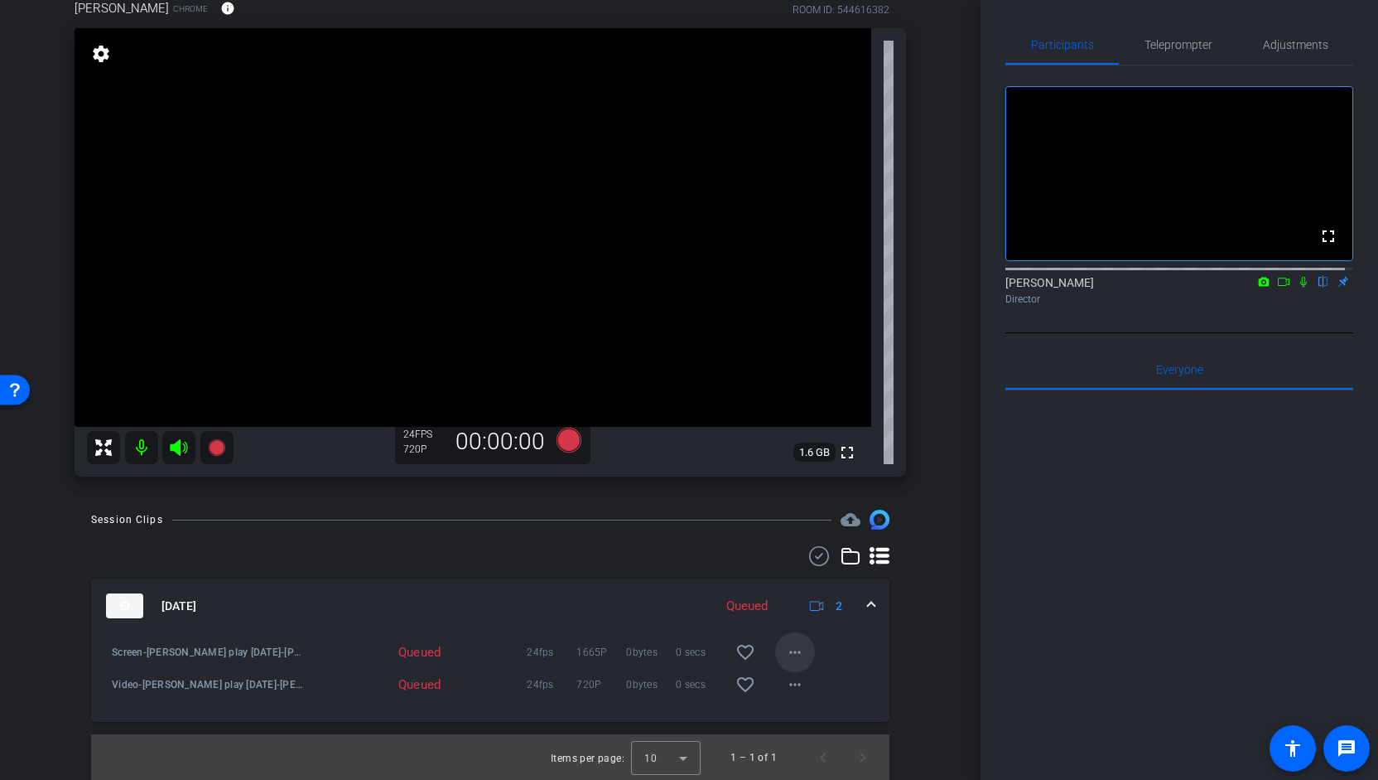
click at [794, 657] on mat-icon "more_horiz" at bounding box center [795, 652] width 20 height 20
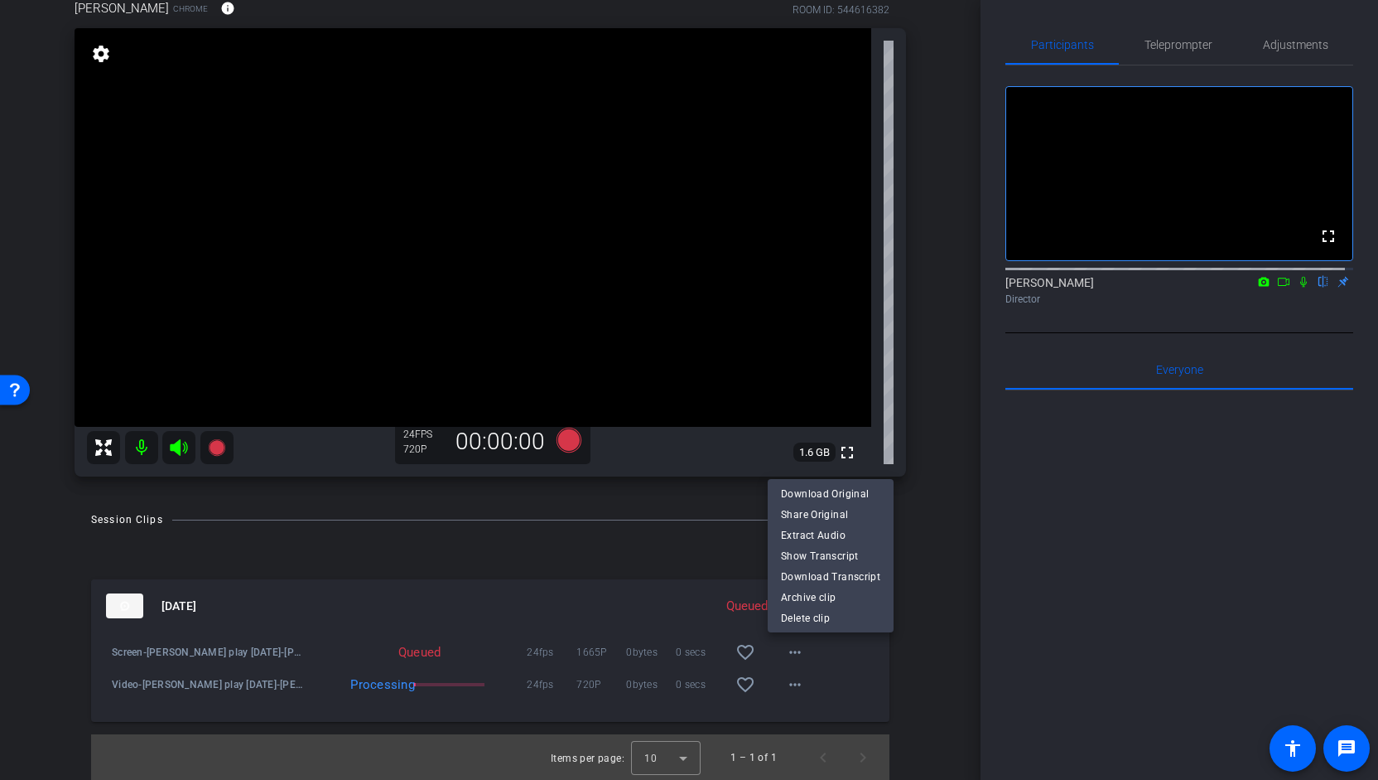
click at [819, 659] on div at bounding box center [689, 390] width 1378 height 780
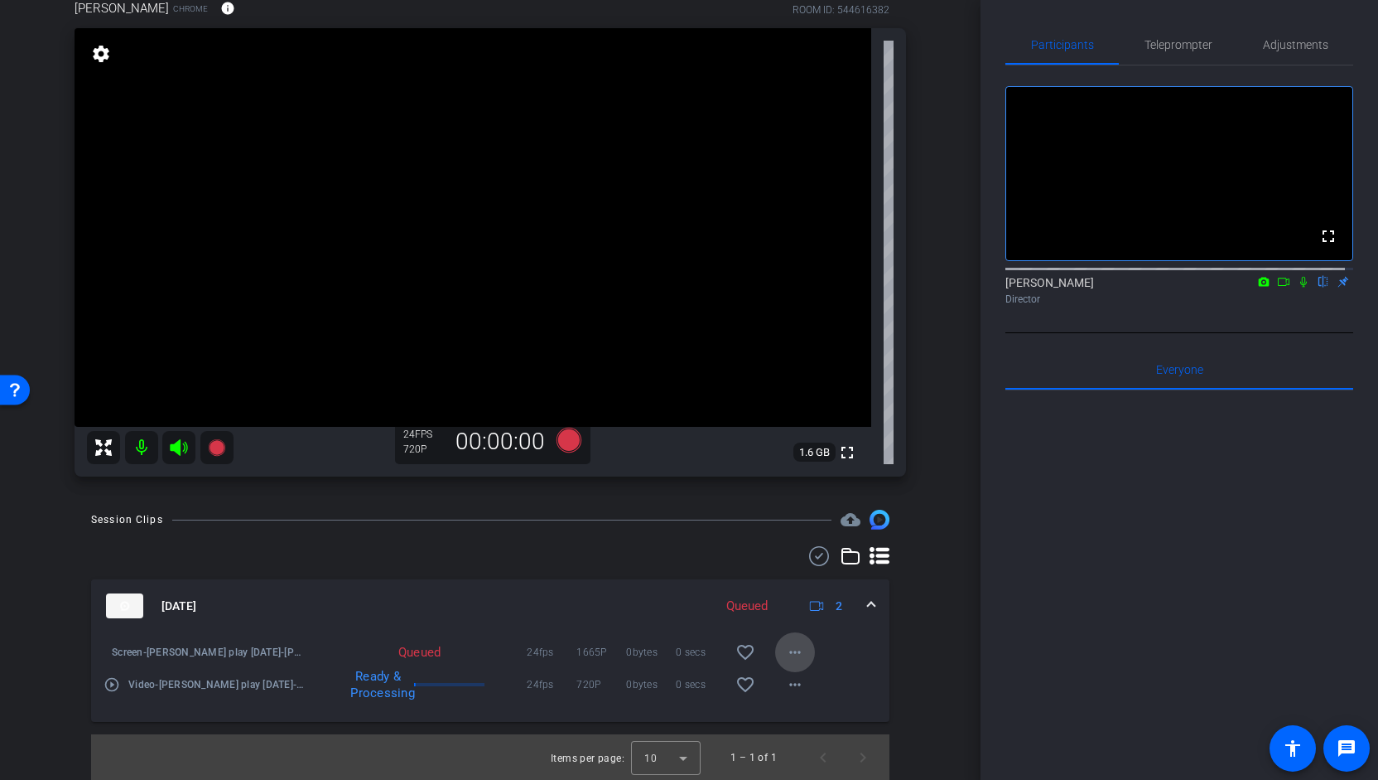
click at [785, 646] on mat-icon "more_horiz" at bounding box center [795, 652] width 20 height 20
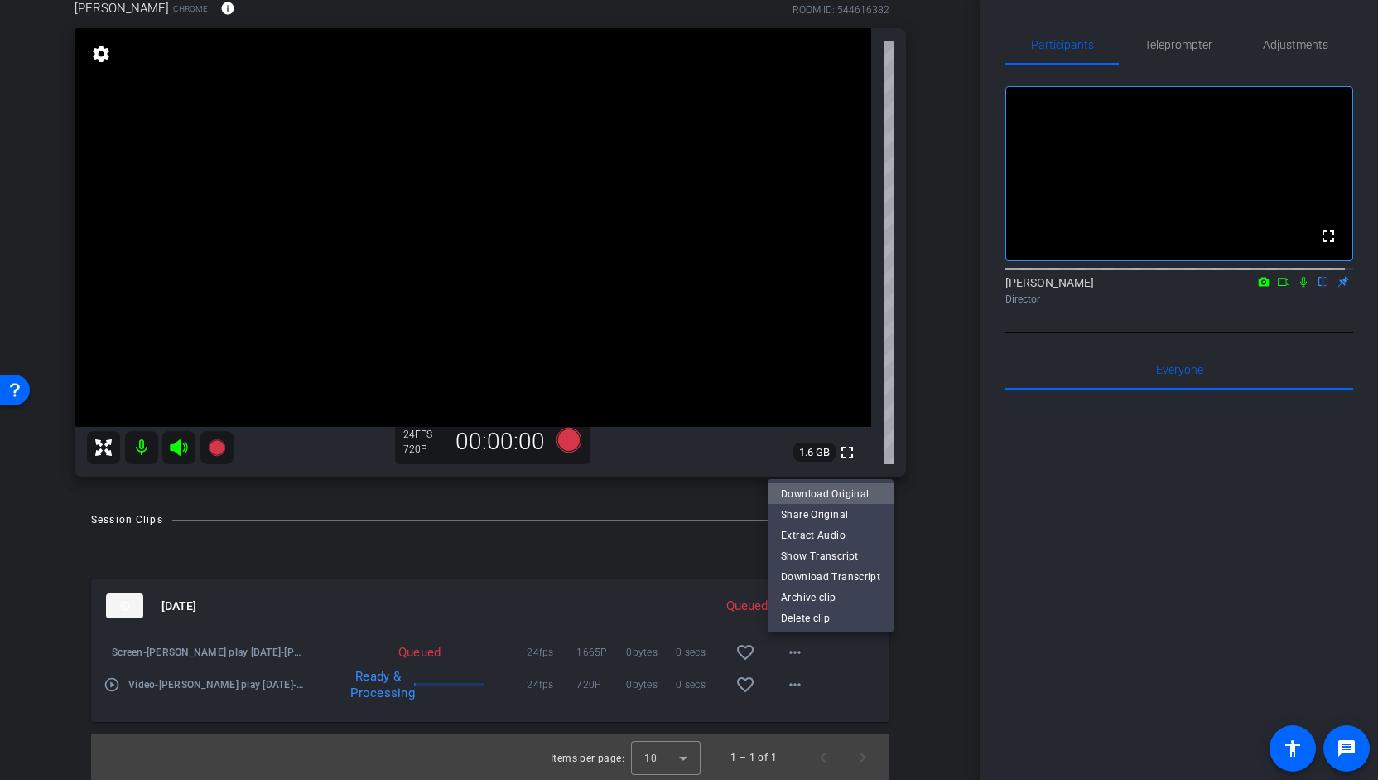
click at [831, 495] on span "Download Original" at bounding box center [830, 493] width 99 height 20
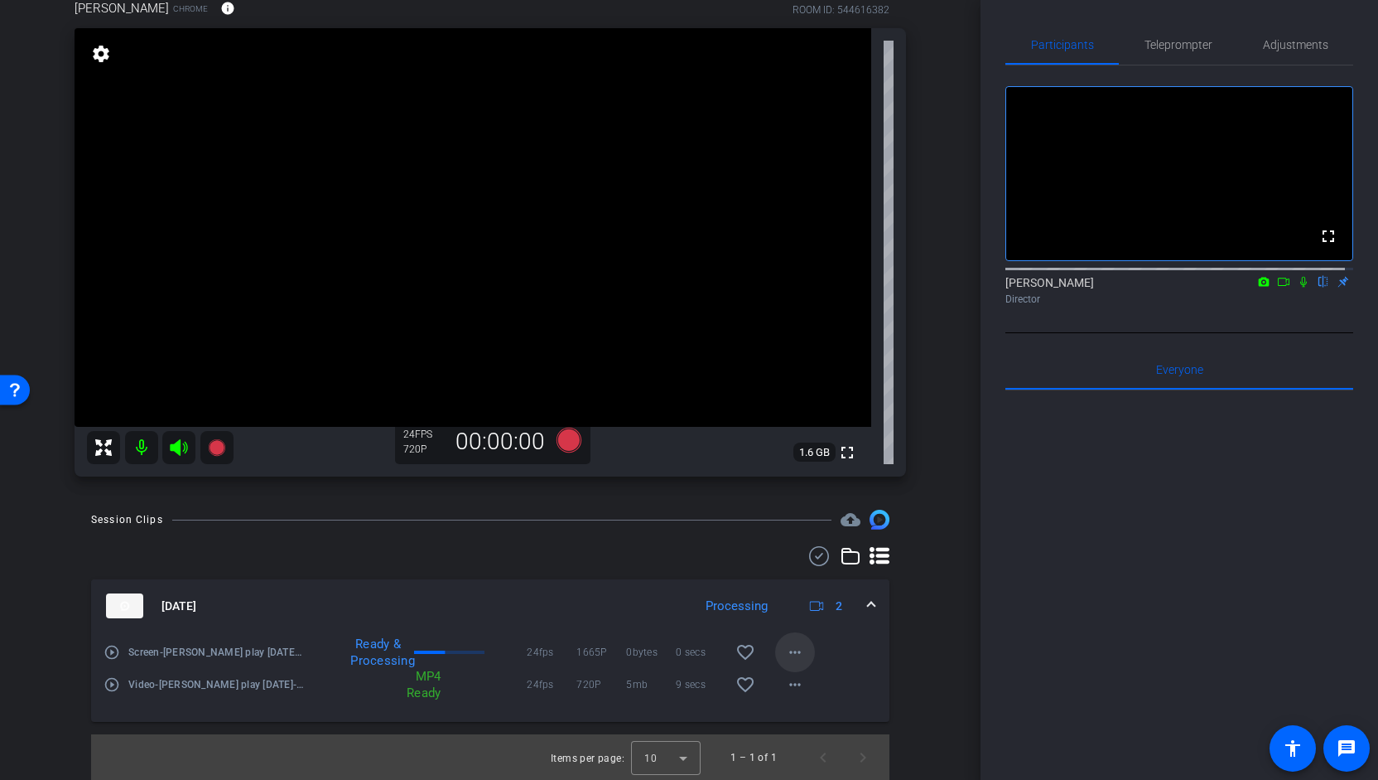
click at [787, 652] on mat-icon "more_horiz" at bounding box center [795, 652] width 20 height 20
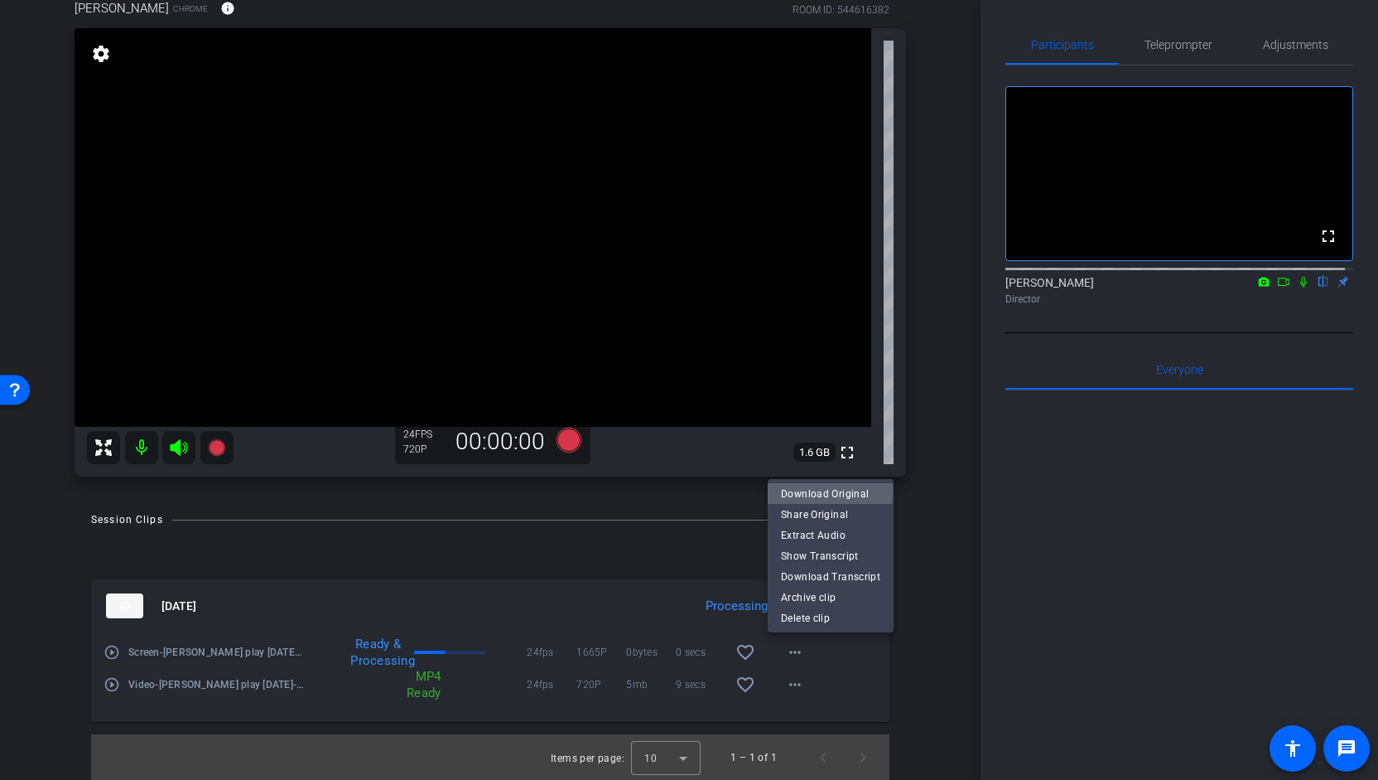
click at [823, 490] on span "Download Original" at bounding box center [830, 493] width 99 height 20
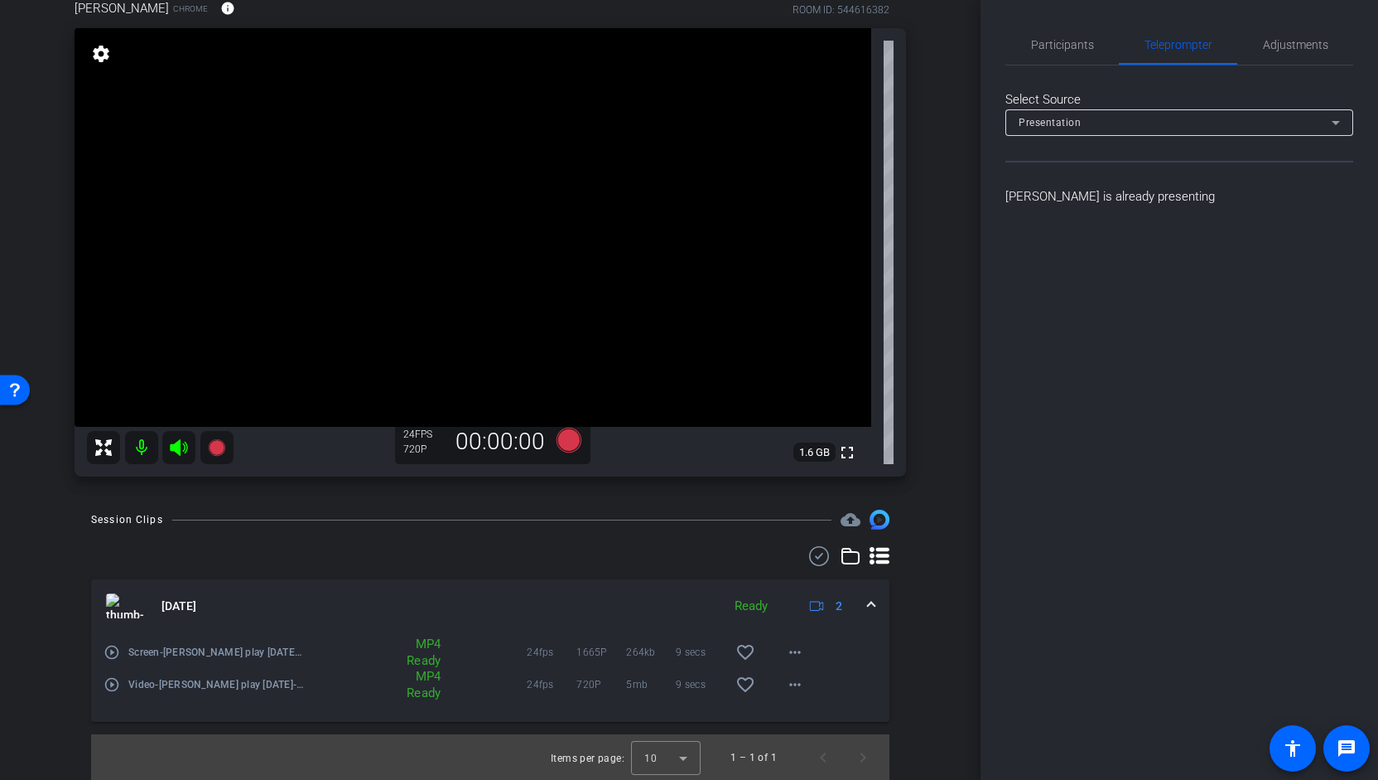
click at [138, 603] on img at bounding box center [124, 605] width 37 height 25
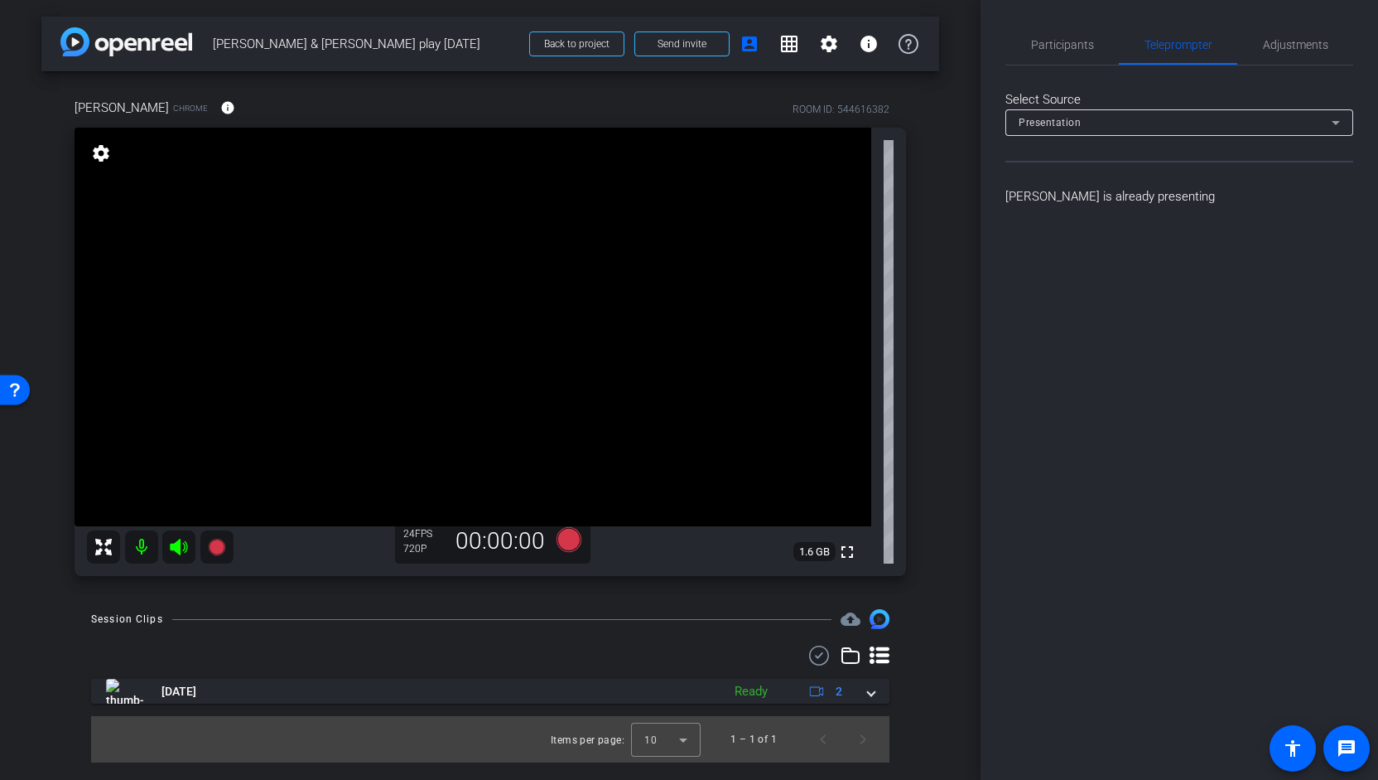
scroll to position [0, 0]
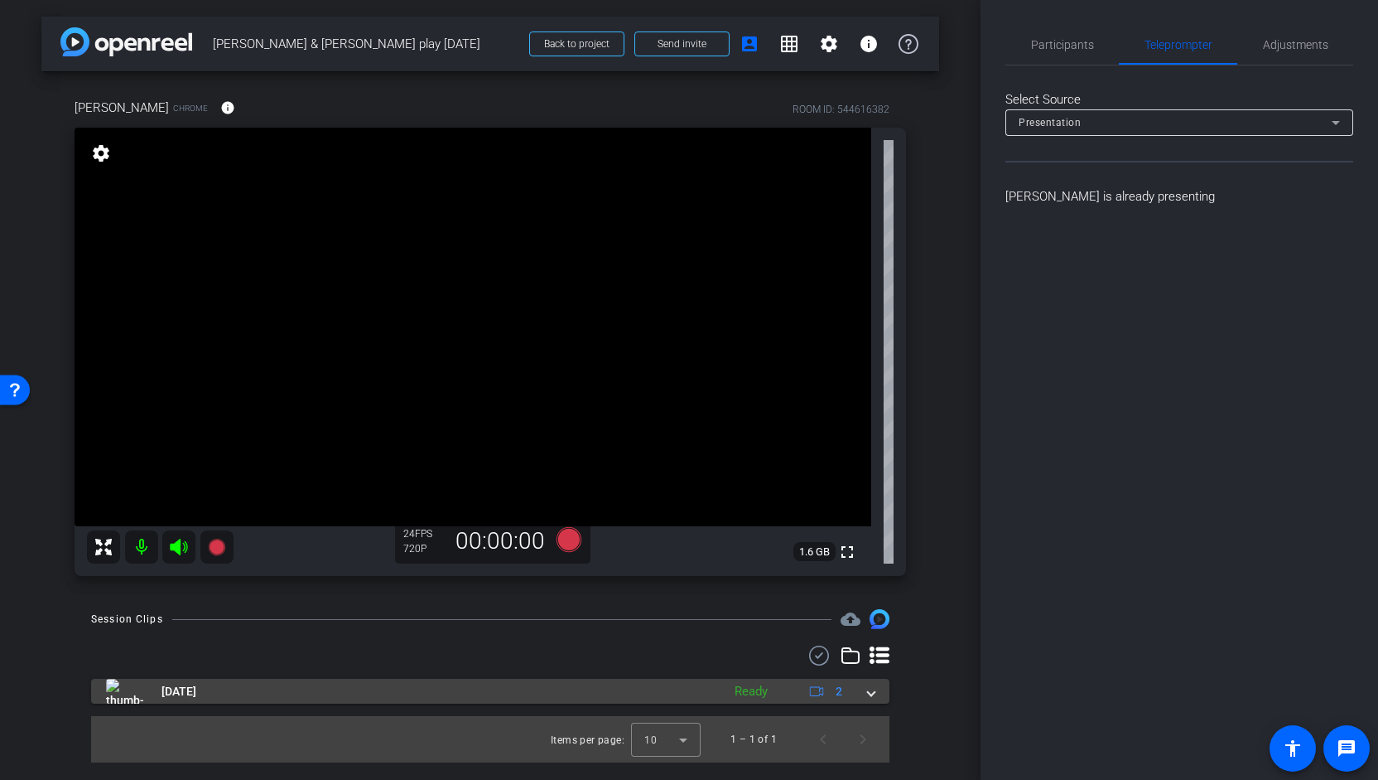
click at [139, 688] on img at bounding box center [124, 690] width 37 height 25
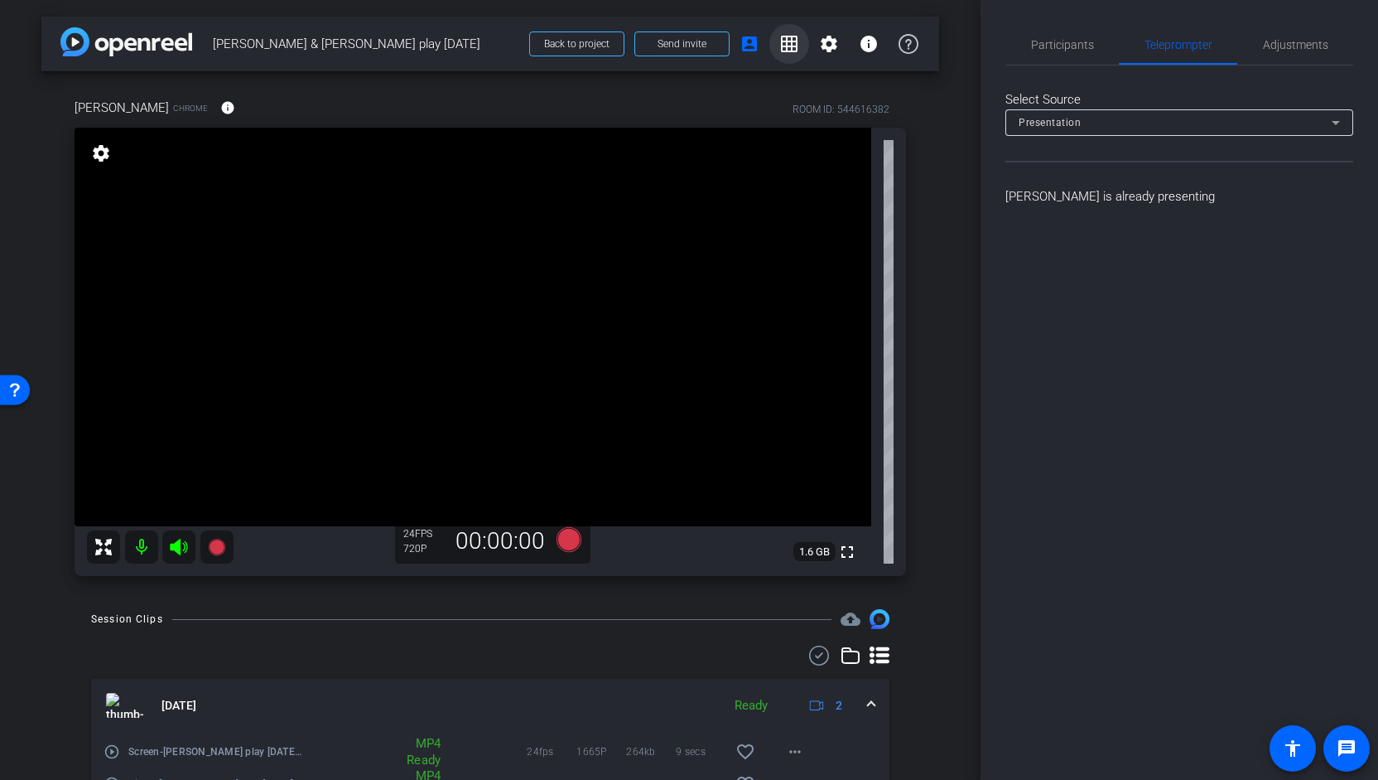
click at [785, 52] on mat-icon "grid_on" at bounding box center [790, 44] width 20 height 20
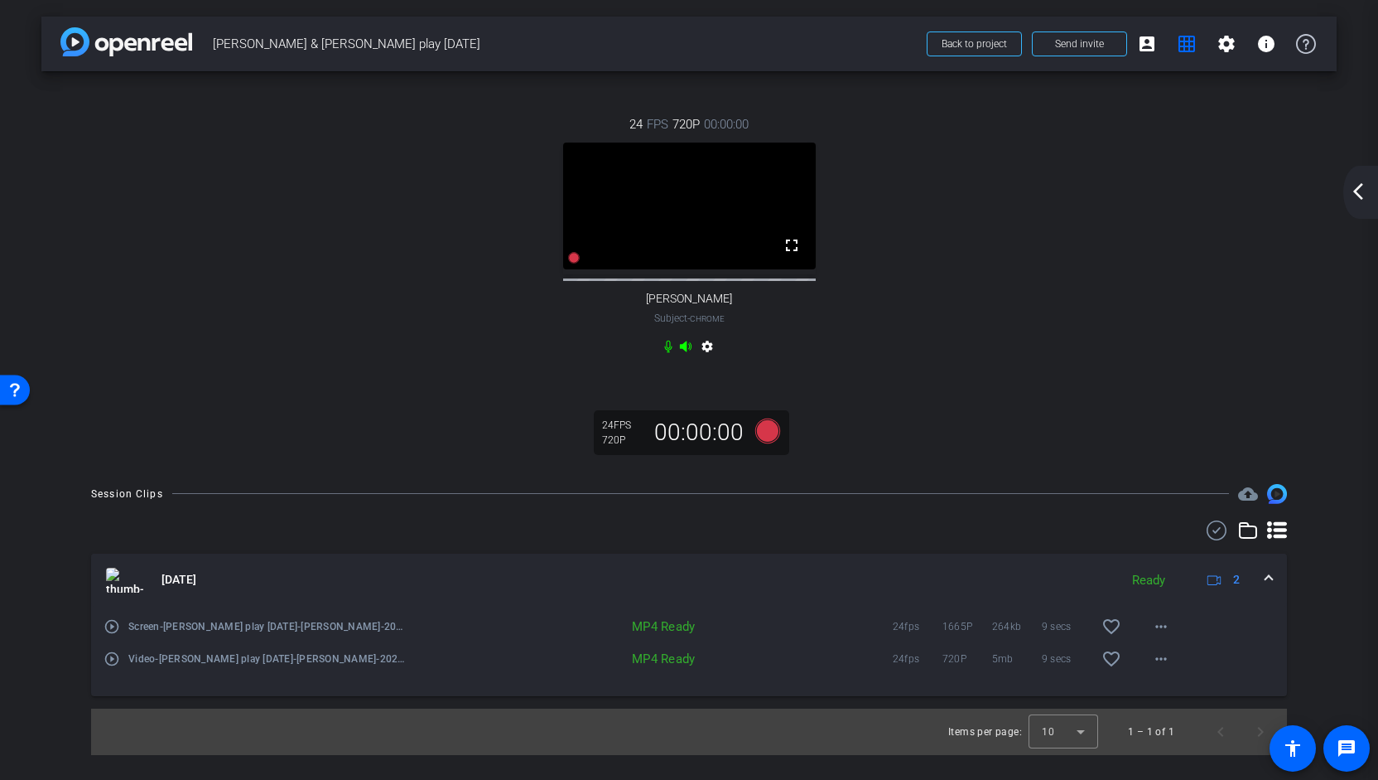
click at [113, 635] on mat-icon "play_circle_outline" at bounding box center [112, 626] width 17 height 17
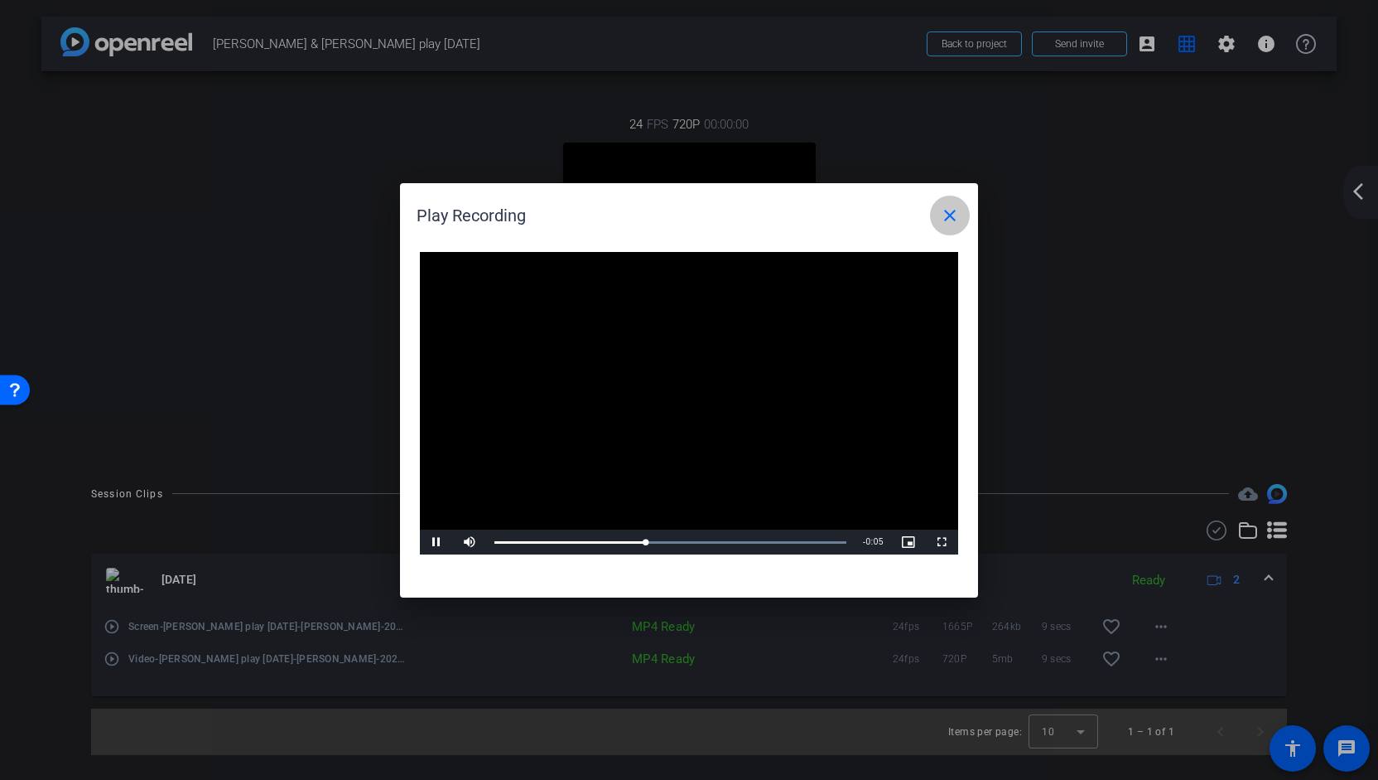
click at [964, 211] on span at bounding box center [950, 216] width 40 height 40
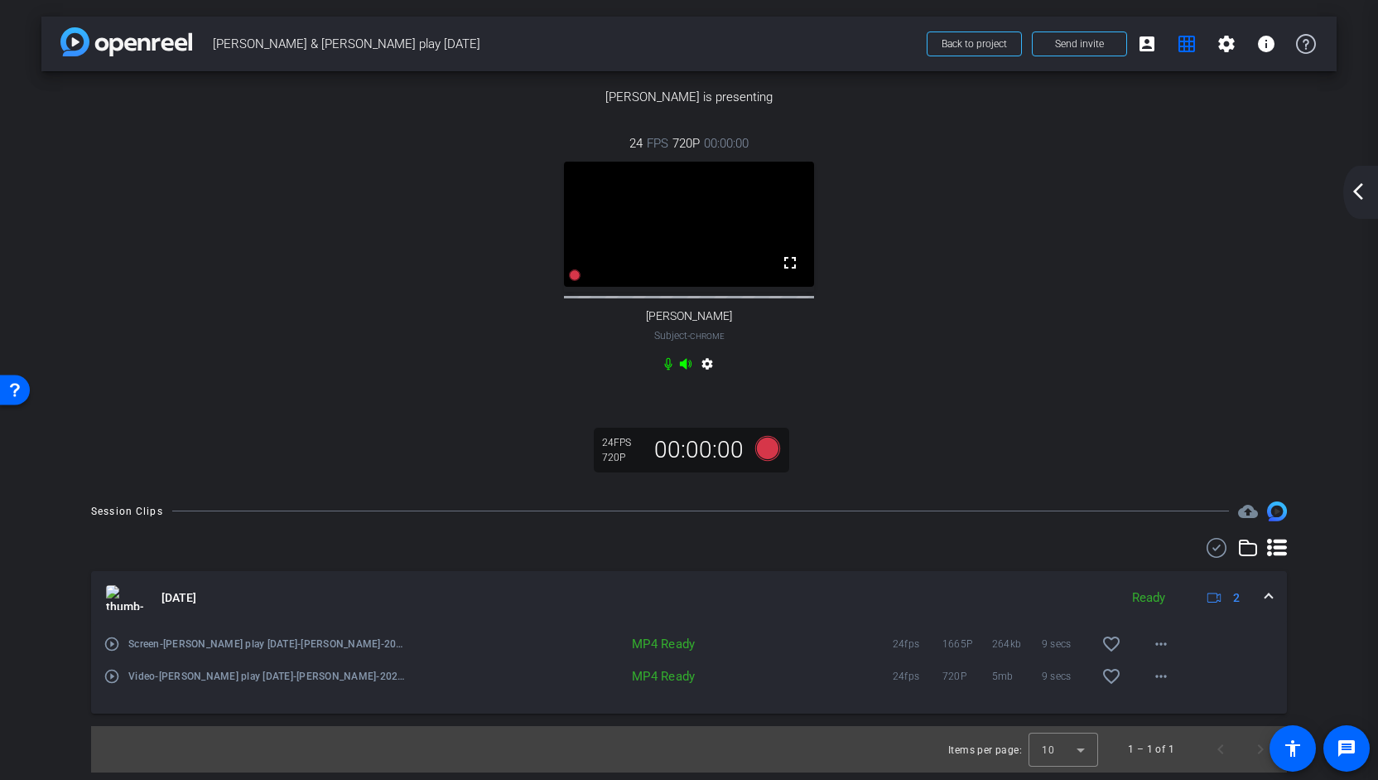
scroll to position [138, 0]
click at [1069, 107] on div at bounding box center [689, 107] width 1229 height 0
click at [689, 107] on img at bounding box center [689, 107] width 0 height 0
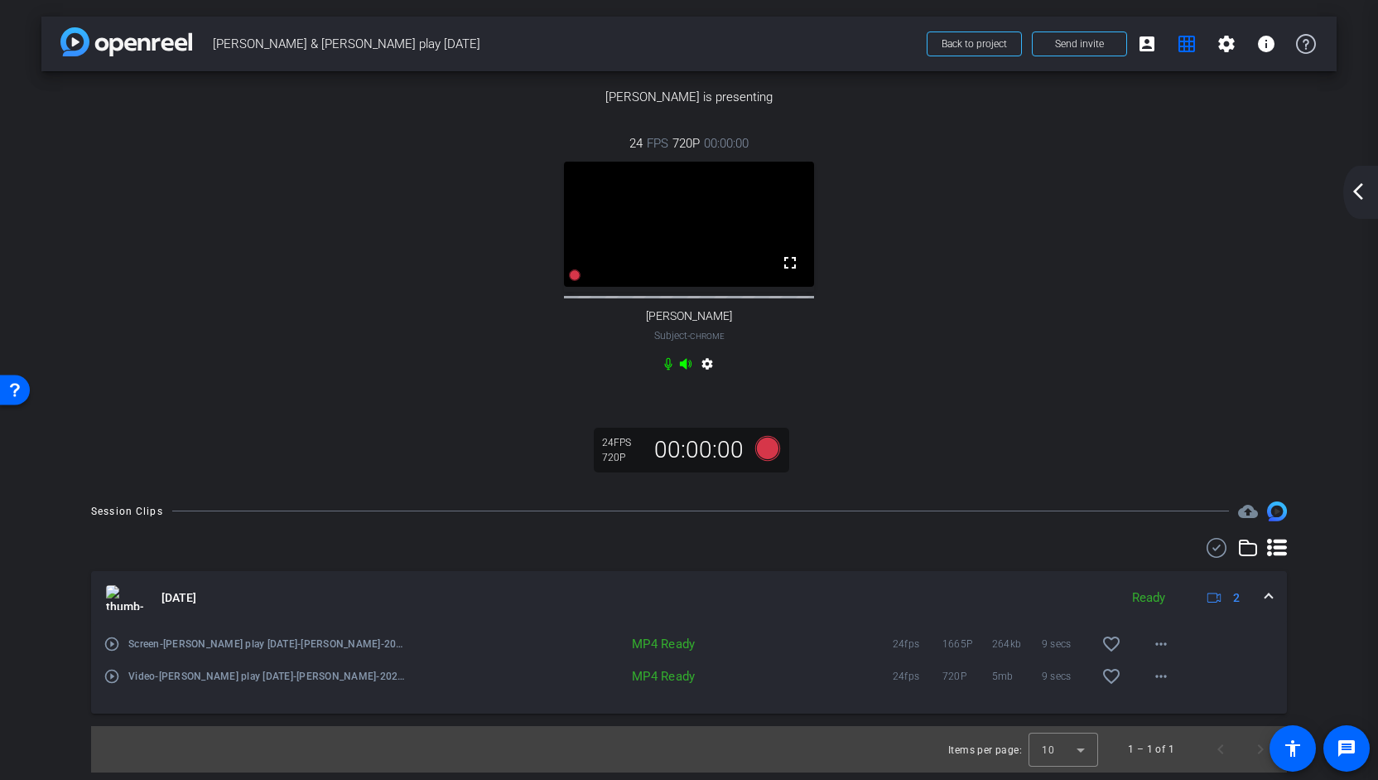
scroll to position [276, 0]
click at [689, 107] on img at bounding box center [689, 107] width 0 height 0
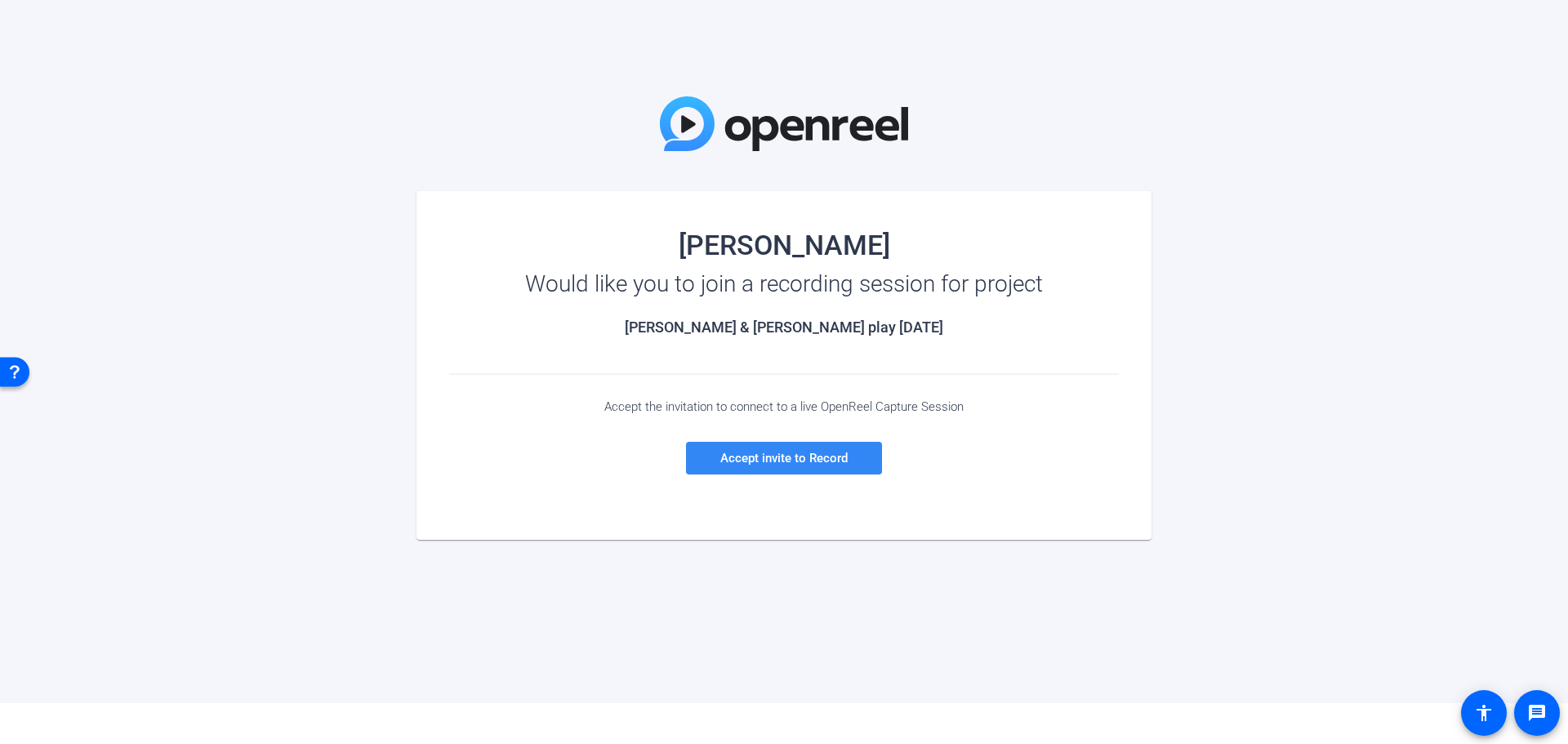
click at [787, 463] on span "Accept invite to Record" at bounding box center [784, 457] width 127 height 15
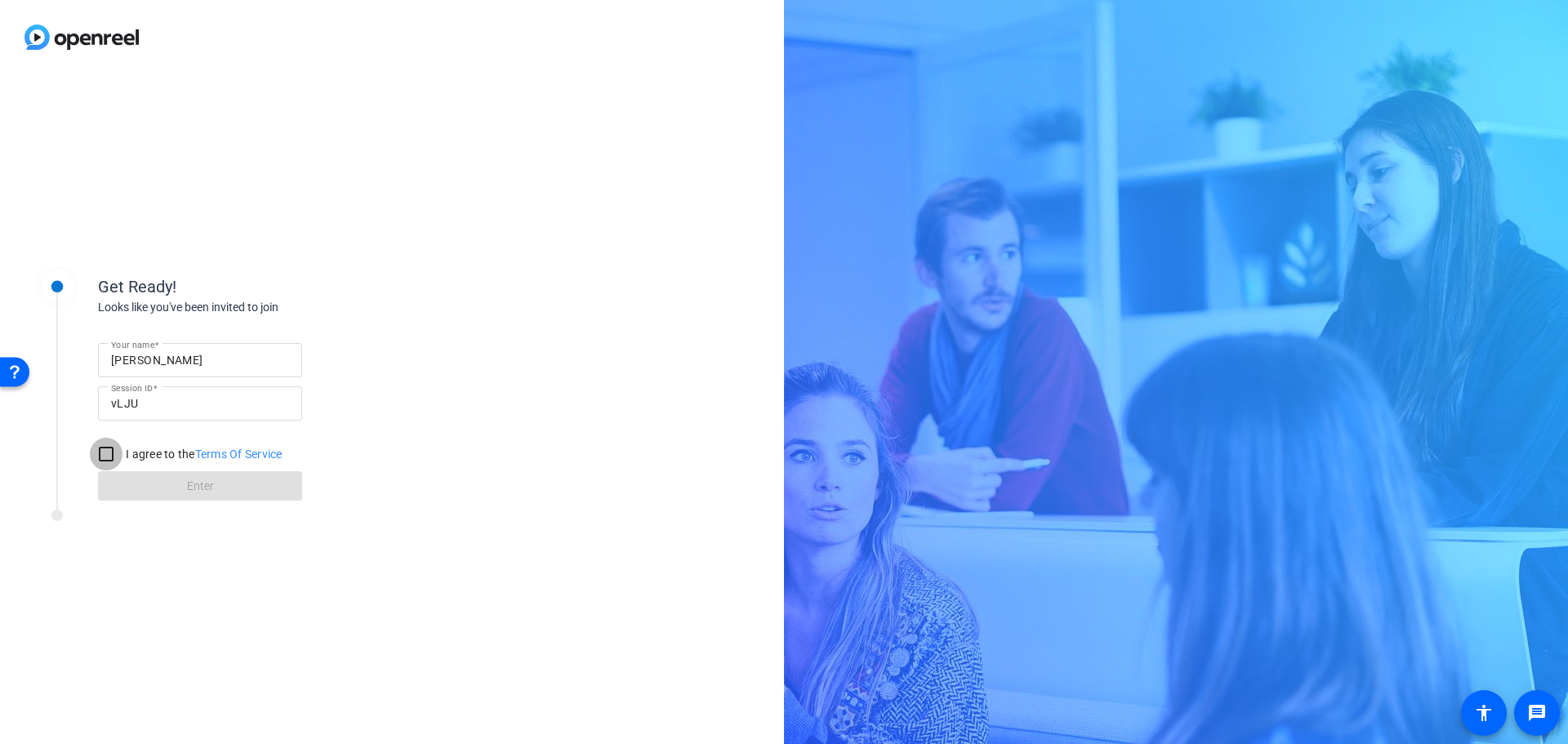
click at [98, 446] on input "I agree to the Terms Of Service" at bounding box center [105, 453] width 33 height 33
checkbox input "true"
click at [180, 477] on span at bounding box center [199, 486] width 204 height 39
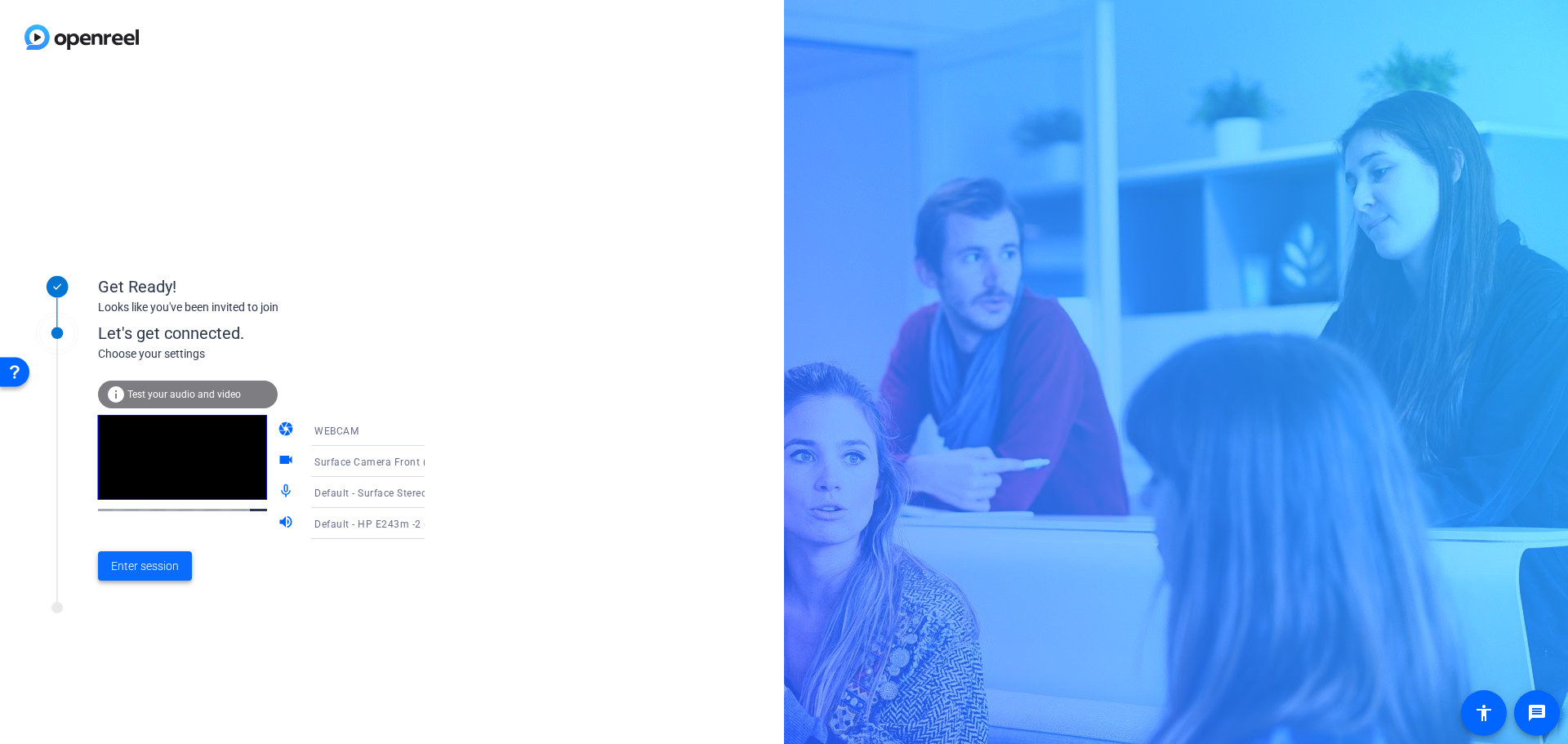
click at [173, 565] on span "Enter session" at bounding box center [145, 566] width 68 height 17
